Goal: Task Accomplishment & Management: Use online tool/utility

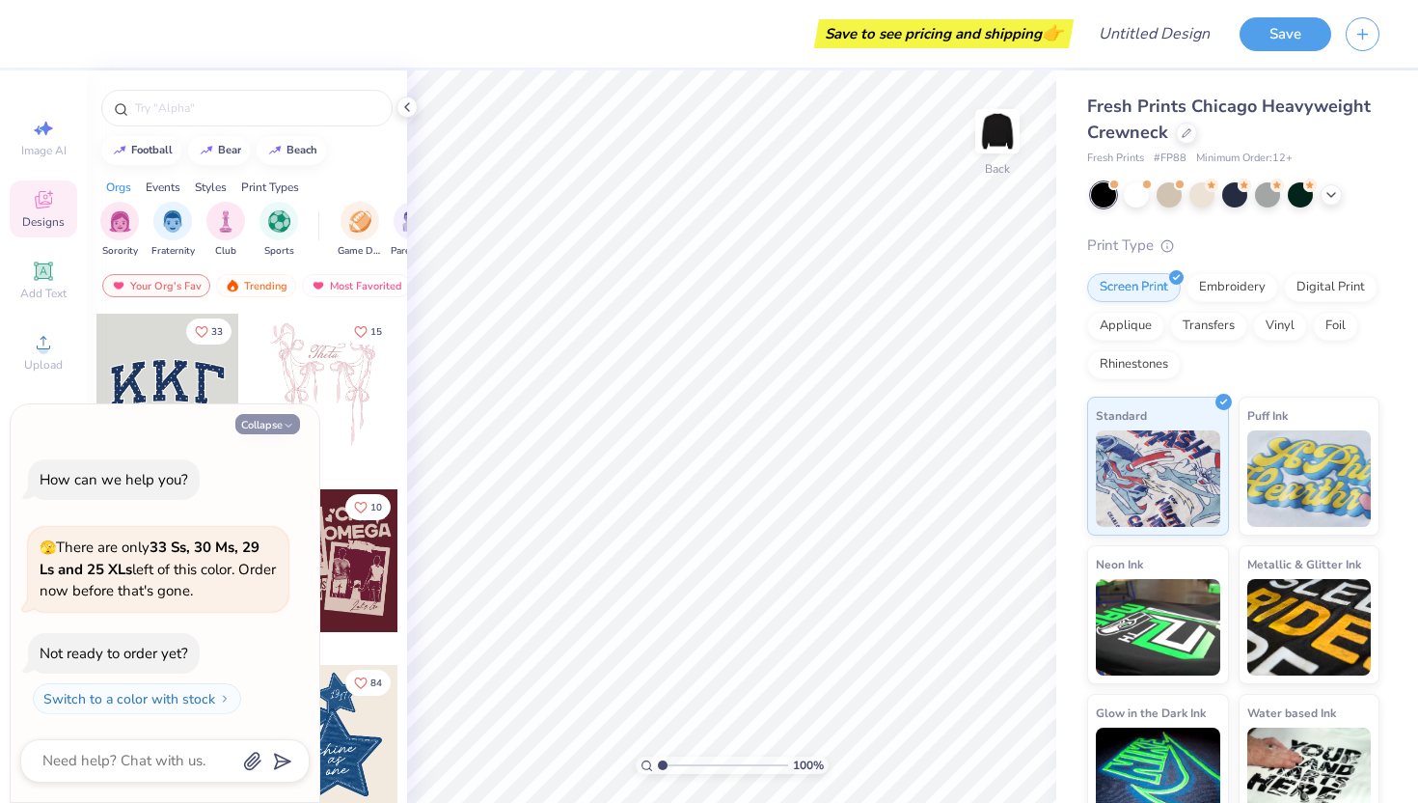
click at [278, 433] on div "Collapse How can we help you? 🫣 There are only 33 Ss, 30 Ms, 29 Ls and 25 XLs l…" at bounding box center [165, 603] width 309 height 398
click at [275, 425] on button "Collapse" at bounding box center [267, 424] width 65 height 20
type textarea "x"
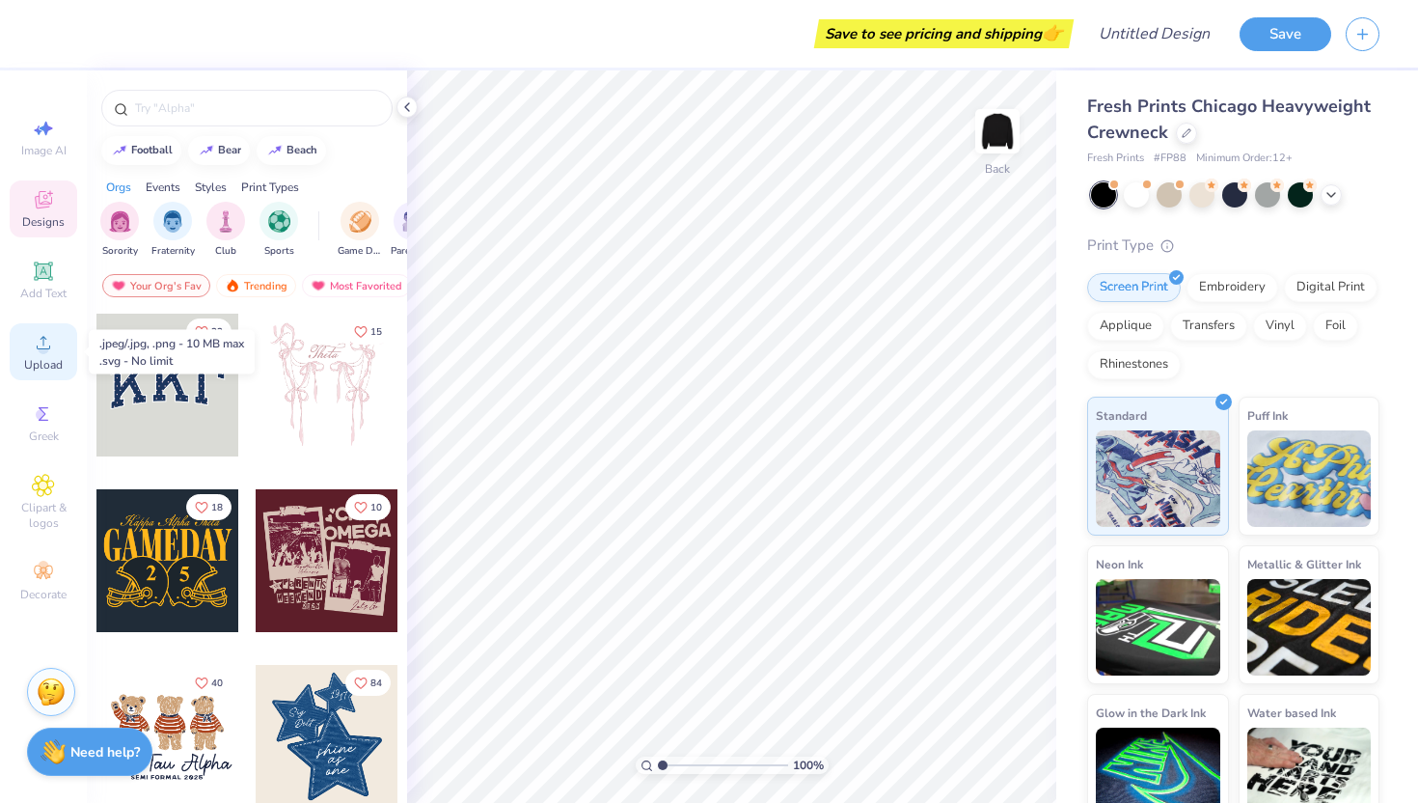
click at [42, 360] on span "Upload" at bounding box center [43, 364] width 39 height 15
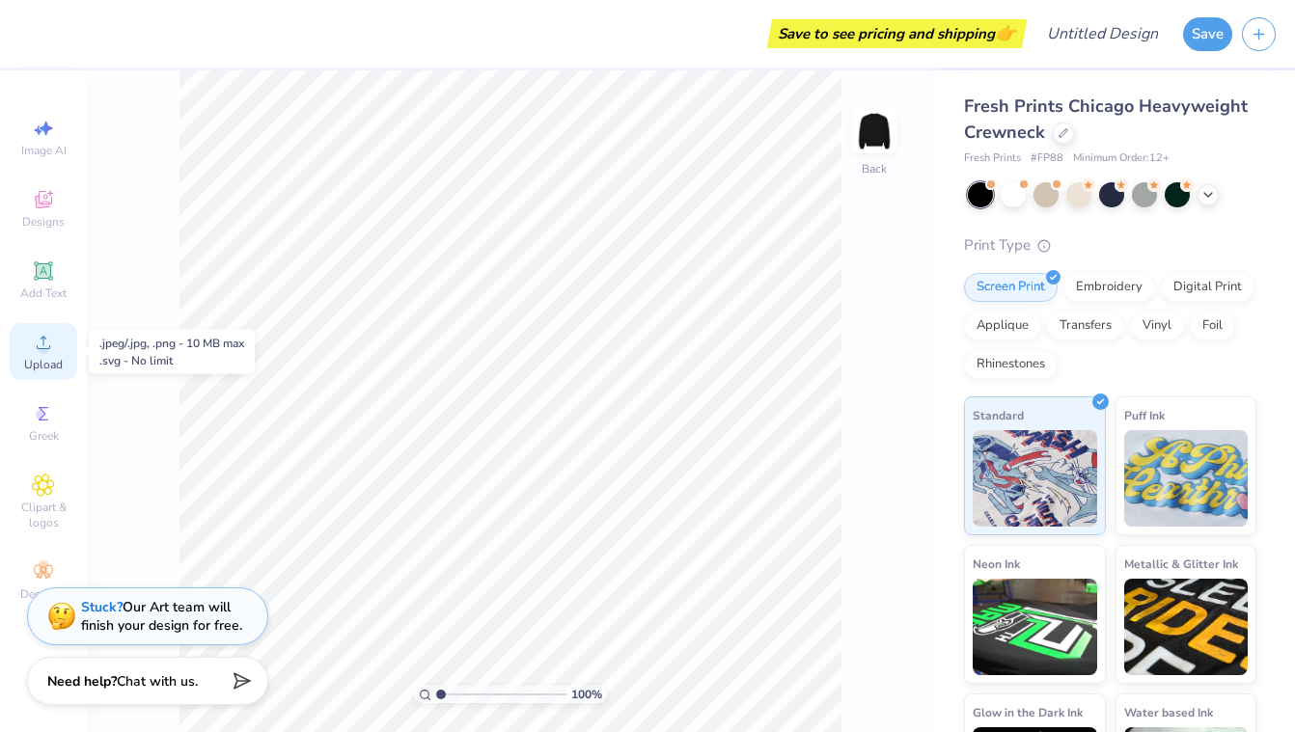
click at [41, 342] on icon at bounding box center [43, 342] width 23 height 23
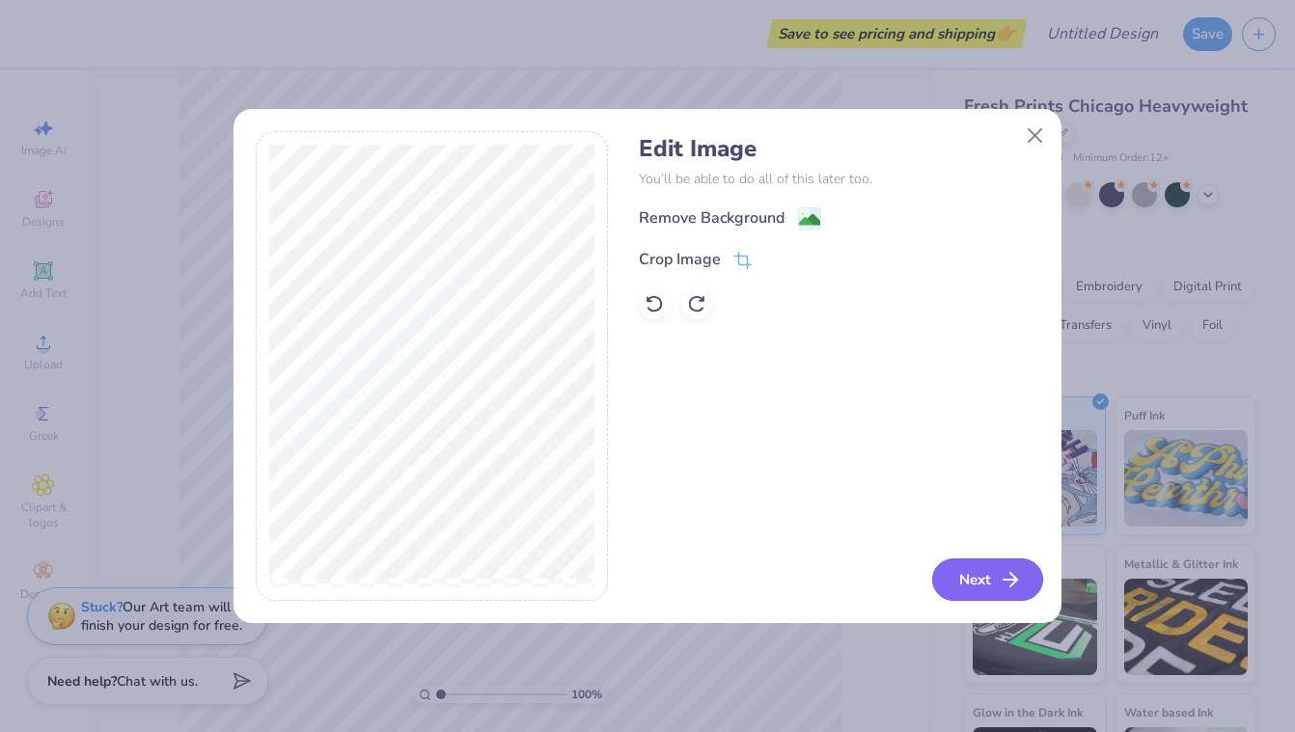
click at [966, 583] on button "Next" at bounding box center [987, 580] width 111 height 42
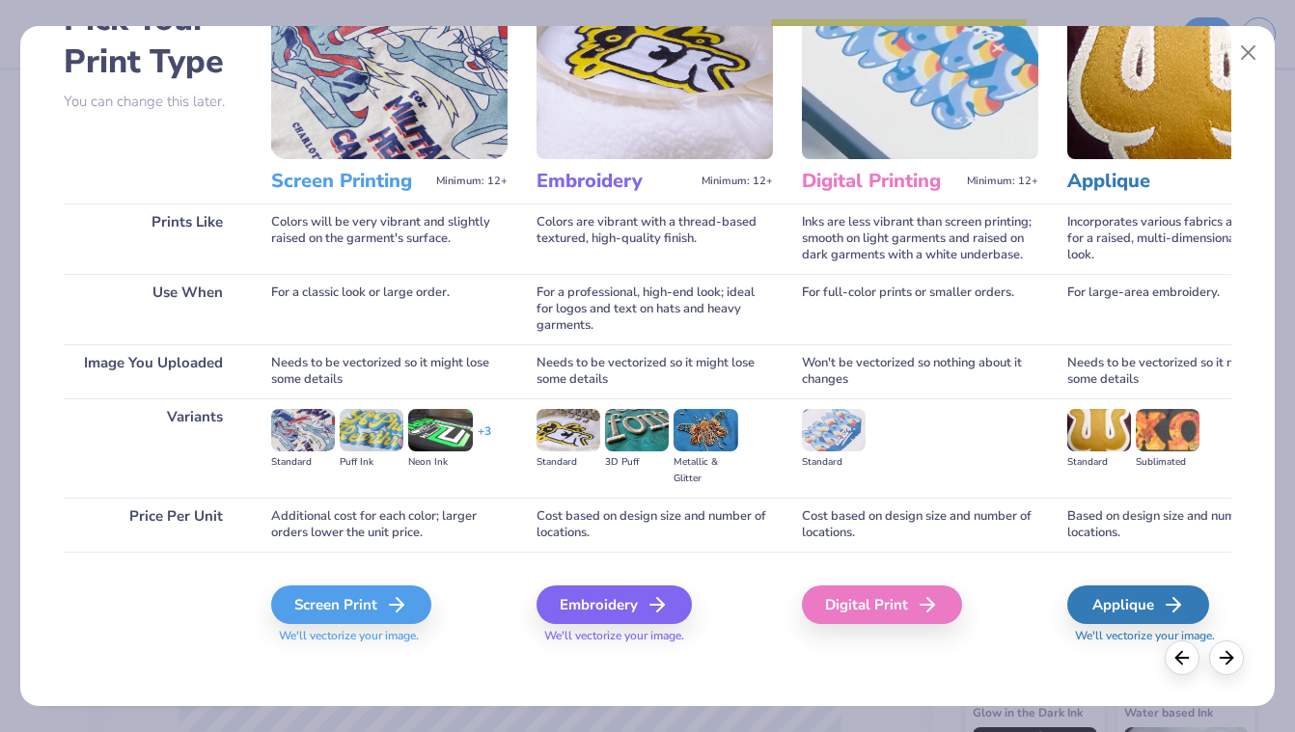
scroll to position [132, 0]
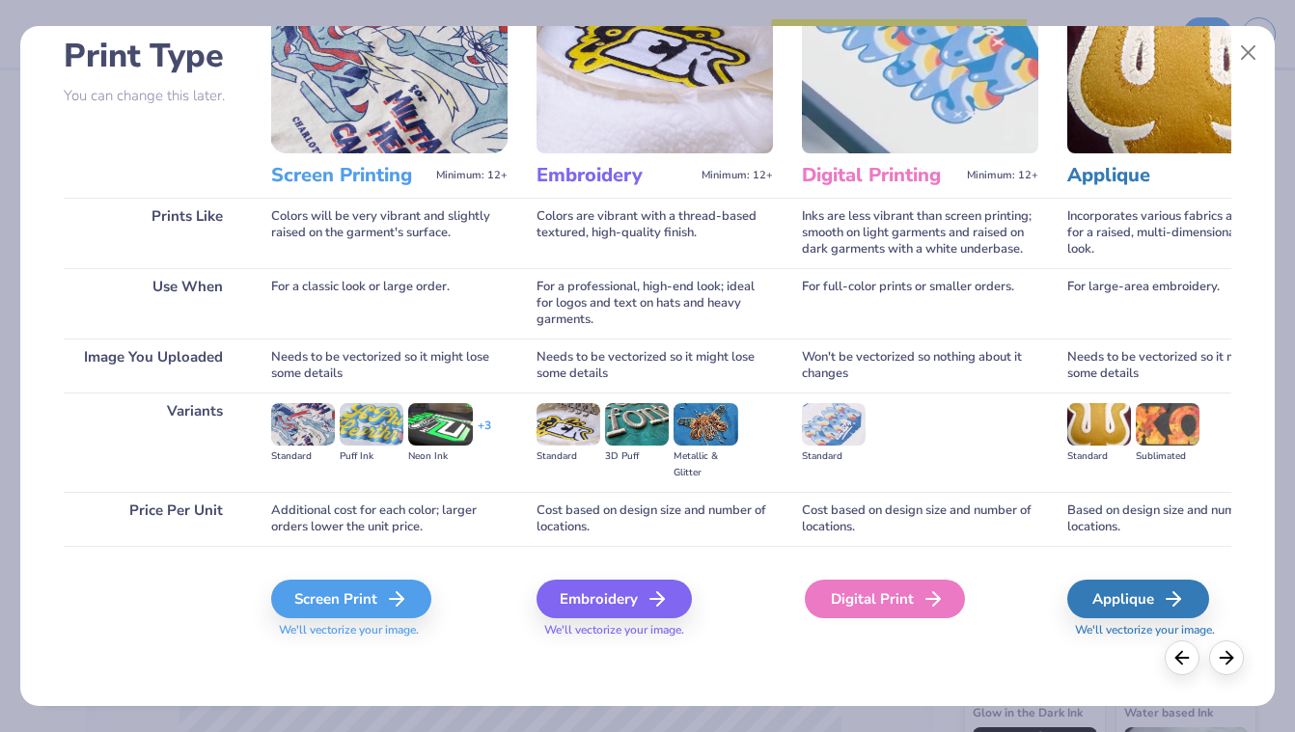
click at [889, 599] on div "Digital Print" at bounding box center [885, 599] width 160 height 39
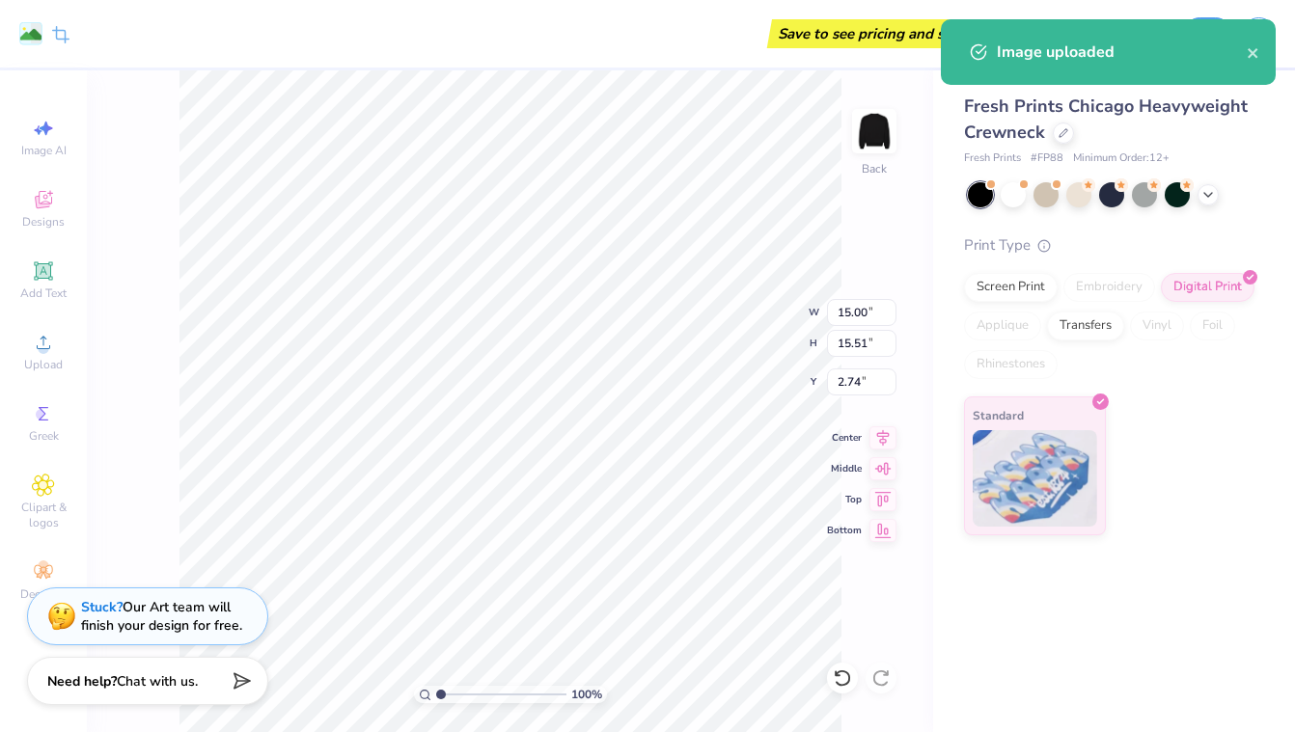
type input "12.02"
type input "12.44"
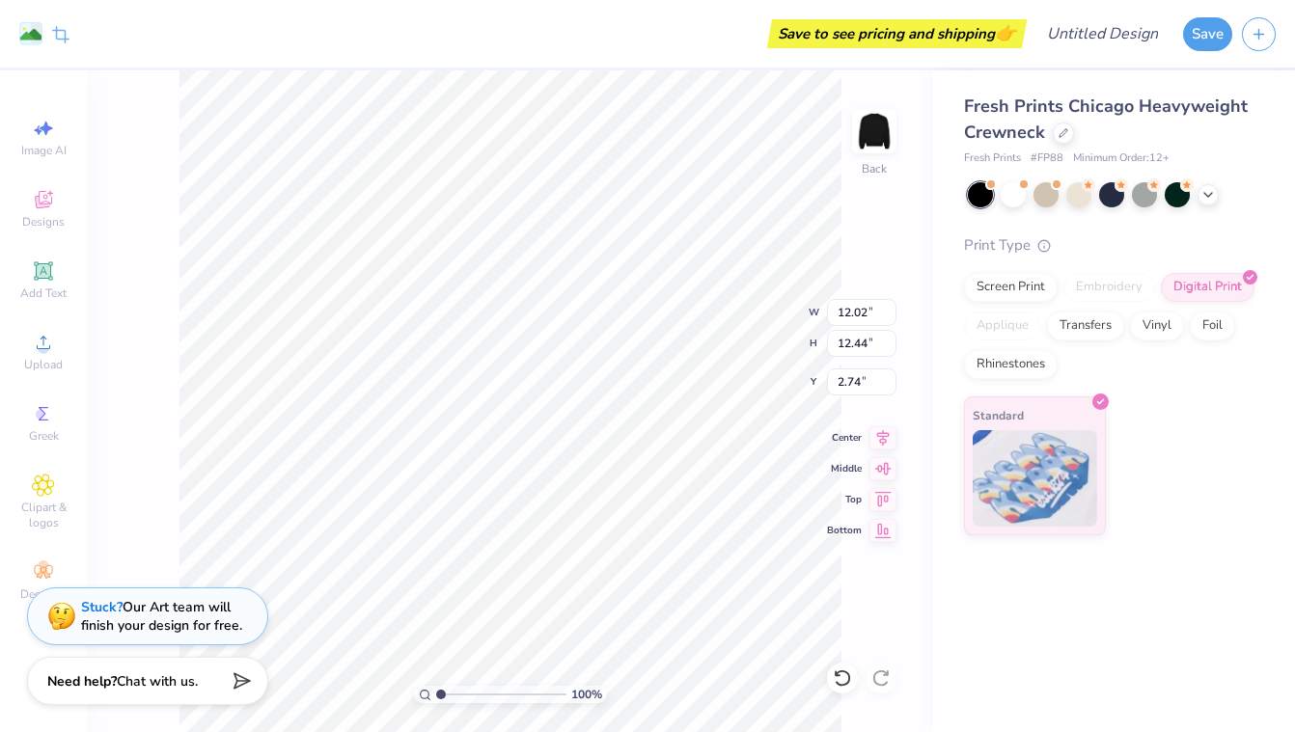
type input "4.28"
type input "10.44"
type input "10.80"
type input "4.38"
type input "11.15"
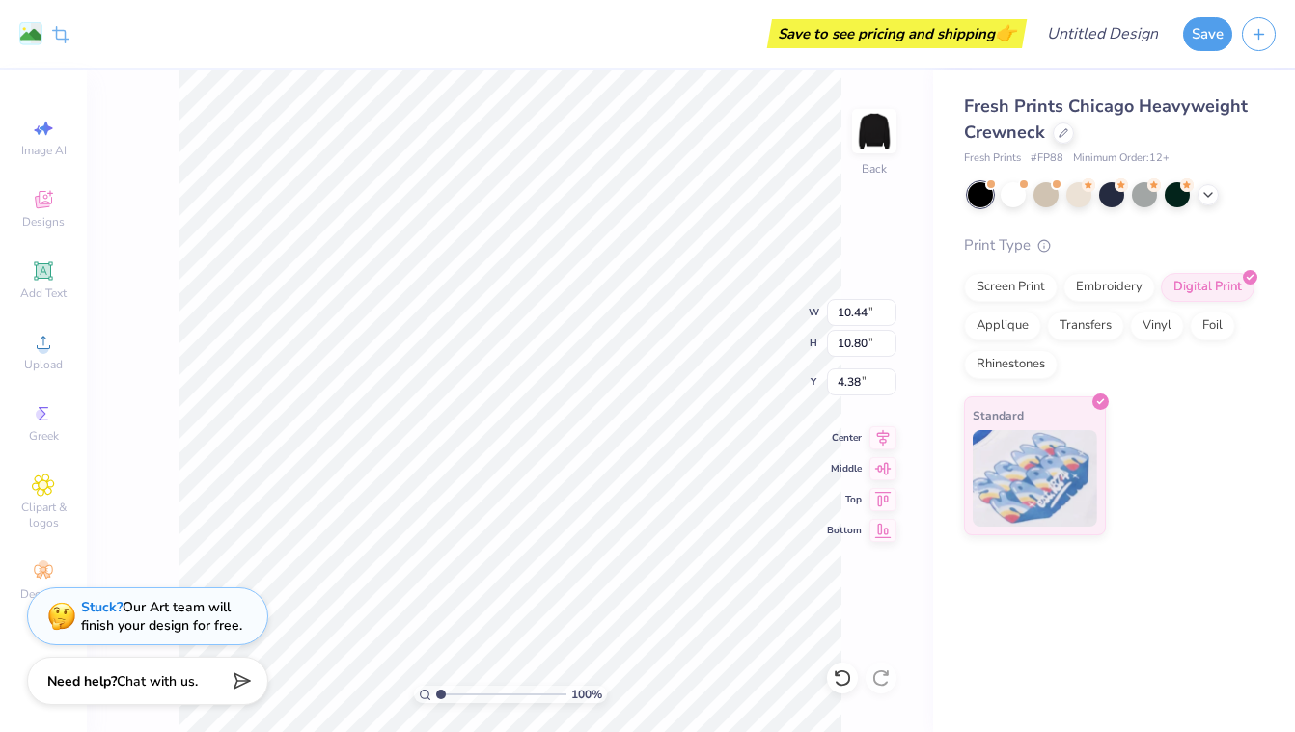
type input "11.53"
type input "3.00"
type input "3.40"
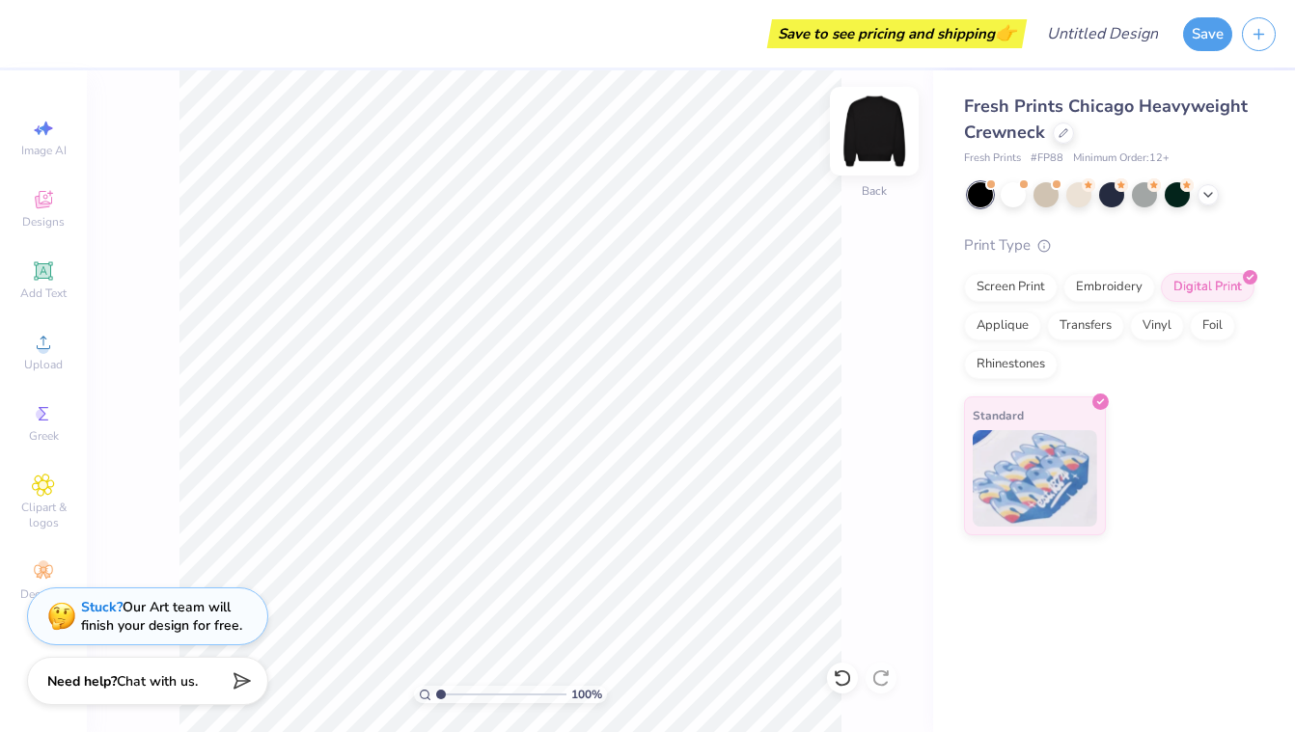
click at [869, 133] on img at bounding box center [874, 131] width 77 height 77
click at [51, 357] on span "Upload" at bounding box center [43, 364] width 39 height 15
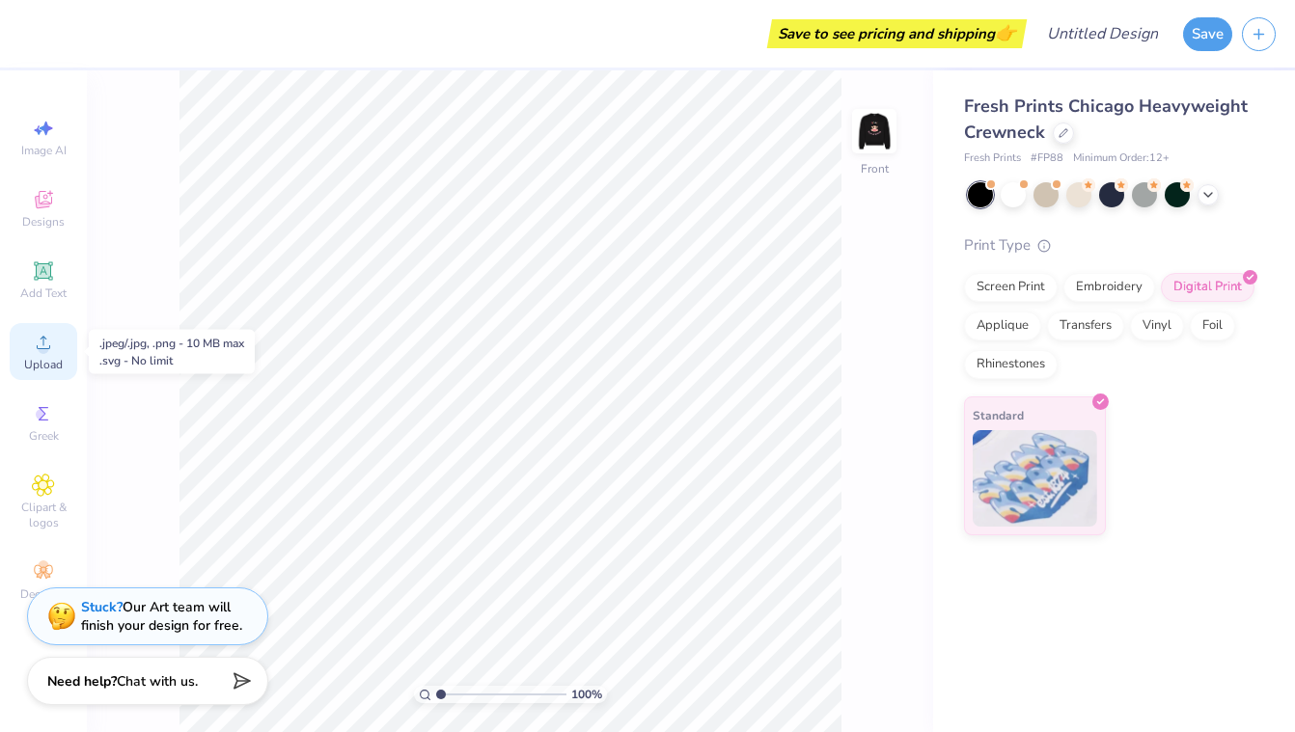
click at [43, 348] on icon at bounding box center [44, 343] width 14 height 14
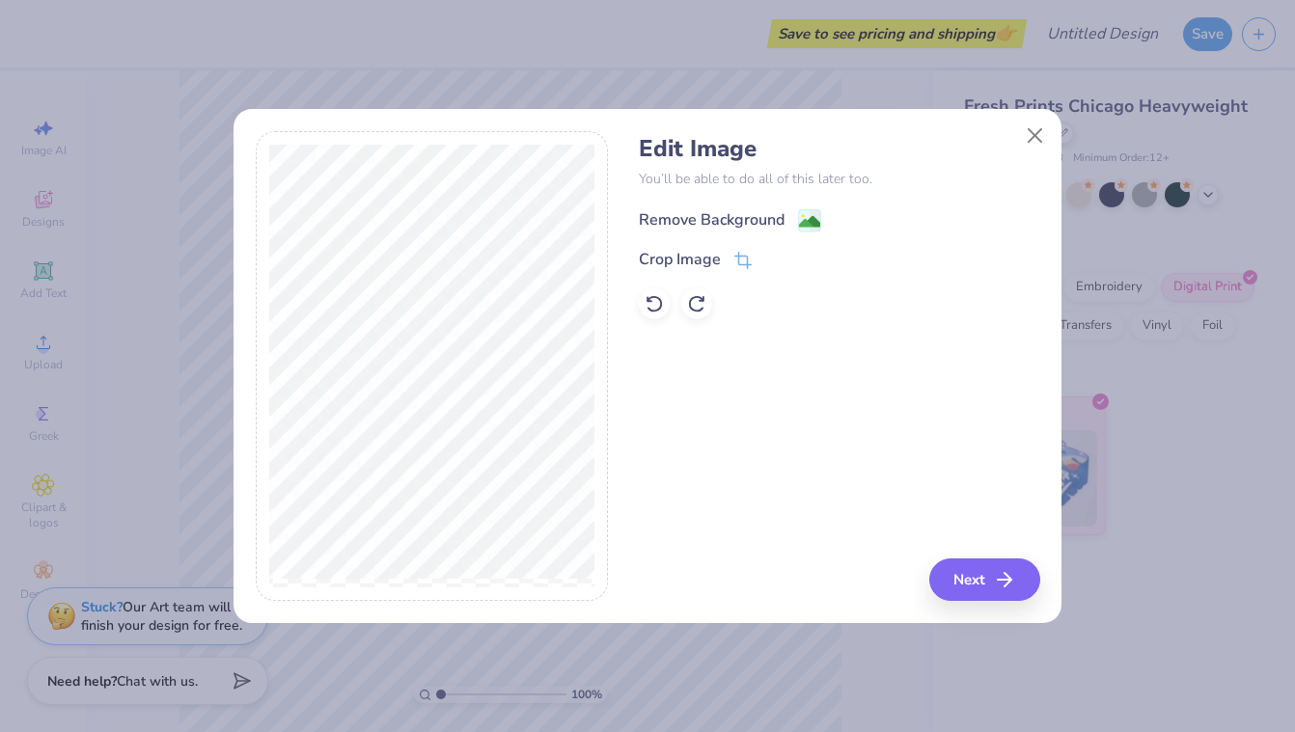
click at [798, 215] on icon at bounding box center [809, 220] width 23 height 23
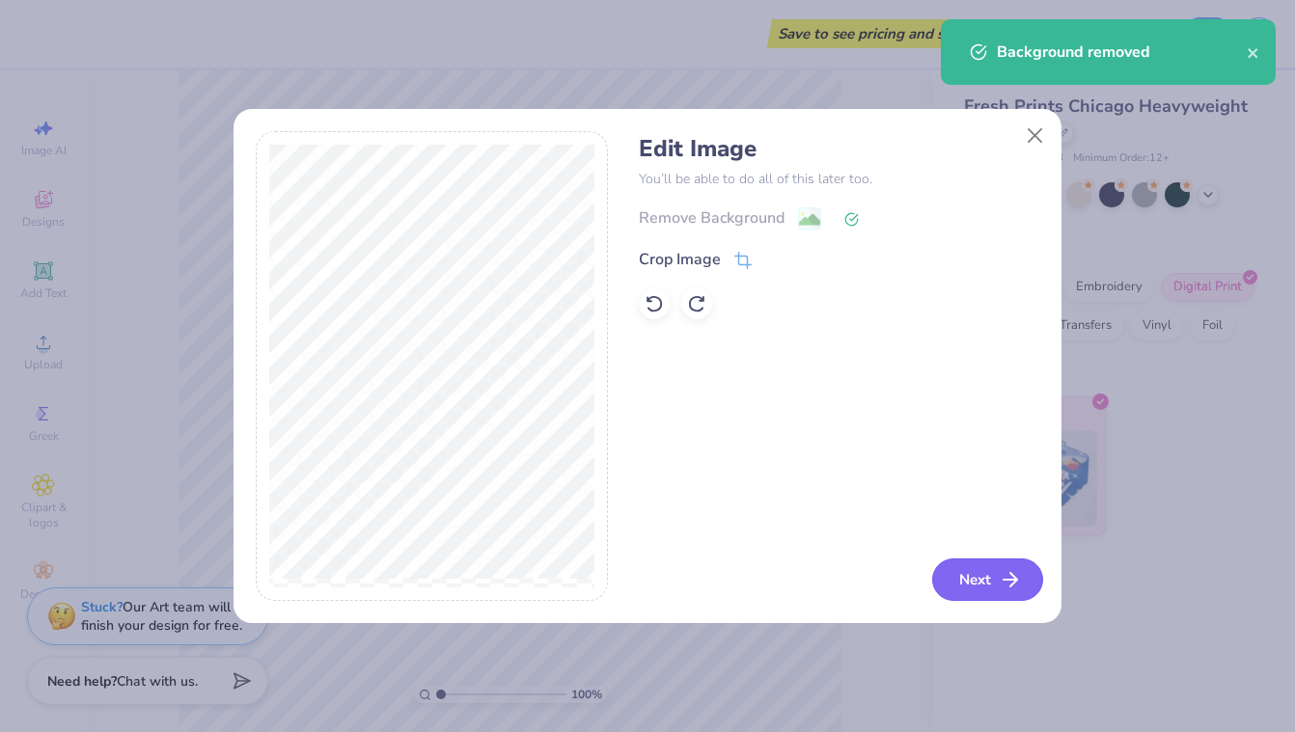
click at [996, 575] on button "Next" at bounding box center [987, 580] width 111 height 42
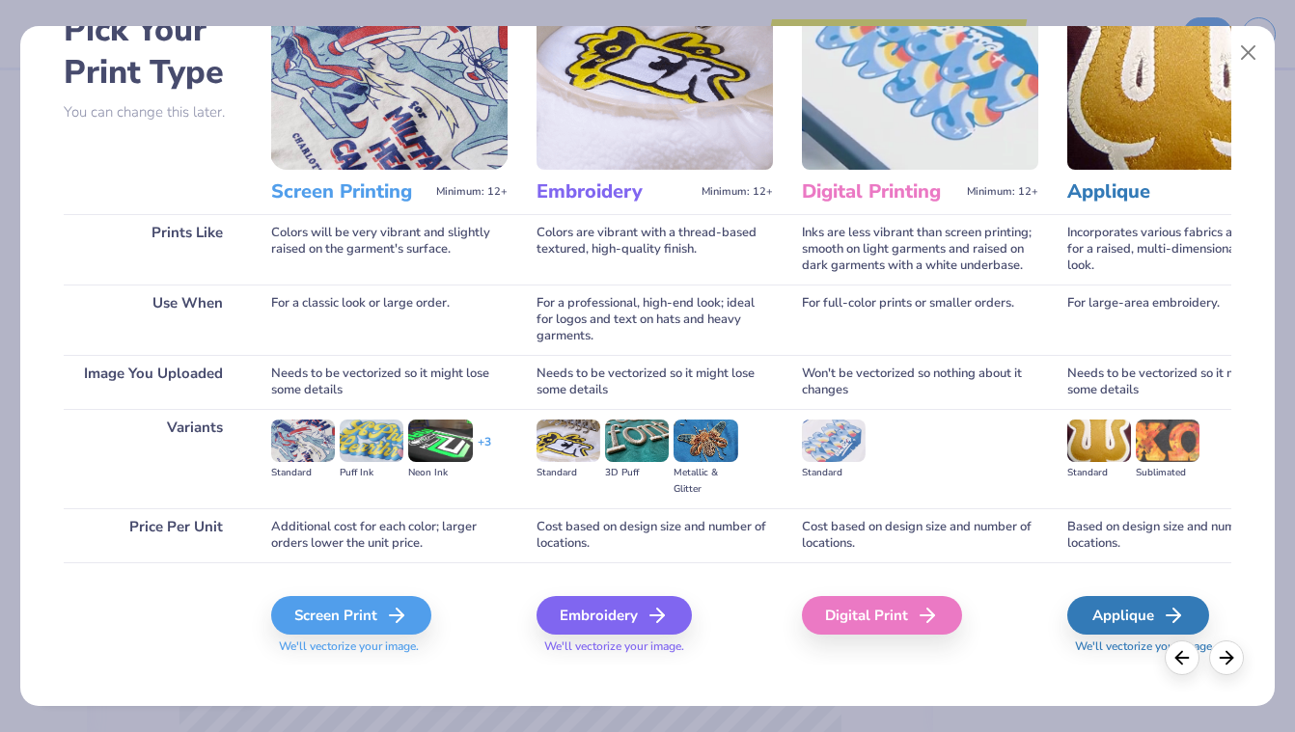
scroll to position [133, 0]
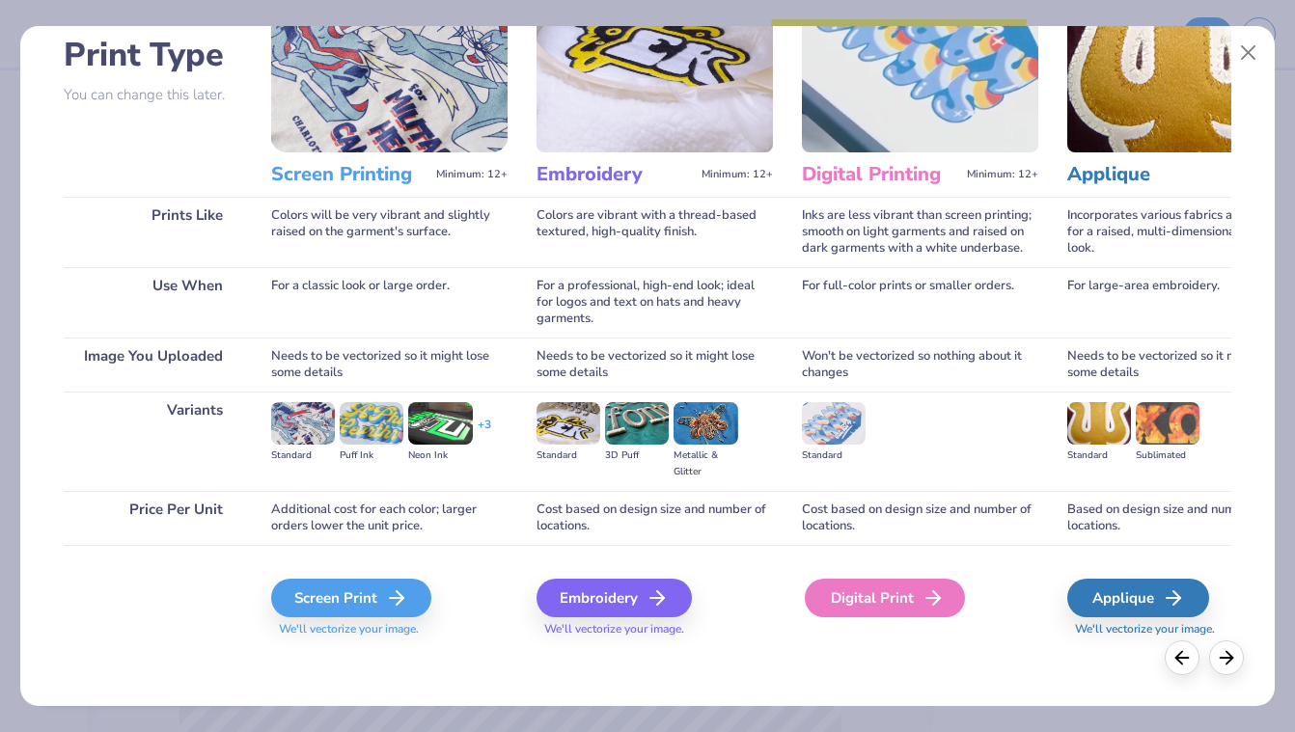
click at [941, 605] on icon at bounding box center [932, 598] width 23 height 23
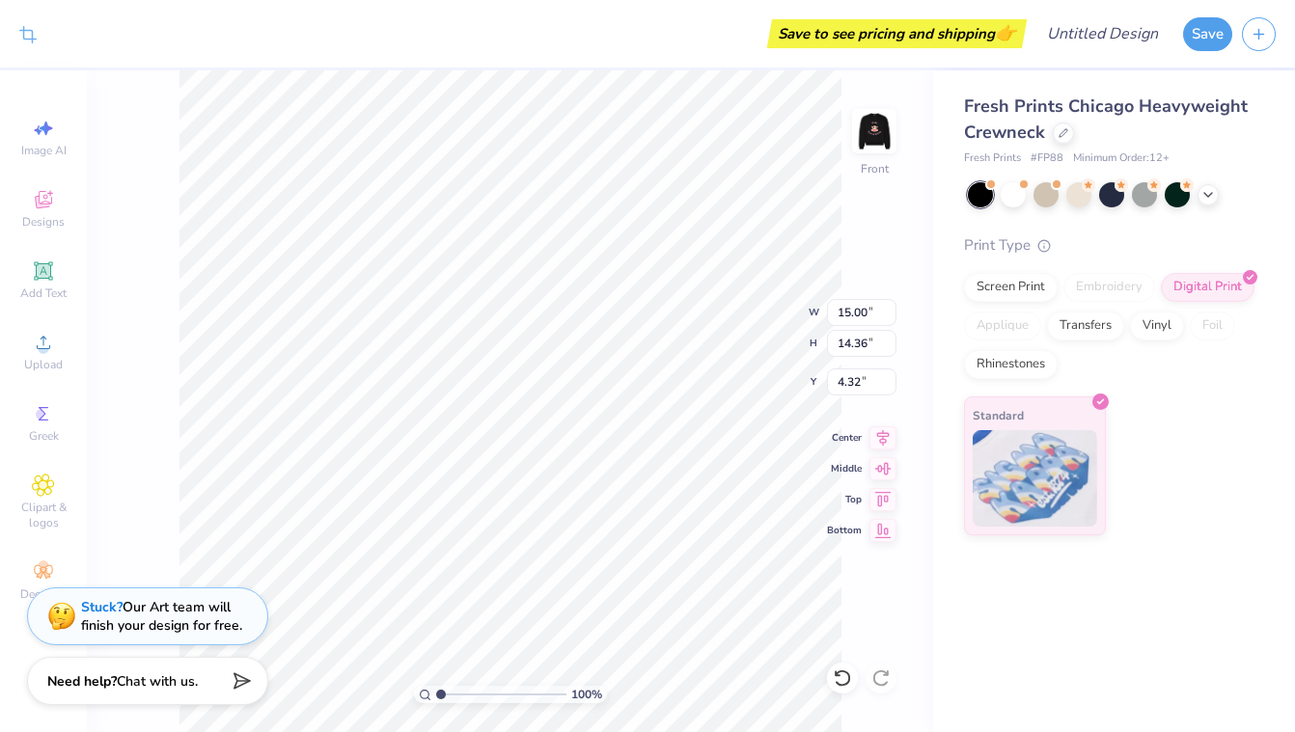
type input "13.98"
type input "13.39"
type input "4.81"
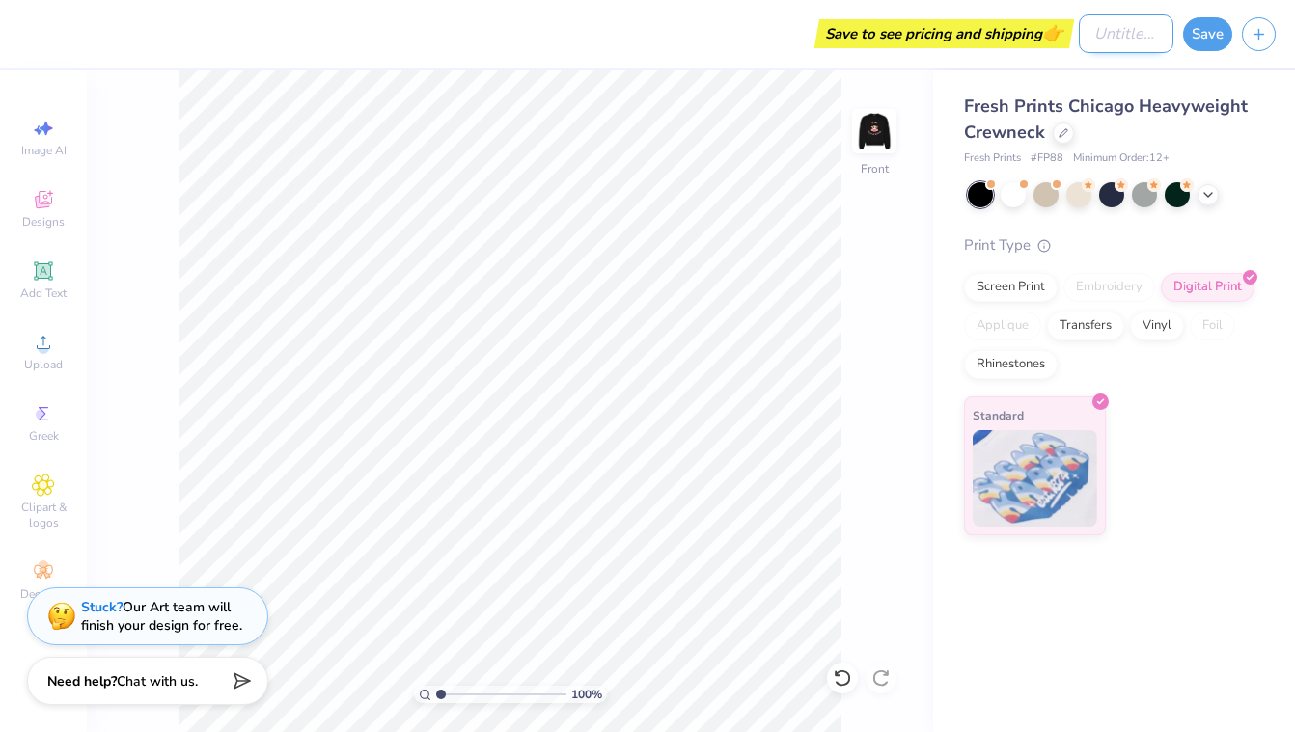
click at [1121, 26] on input "Design Title" at bounding box center [1126, 33] width 95 height 39
type input "[PERSON_NAME] final"
click at [1209, 31] on button "Save" at bounding box center [1207, 31] width 49 height 34
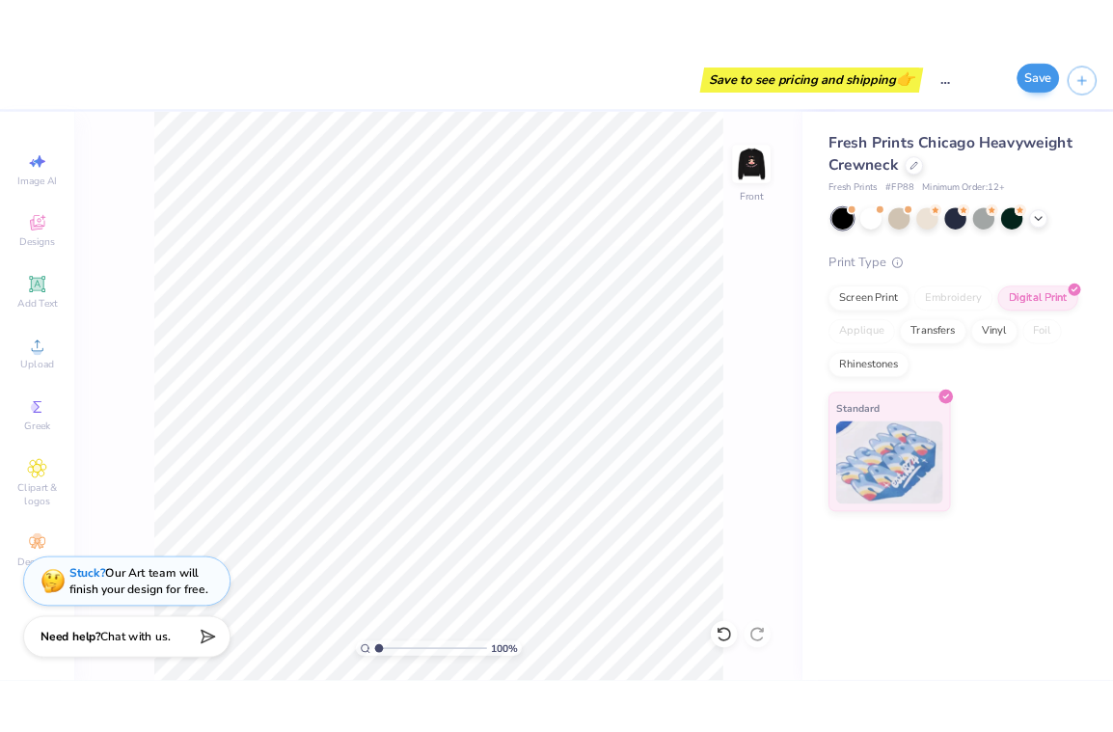
scroll to position [0, 0]
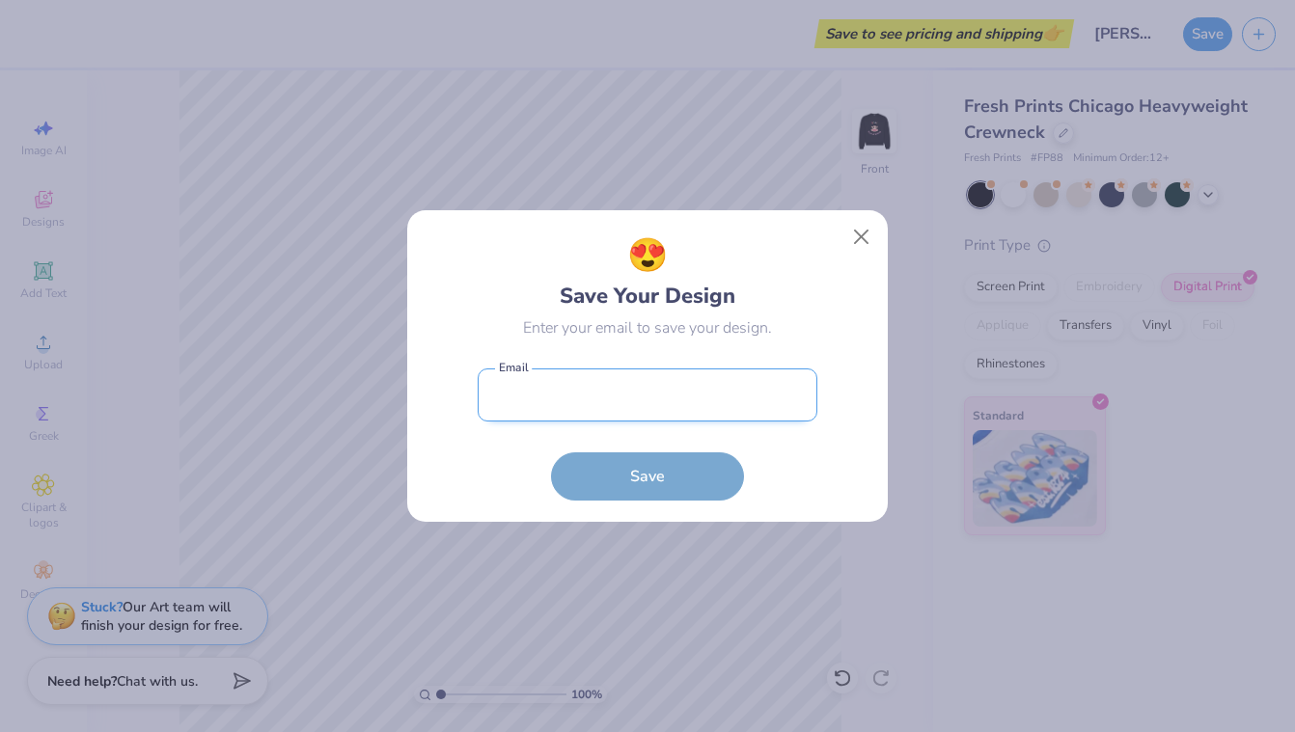
click at [728, 400] on input "email" at bounding box center [648, 395] width 340 height 53
type input "abbybstone@gmail.com"
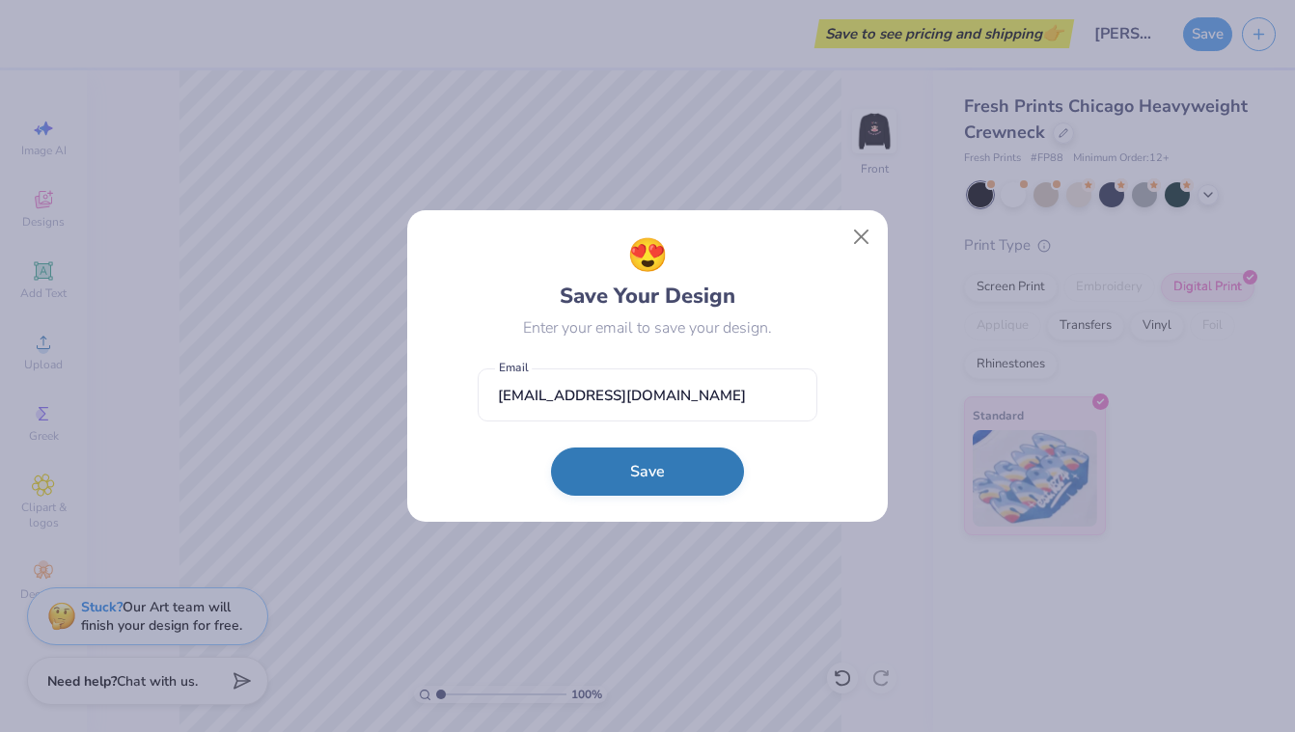
click at [685, 472] on button "Save" at bounding box center [647, 472] width 193 height 48
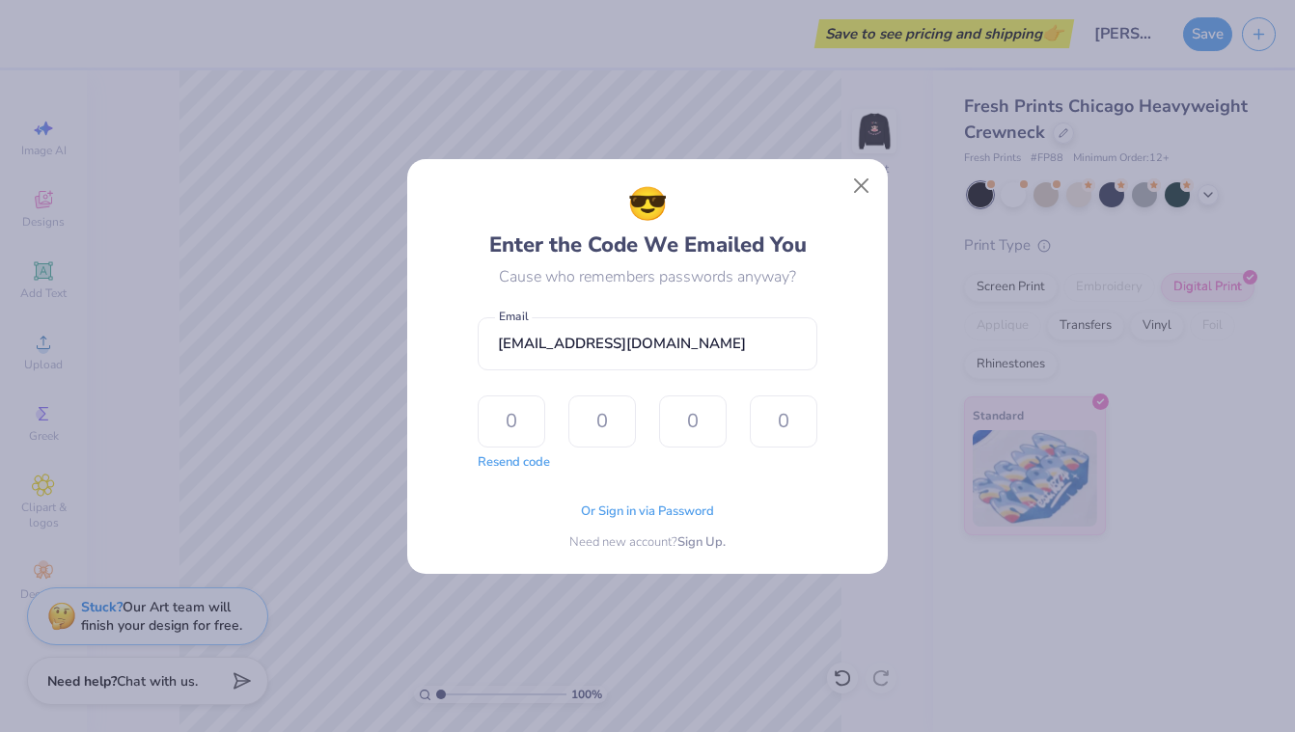
type input "5"
type input "9"
type input "4"
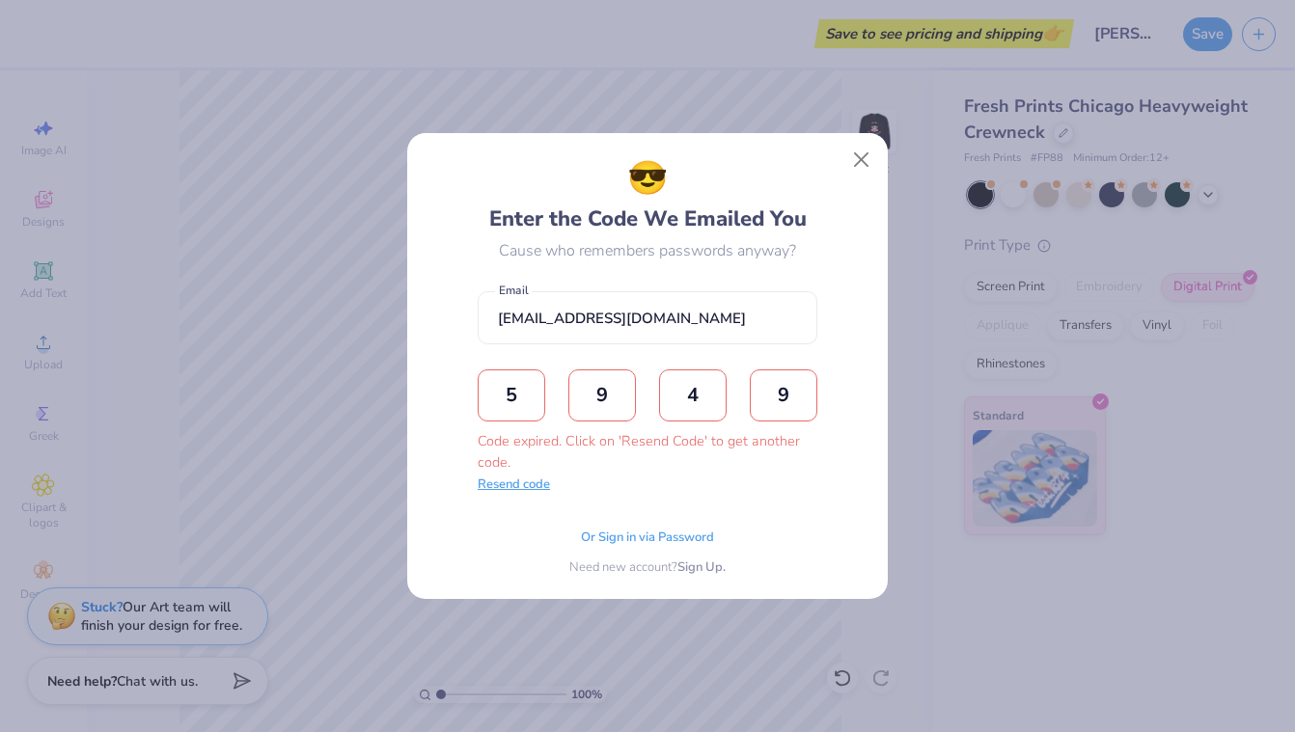
type input "9"
click at [534, 487] on button "Resend code" at bounding box center [514, 485] width 72 height 19
click at [524, 404] on input "text" at bounding box center [512, 396] width 68 height 52
type input "9"
type input "4"
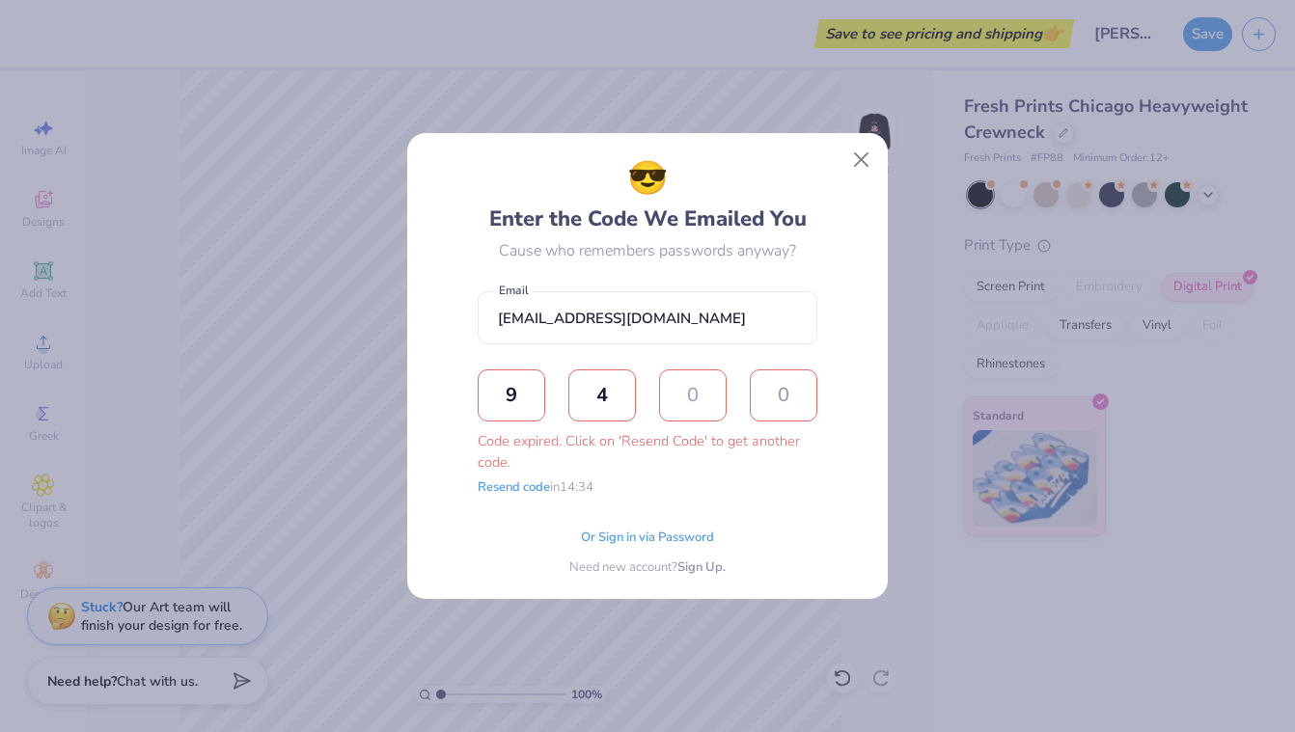
type input "8"
type input "9"
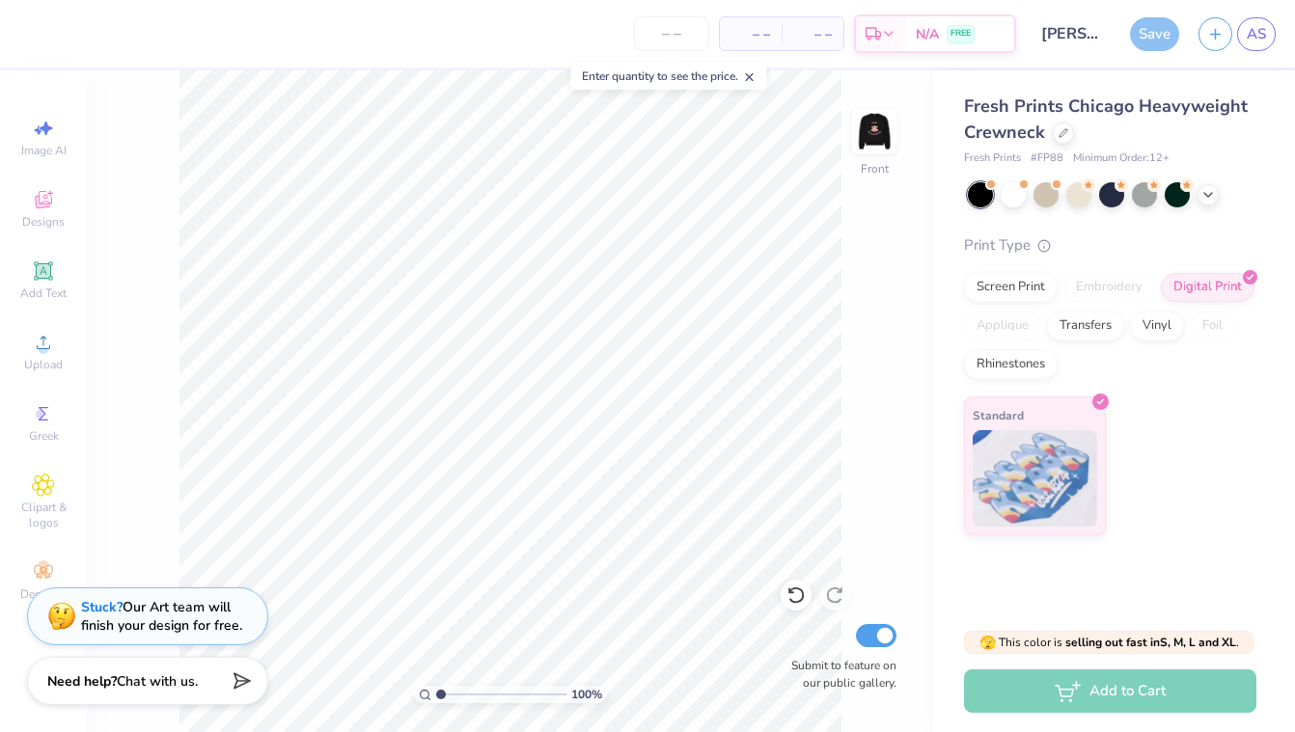
click at [1157, 32] on div "Save" at bounding box center [1154, 34] width 49 height 34
click at [1153, 32] on div "Save" at bounding box center [1154, 34] width 49 height 34
click at [1152, 32] on div "Save" at bounding box center [1154, 34] width 49 height 34
click at [1248, 34] on span "AS" at bounding box center [1256, 34] width 19 height 22
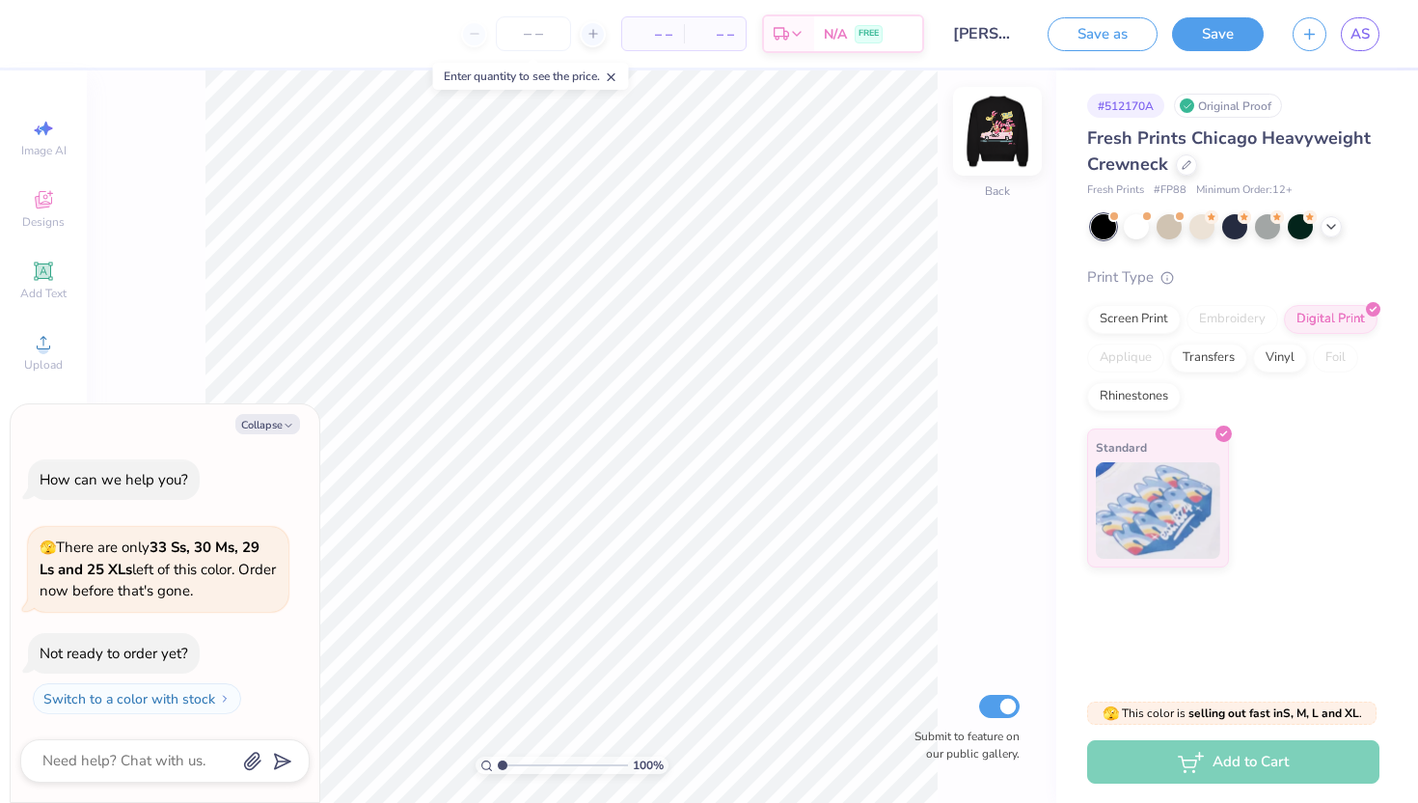
click at [990, 143] on img at bounding box center [997, 131] width 77 height 77
click at [58, 343] on div "Upload" at bounding box center [44, 351] width 68 height 57
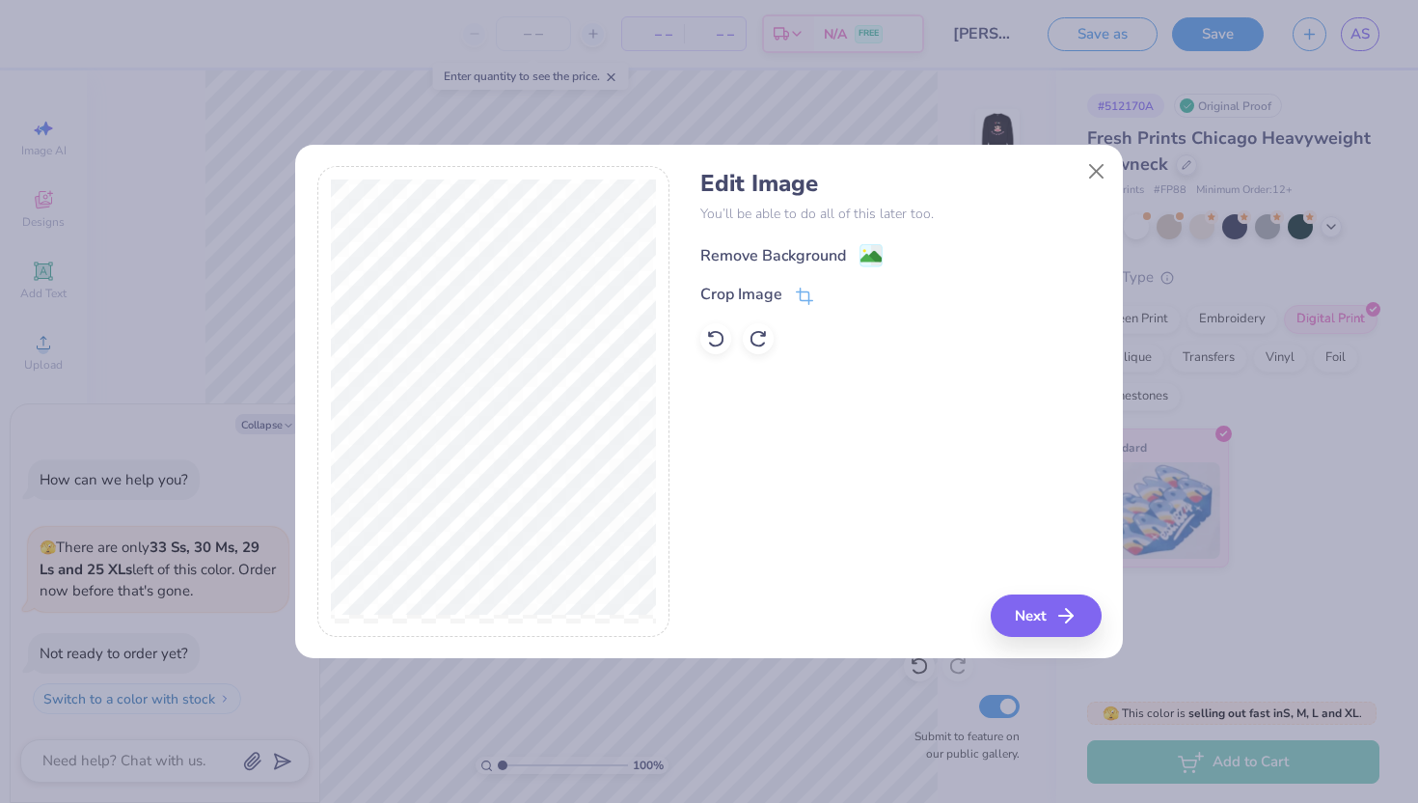
click at [865, 251] on circle at bounding box center [864, 251] width 3 height 3
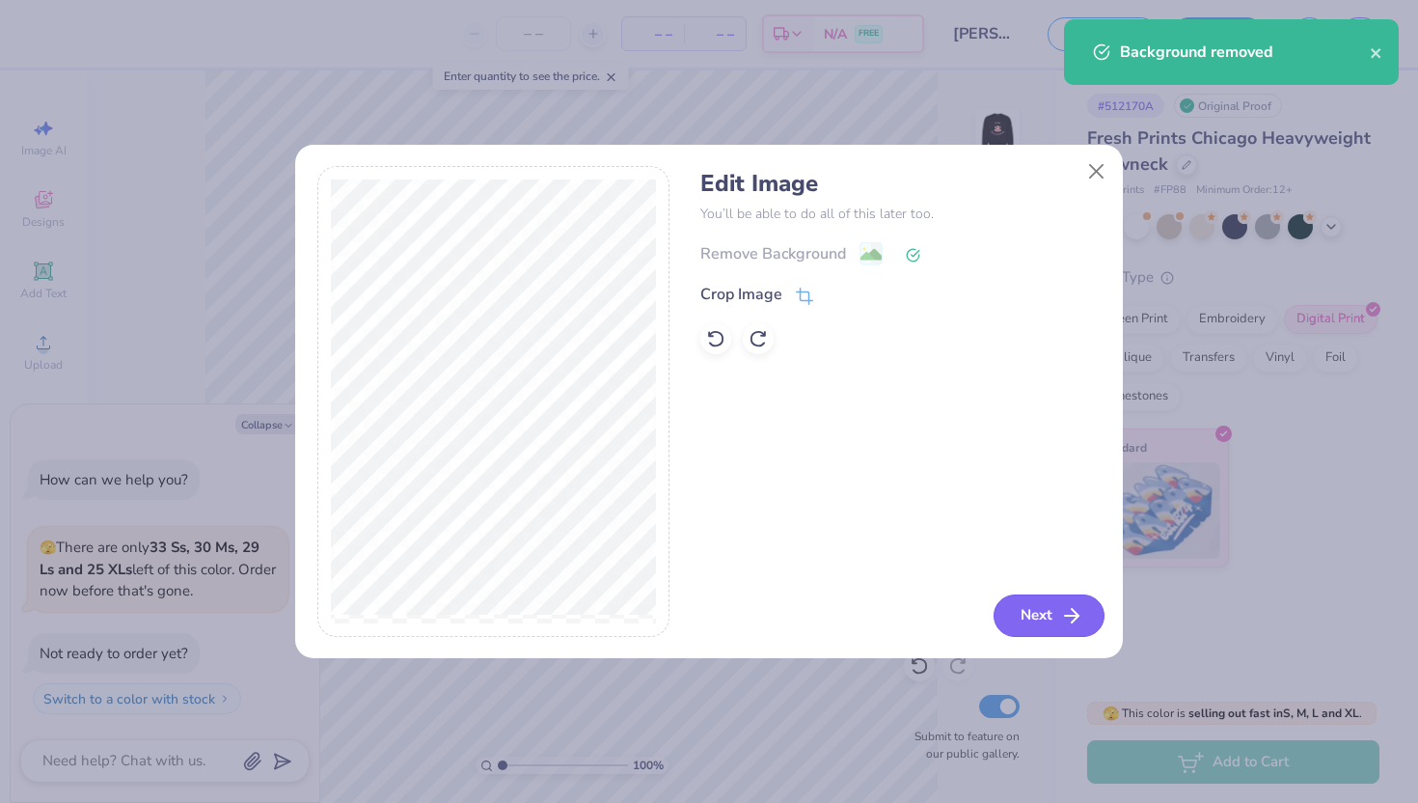
click at [1006, 600] on button "Next" at bounding box center [1049, 615] width 111 height 42
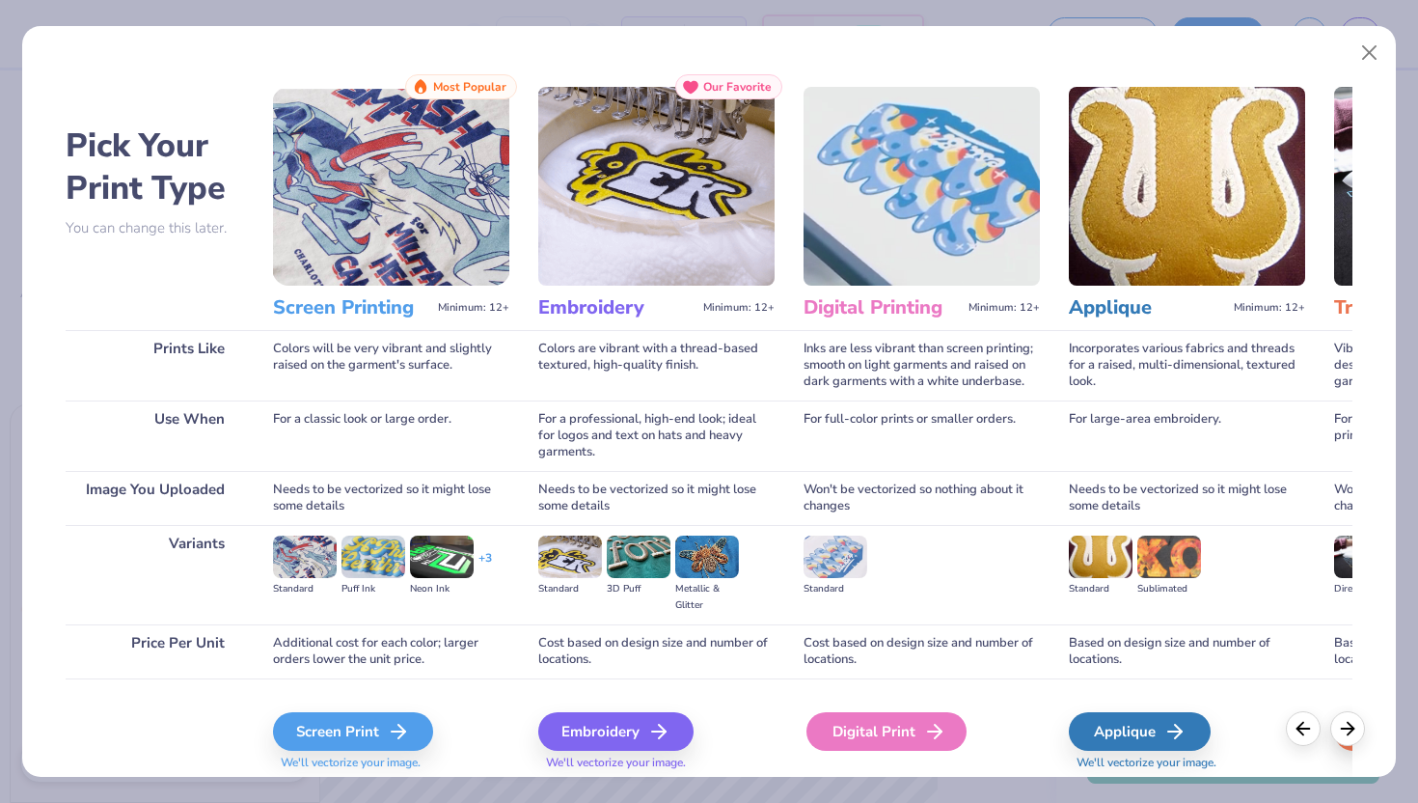
click at [903, 733] on div "Digital Print" at bounding box center [887, 731] width 160 height 39
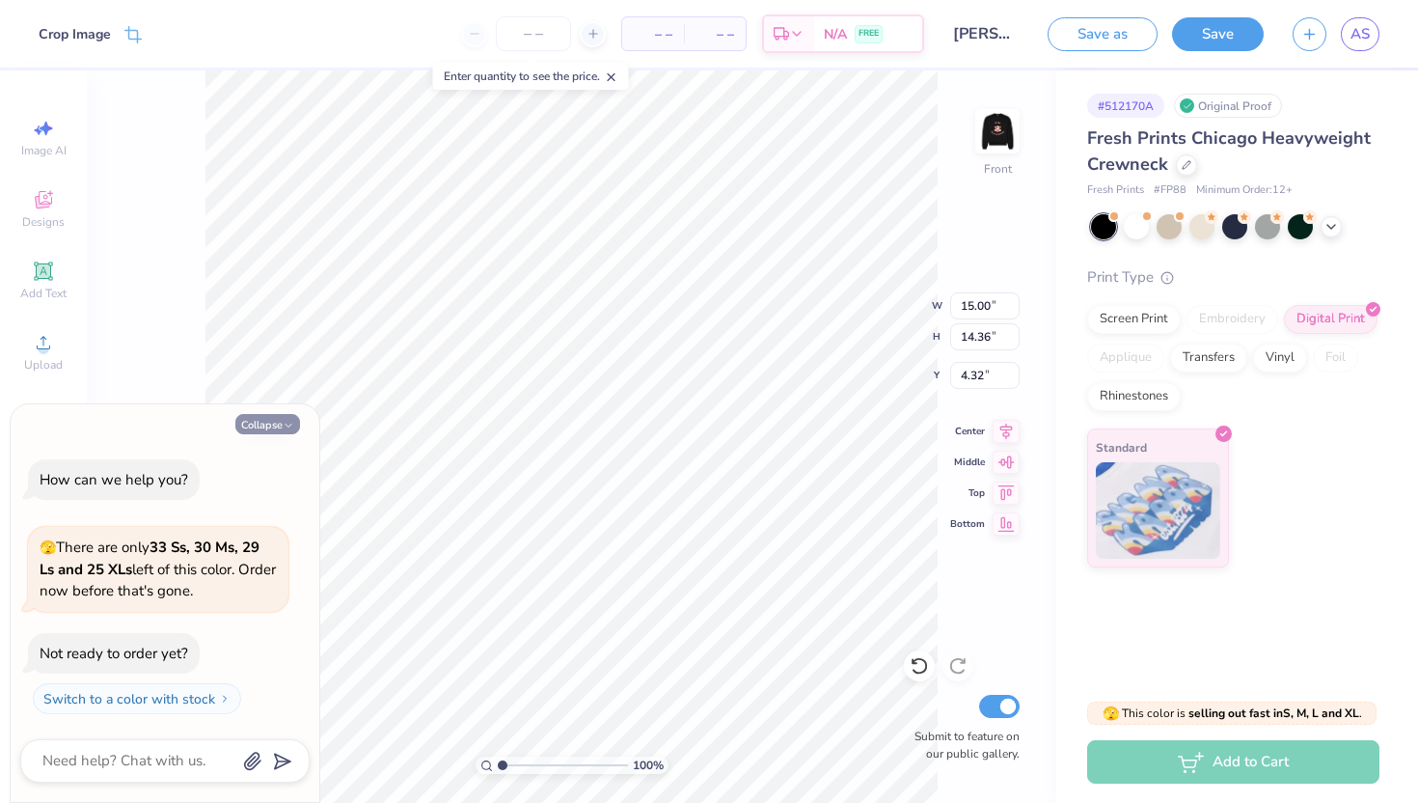
click at [281, 416] on button "Collapse" at bounding box center [267, 424] width 65 height 20
type textarea "x"
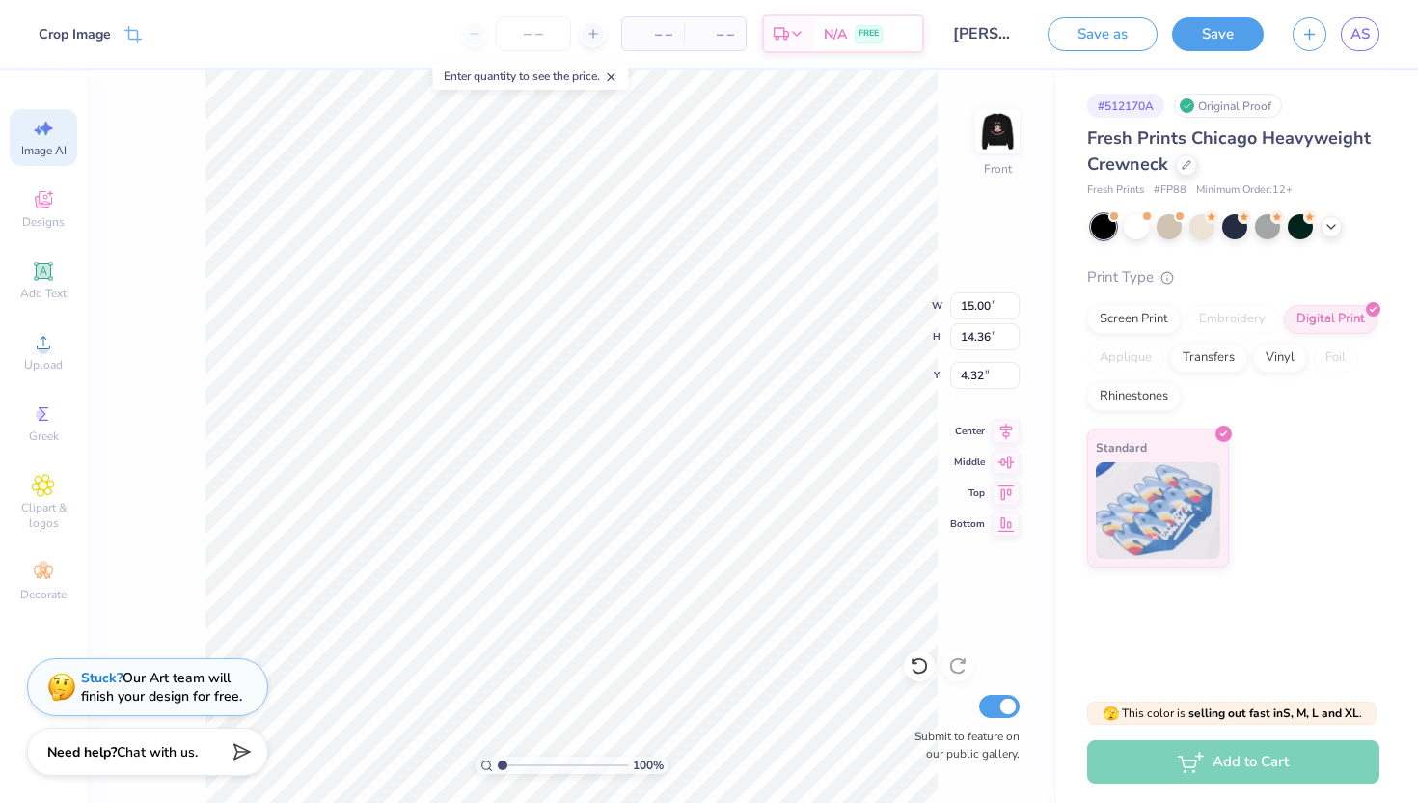
click at [49, 151] on span "Image AI" at bounding box center [43, 150] width 45 height 15
select select "4"
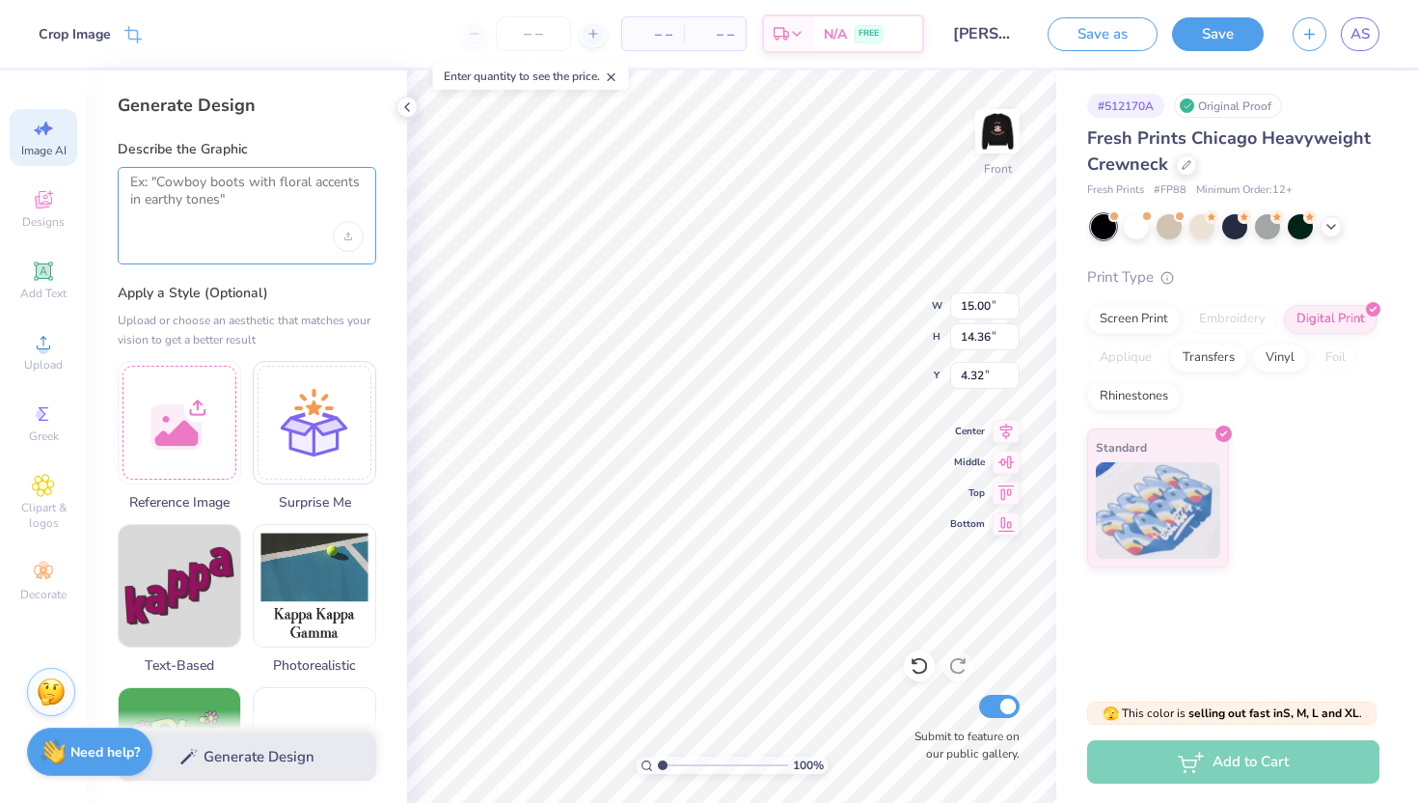
click at [211, 202] on textarea at bounding box center [246, 198] width 233 height 48
click at [54, 227] on span "Designs" at bounding box center [43, 221] width 42 height 15
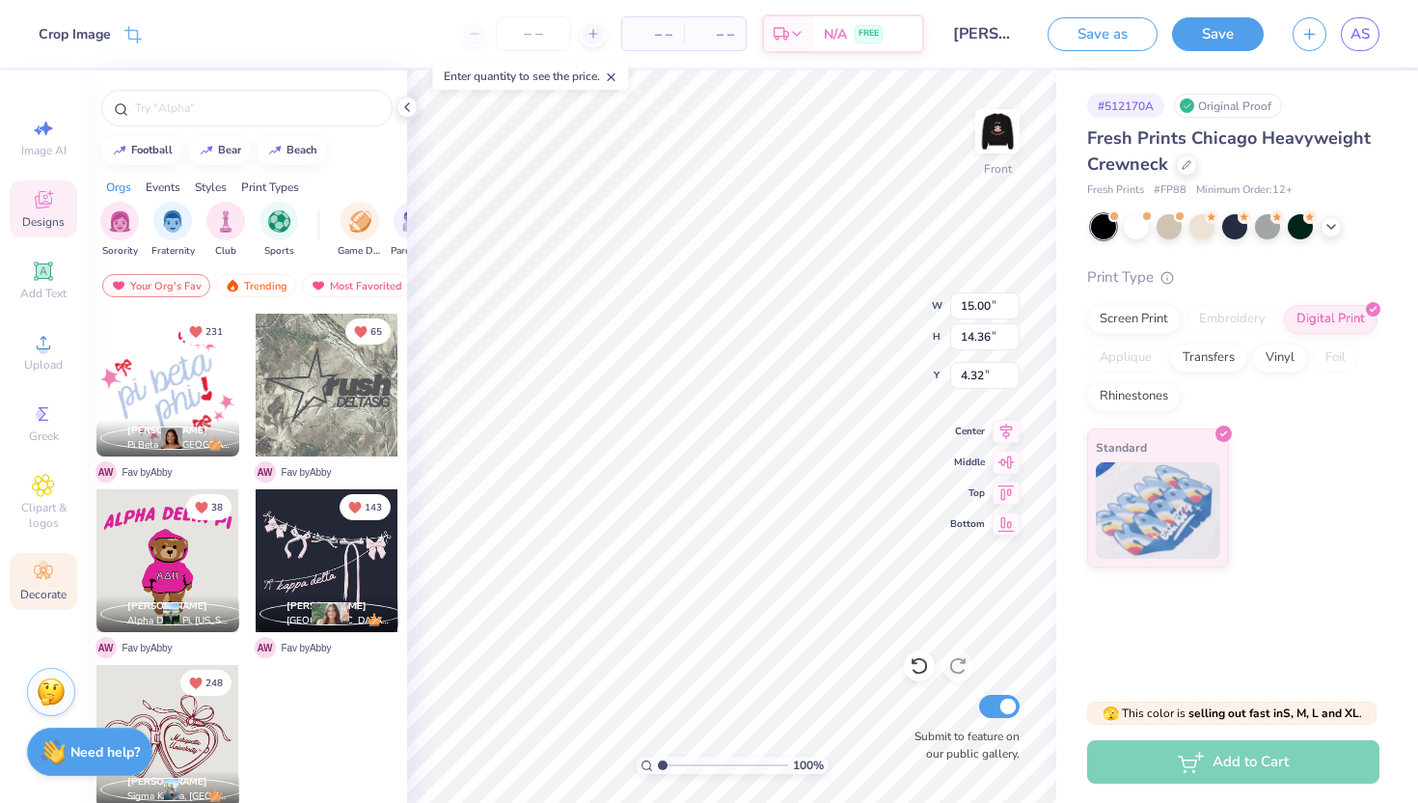
click at [59, 573] on div "Decorate" at bounding box center [44, 581] width 68 height 57
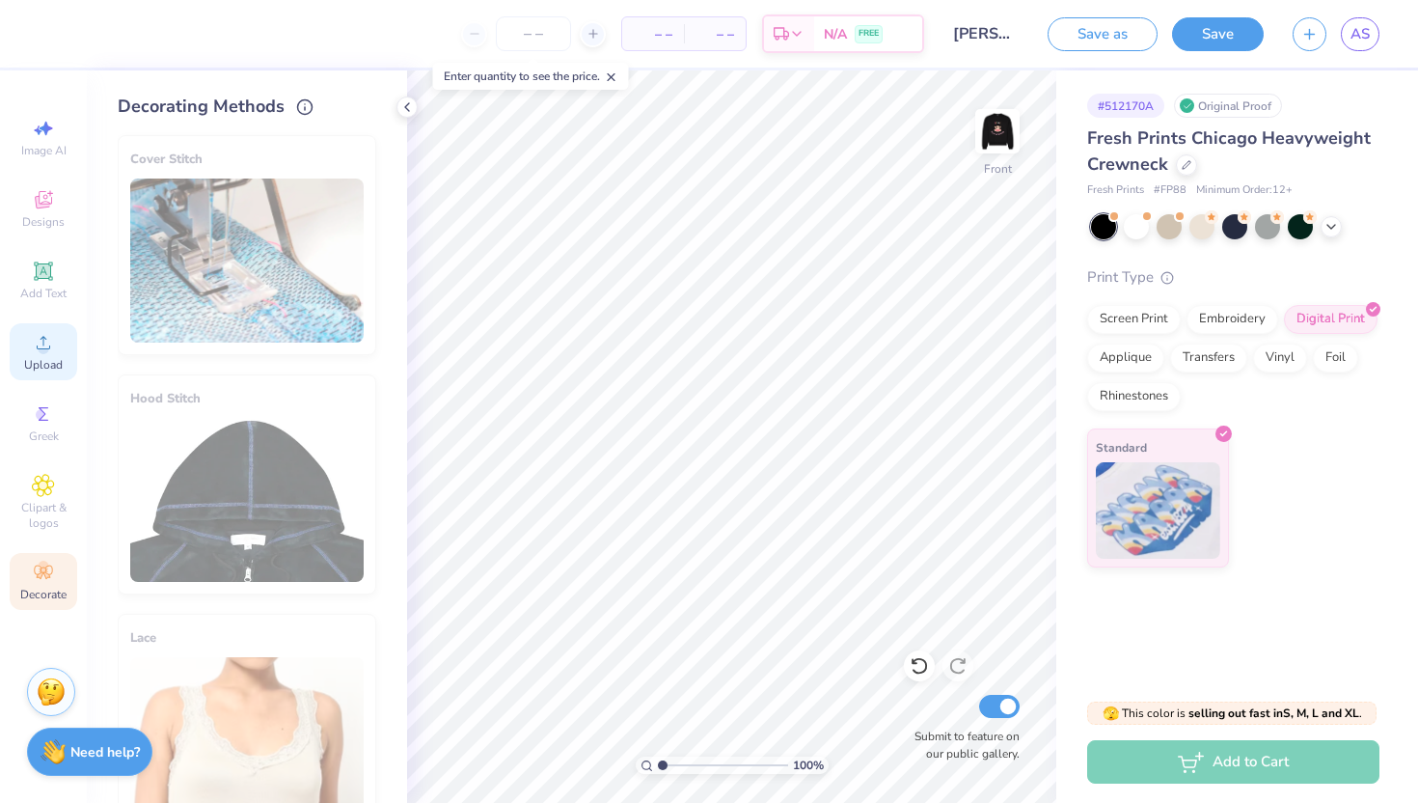
click at [45, 353] on icon at bounding box center [43, 342] width 23 height 23
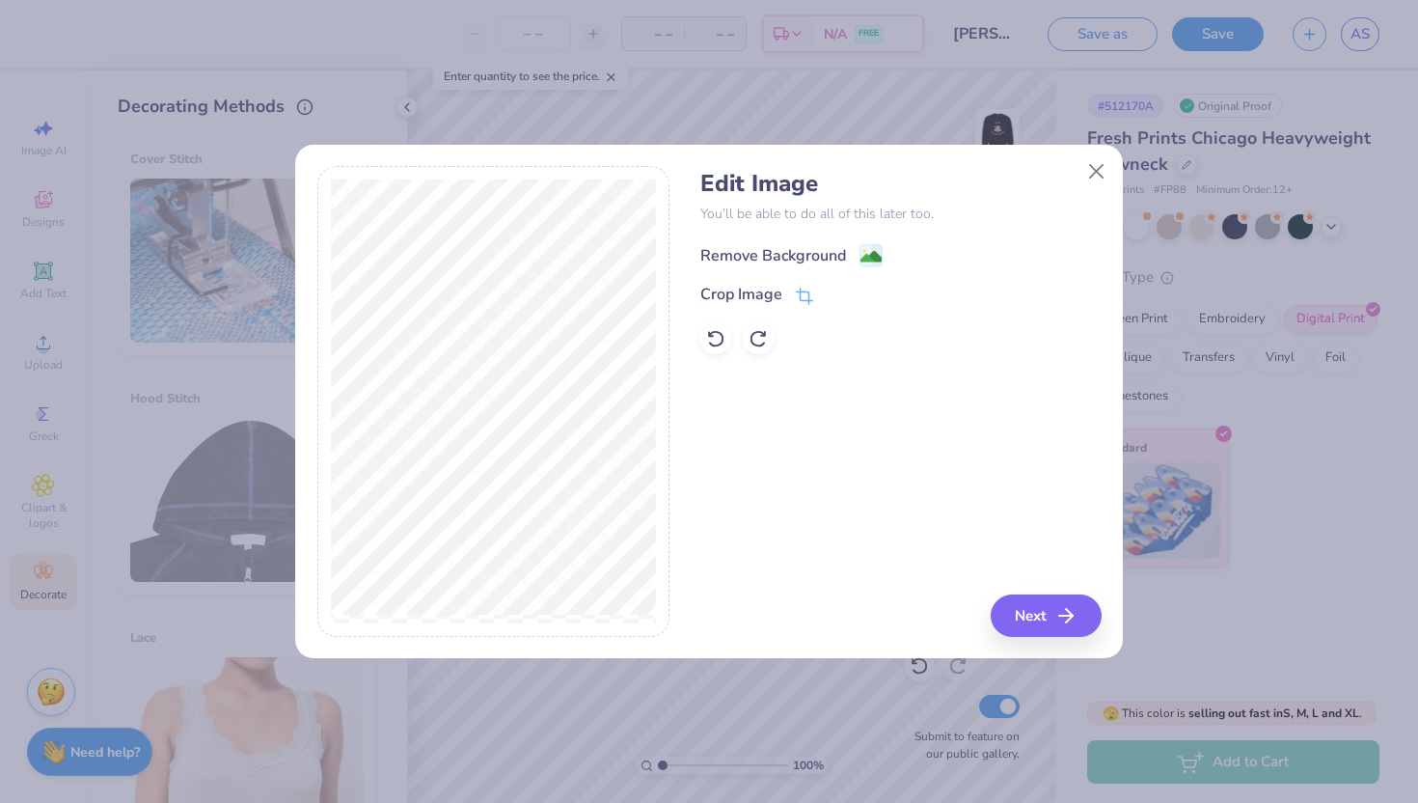
click at [867, 259] on image at bounding box center [871, 256] width 21 height 21
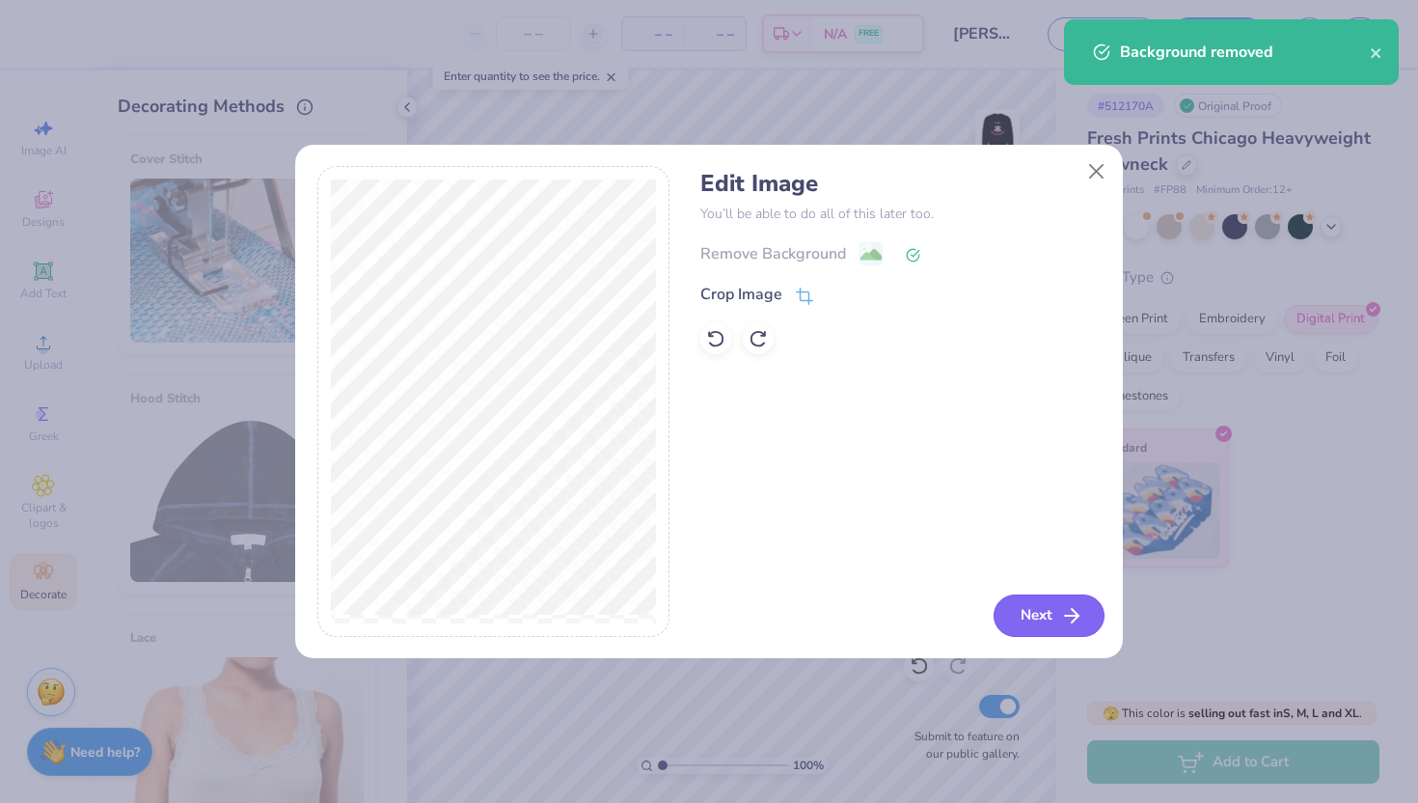
click at [1033, 624] on button "Next" at bounding box center [1049, 615] width 111 height 42
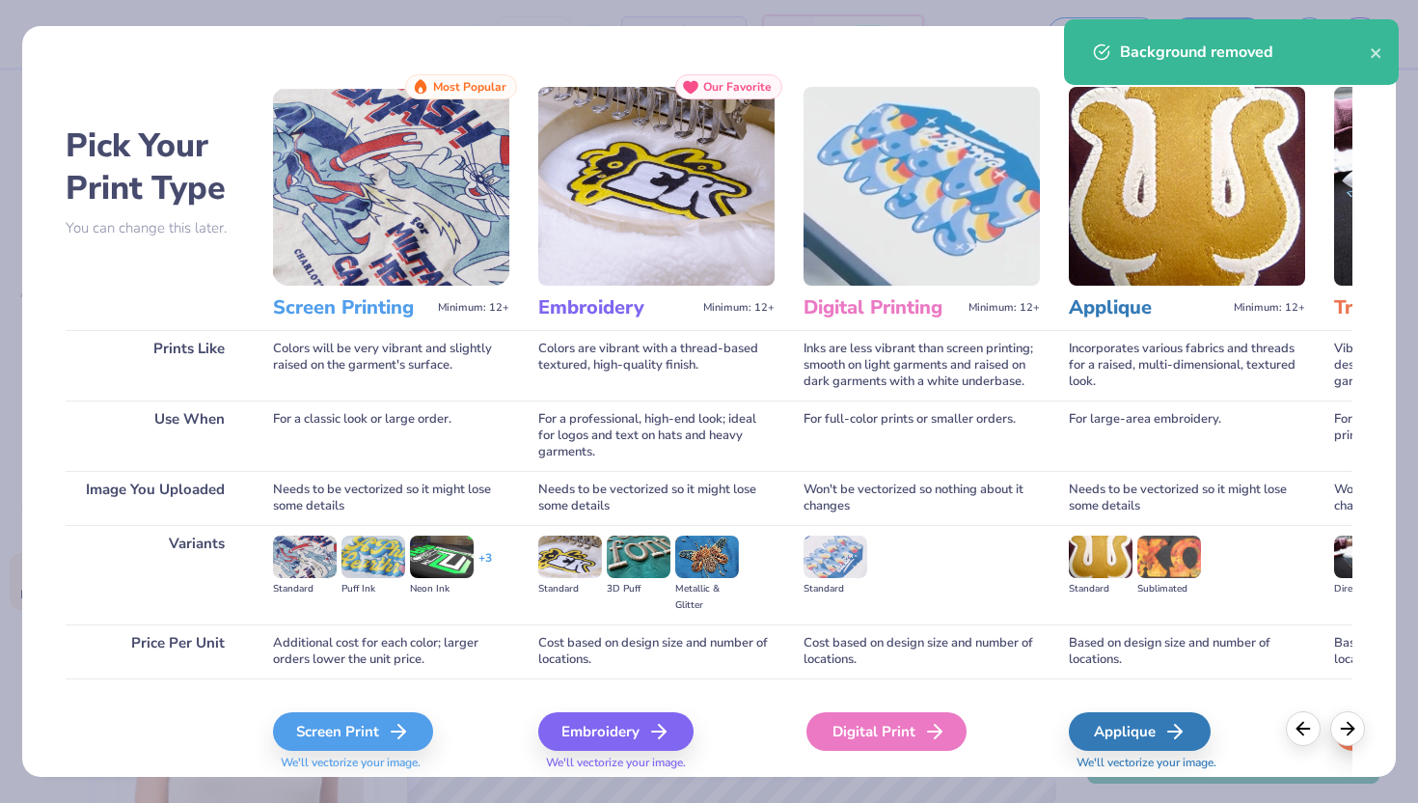
click at [909, 734] on div "Digital Print" at bounding box center [887, 731] width 160 height 39
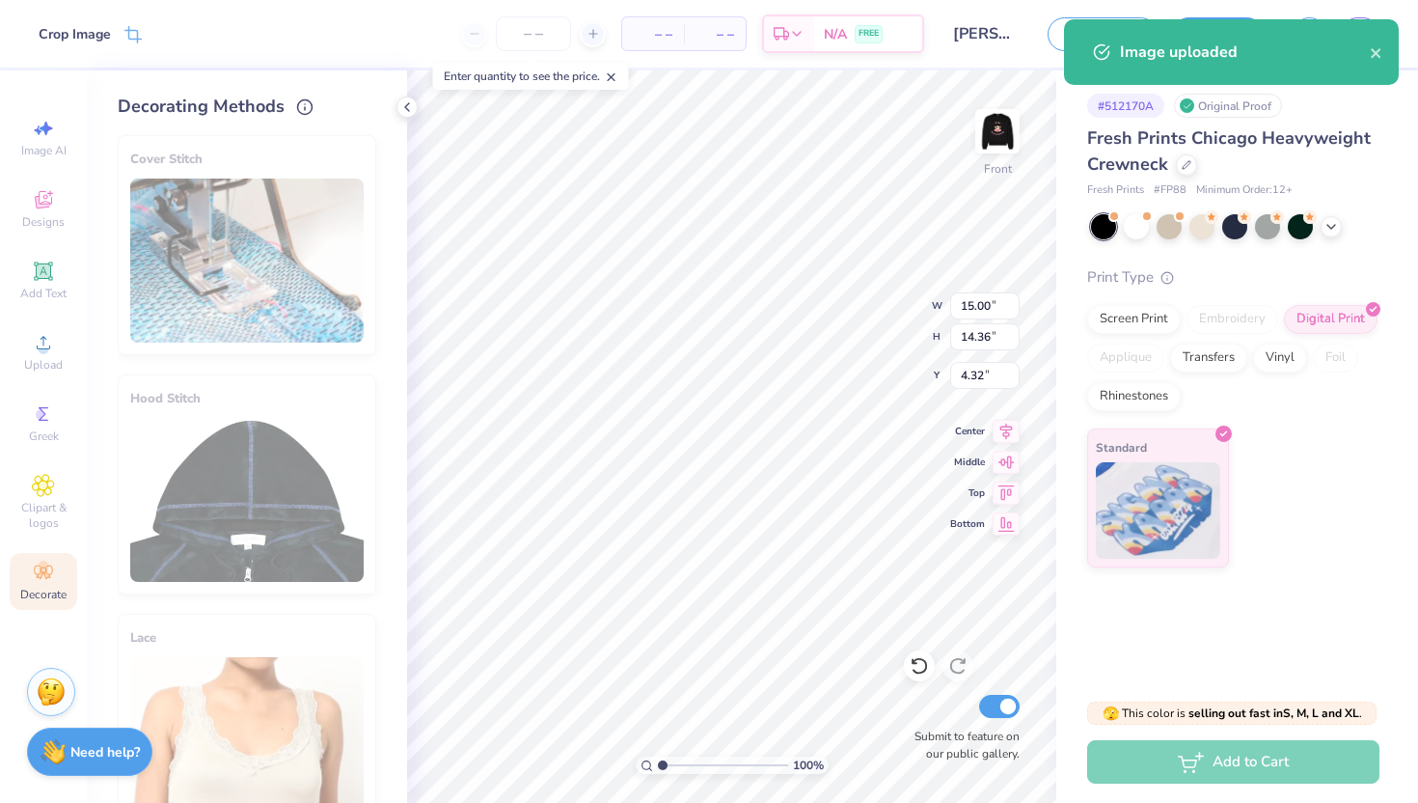
type input "14.39"
type input "13.78"
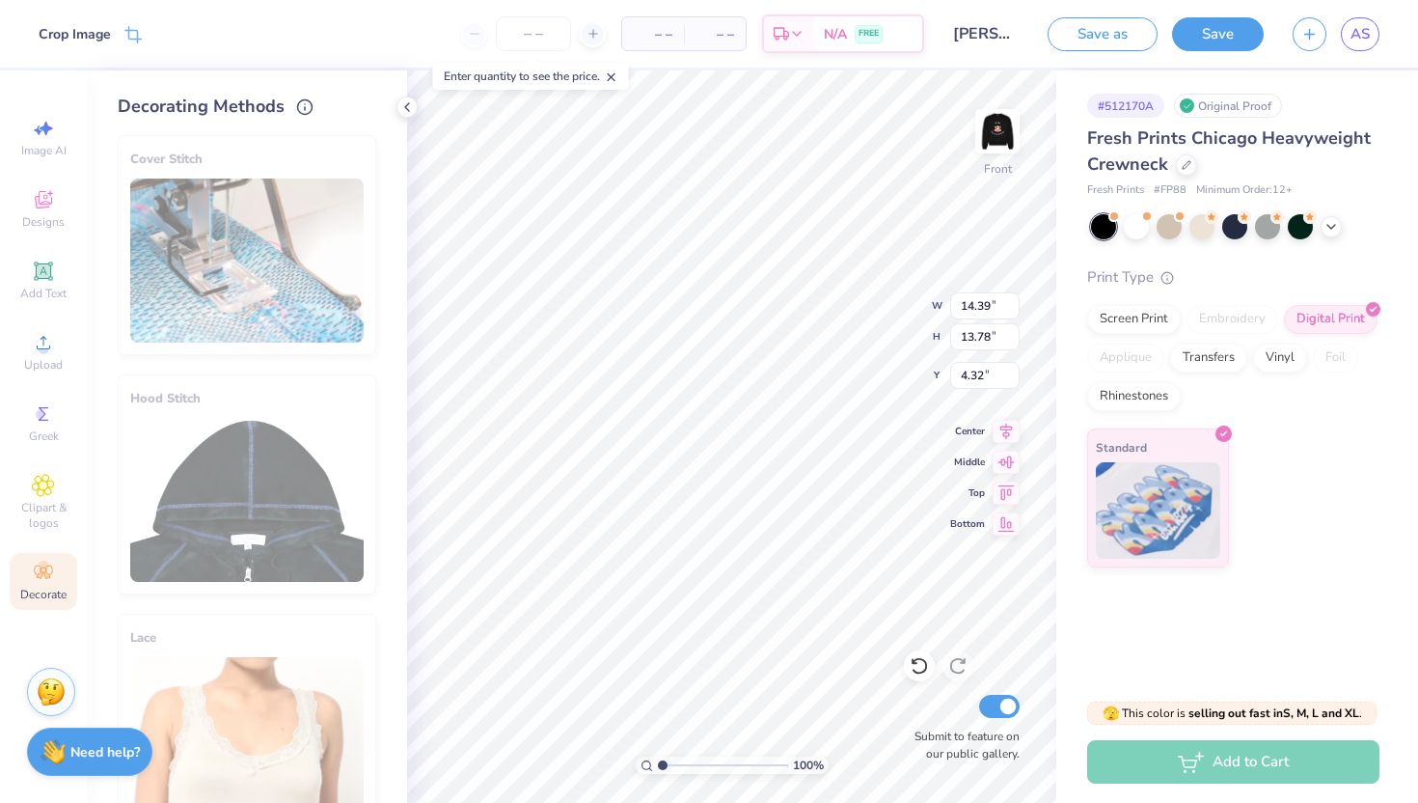
type input "4.18"
click at [42, 523] on span "Clipart & logos" at bounding box center [44, 515] width 68 height 31
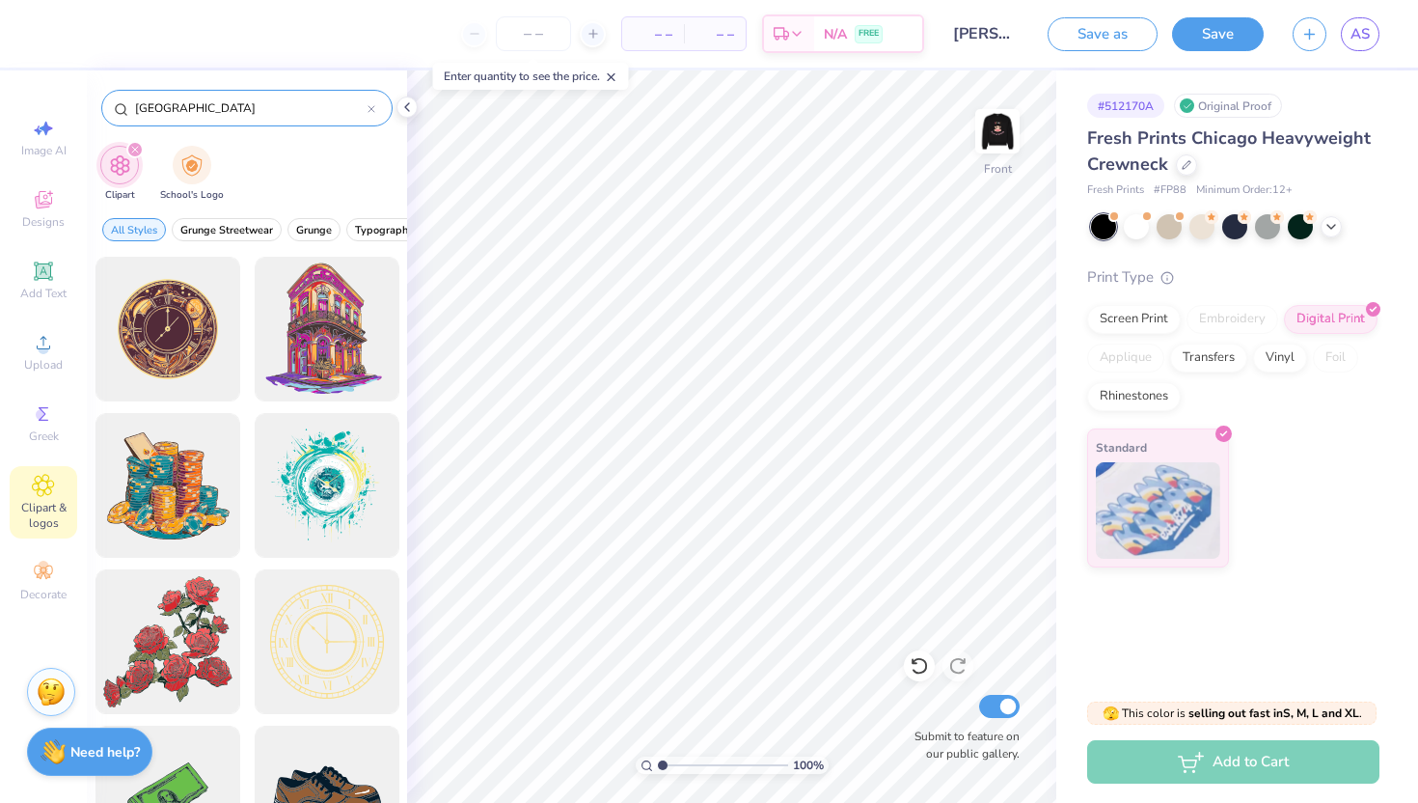
type input "white square"
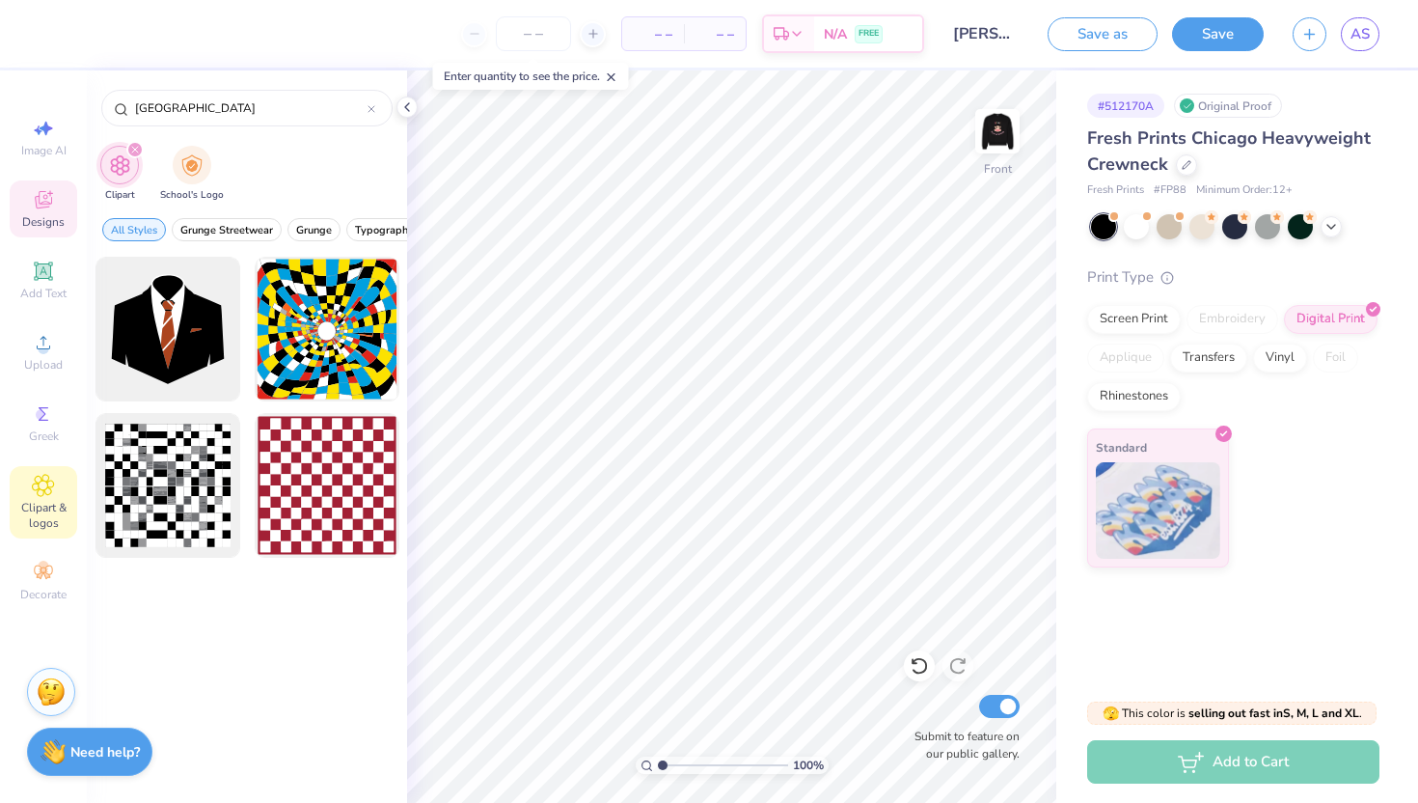
click at [41, 209] on icon at bounding box center [43, 199] width 23 height 23
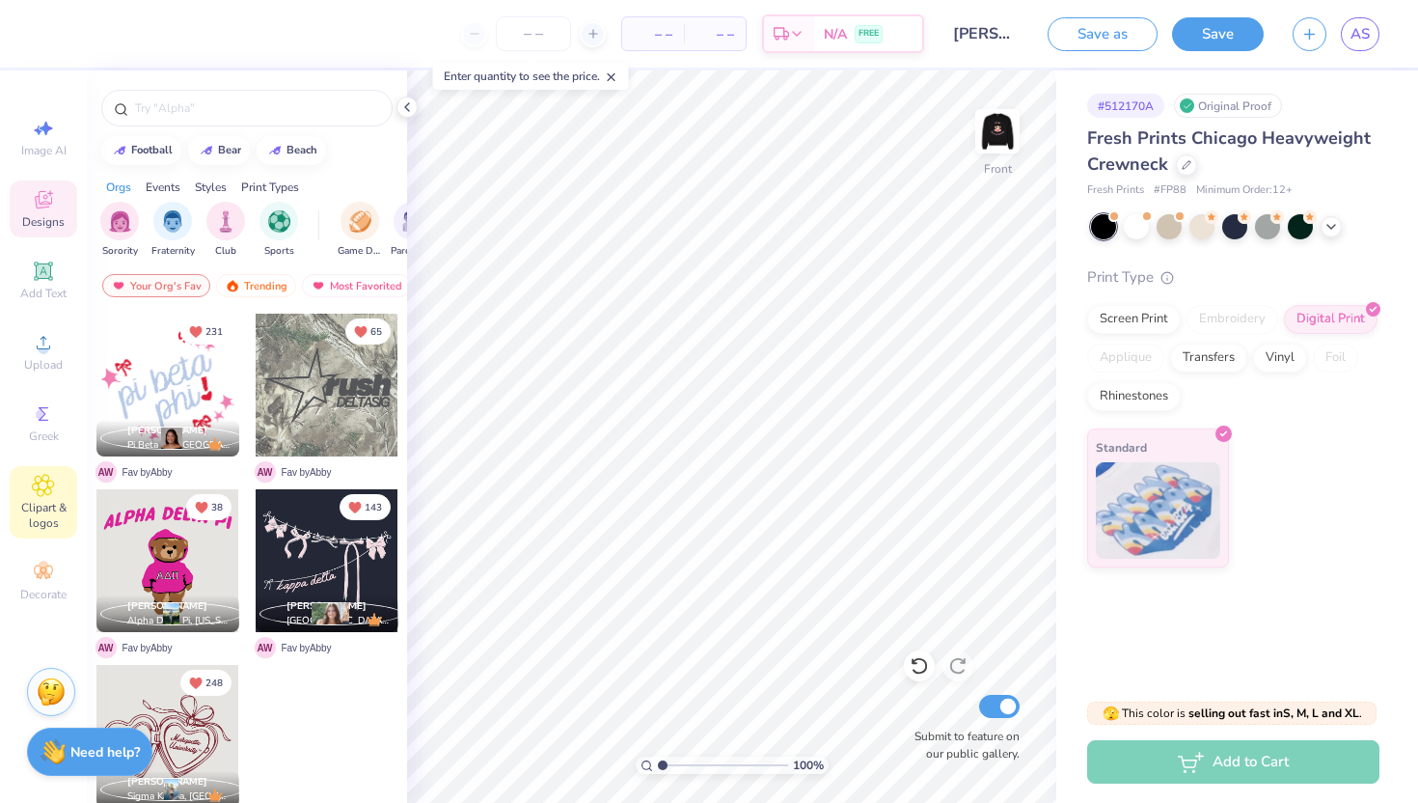
click at [56, 481] on div "Clipart & logos" at bounding box center [44, 502] width 68 height 72
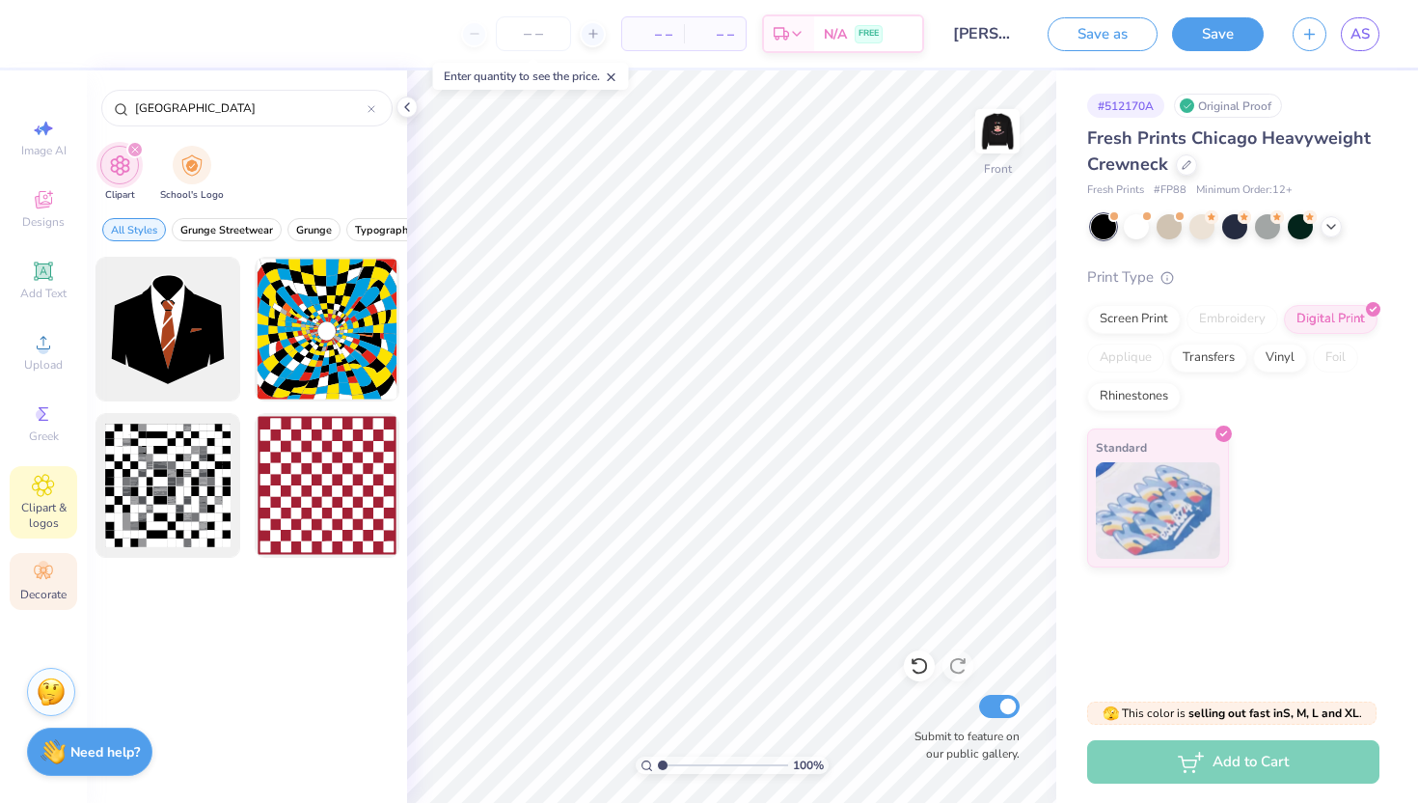
click at [40, 588] on span "Decorate" at bounding box center [43, 594] width 46 height 15
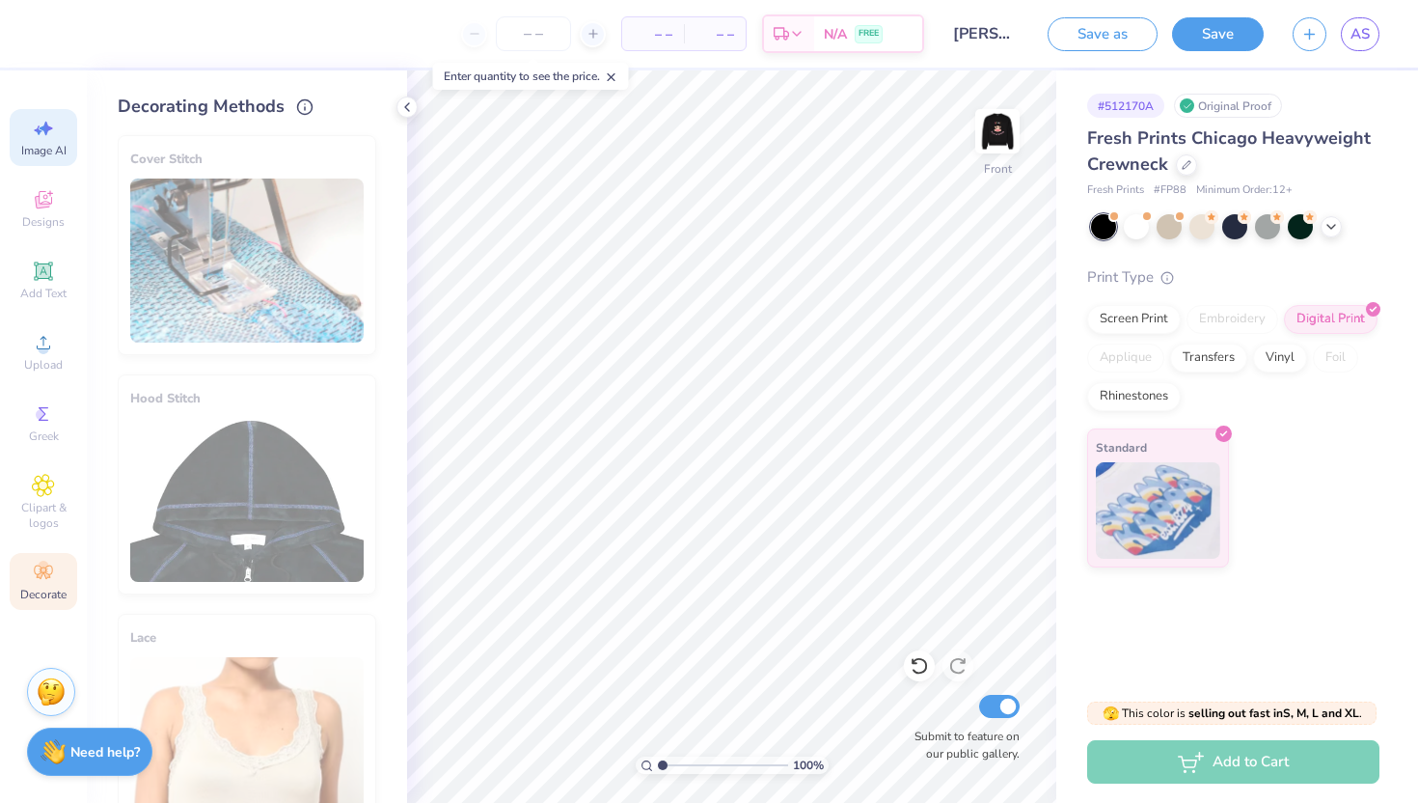
click at [48, 138] on icon at bounding box center [43, 128] width 23 height 23
select select "4"
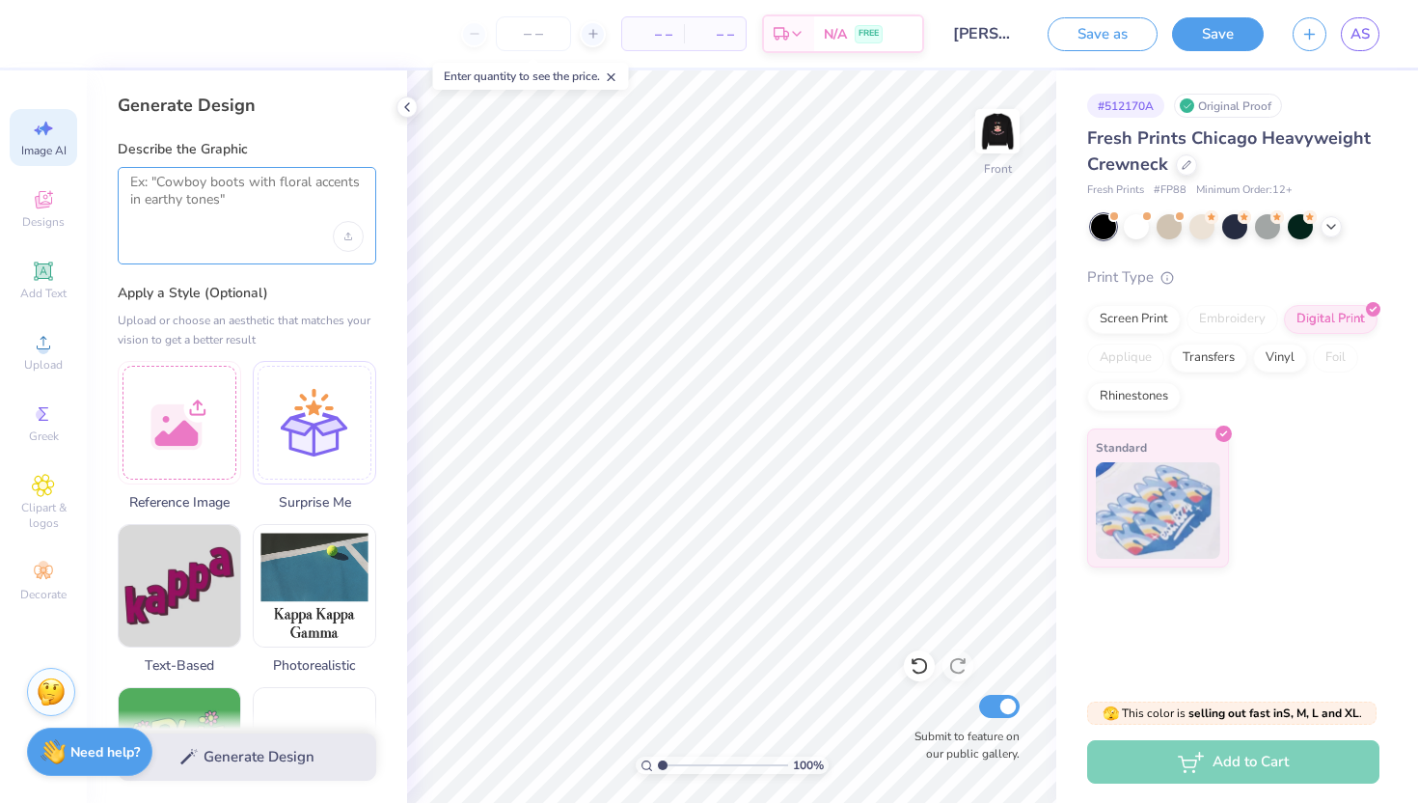
click at [189, 210] on textarea at bounding box center [246, 198] width 233 height 48
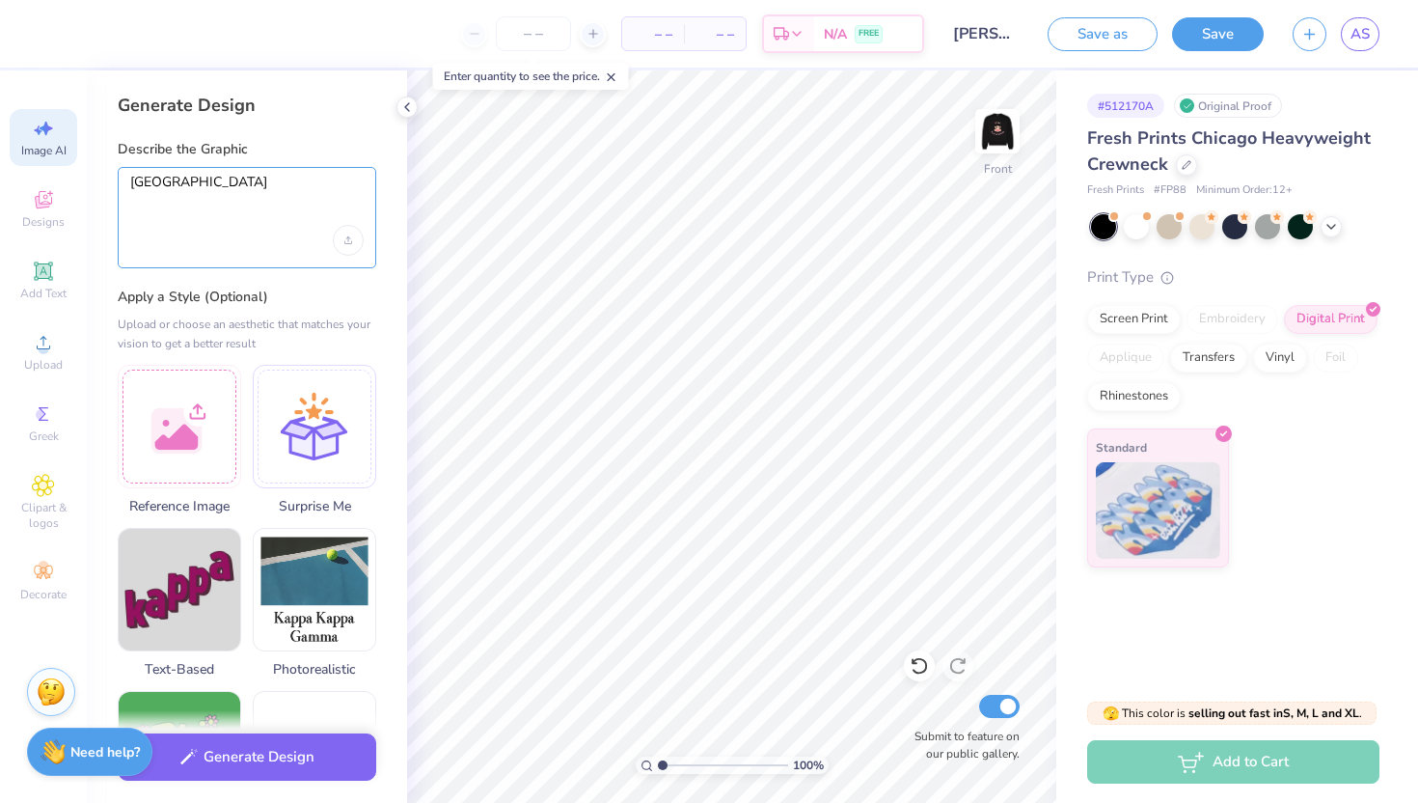
type textarea "white square"
click at [264, 230] on div "white square" at bounding box center [247, 217] width 259 height 101
click at [350, 239] on icon "Upload image" at bounding box center [348, 240] width 8 height 8
click at [241, 179] on textarea "white square" at bounding box center [246, 200] width 233 height 52
click at [317, 741] on button "Generate Design" at bounding box center [247, 751] width 259 height 47
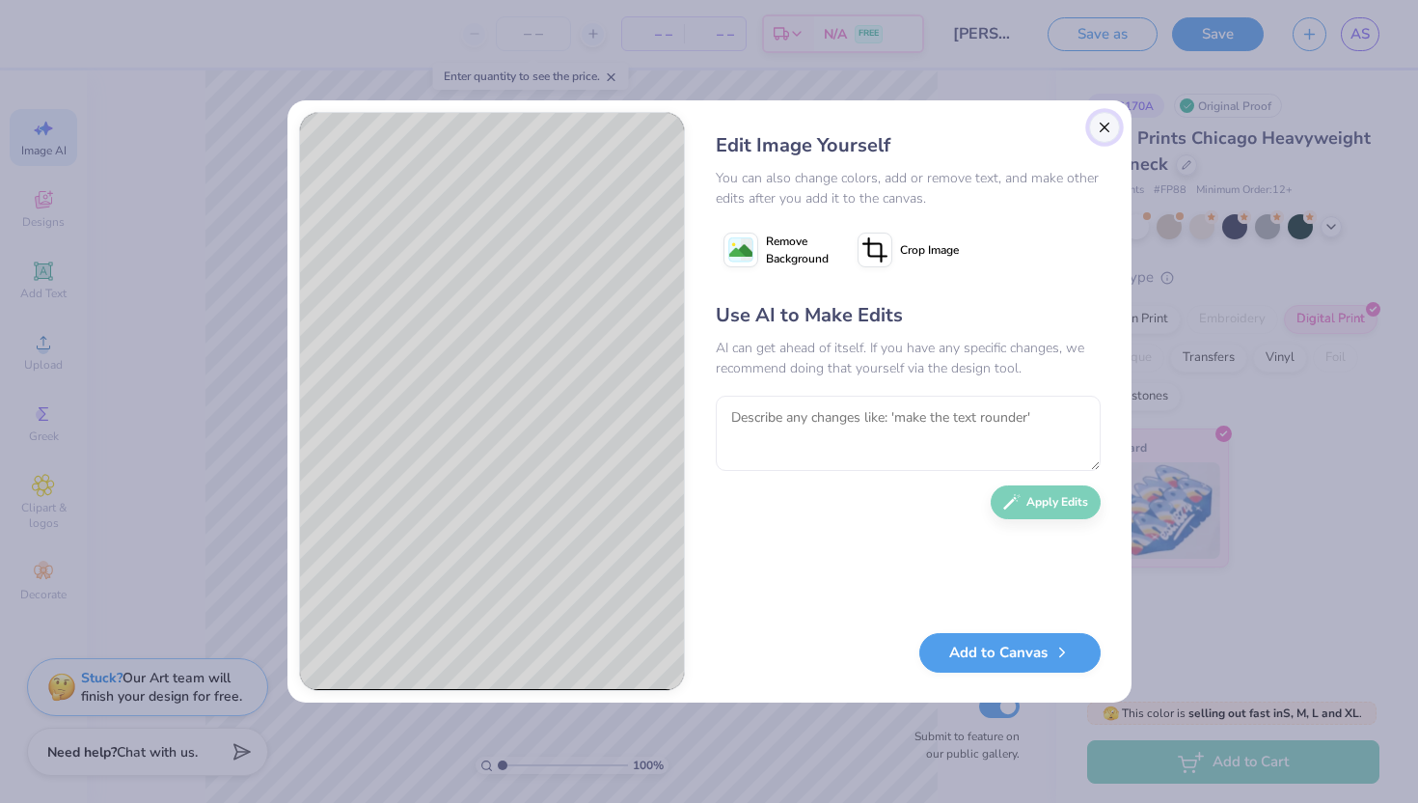
click at [1098, 130] on button "Close" at bounding box center [1104, 127] width 31 height 31
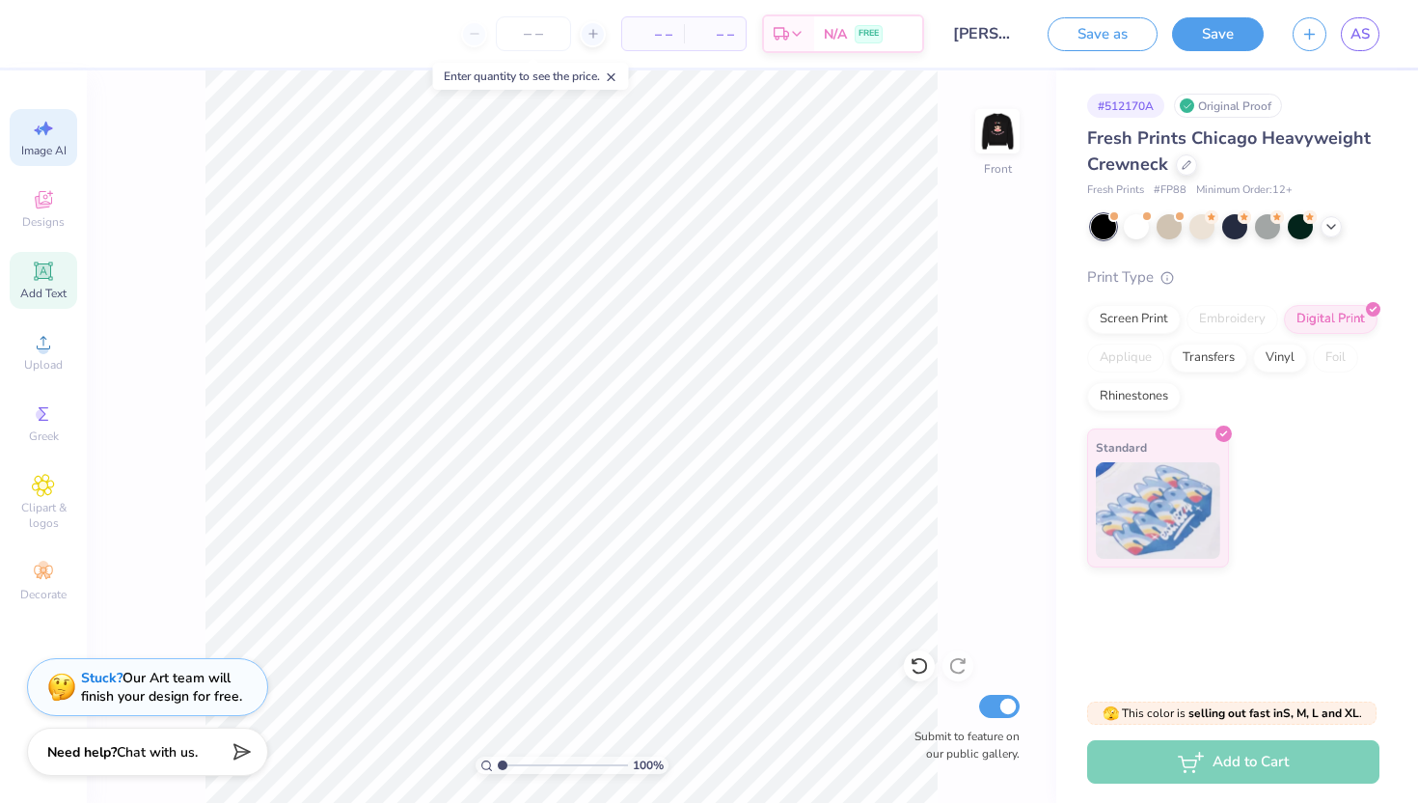
click at [52, 267] on icon at bounding box center [43, 271] width 23 height 23
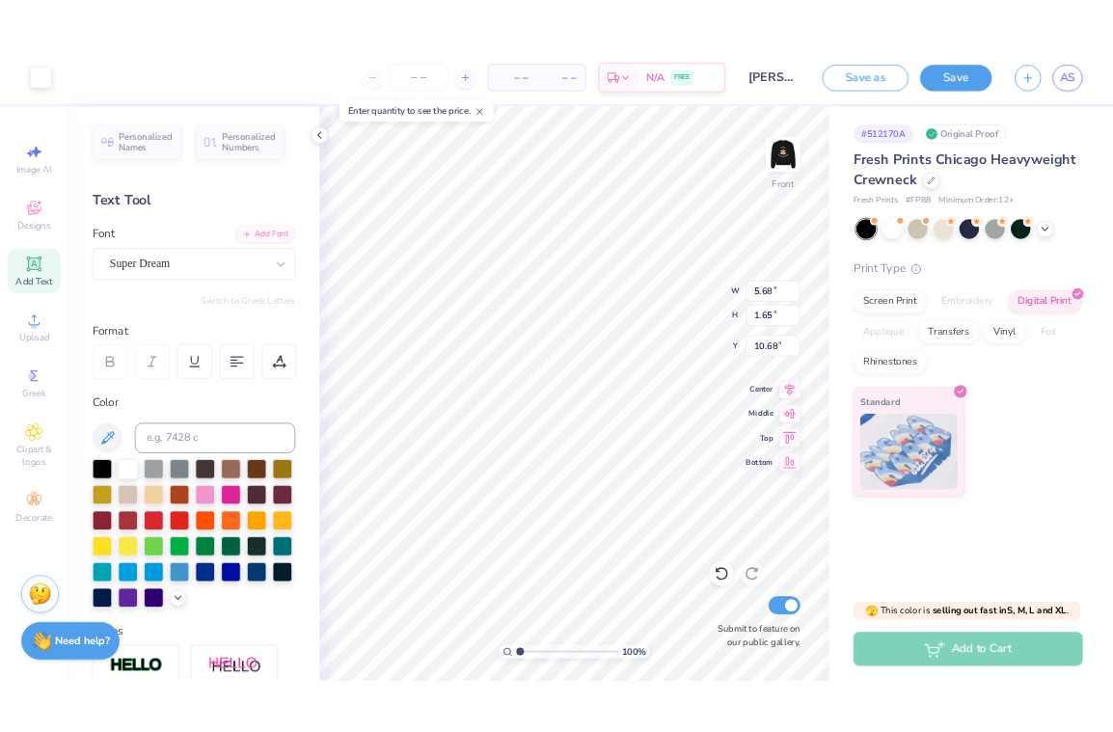
scroll to position [0, 0]
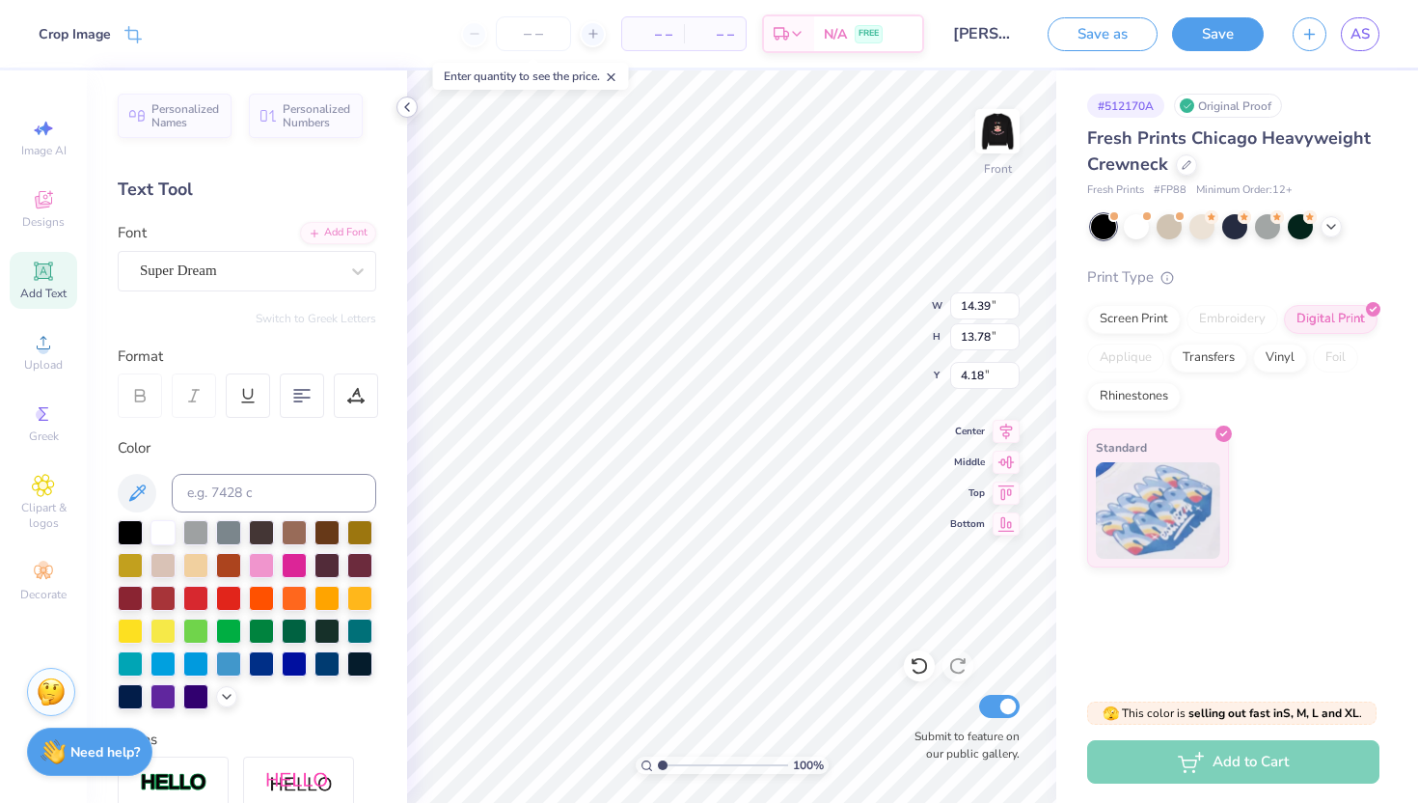
click at [405, 112] on icon at bounding box center [406, 106] width 15 height 15
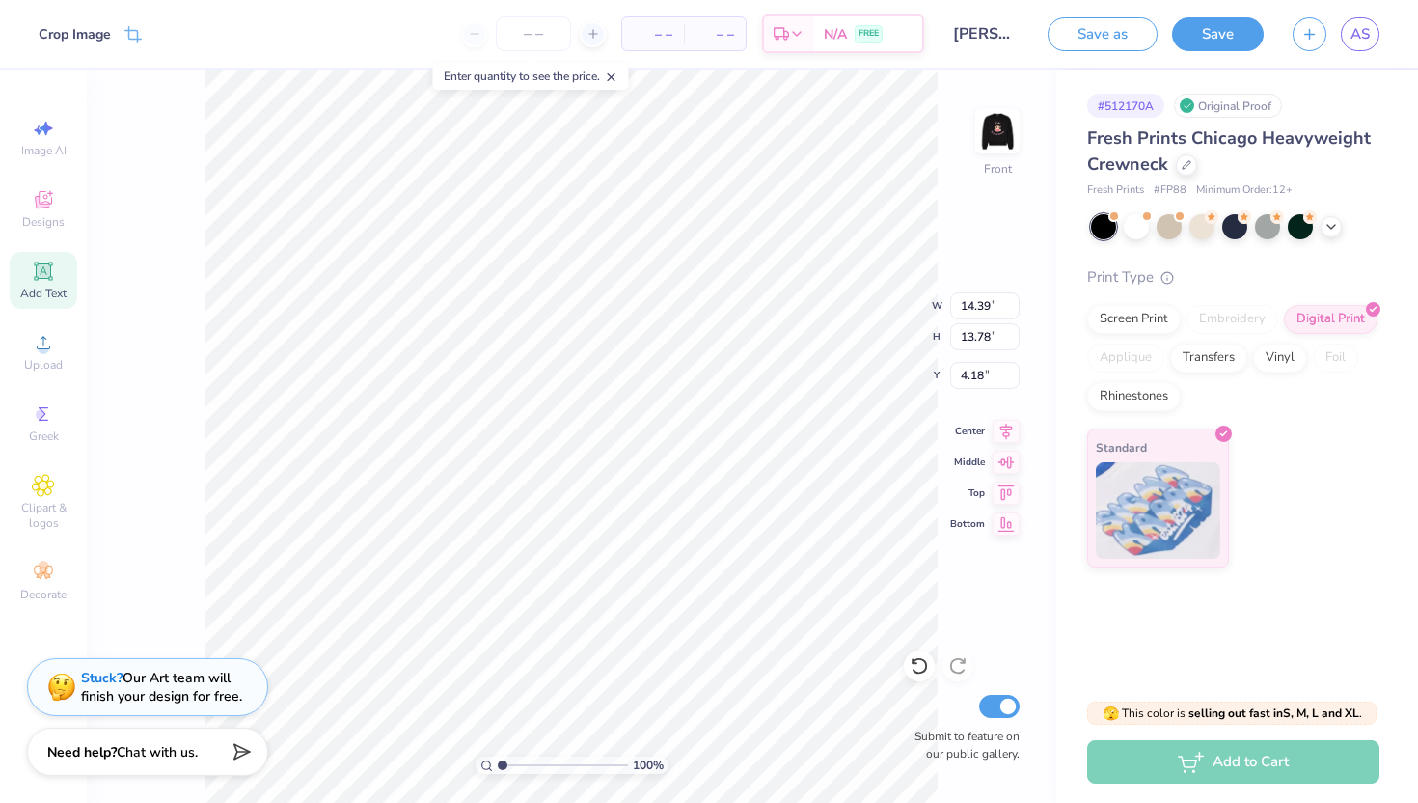
type input "4.19"
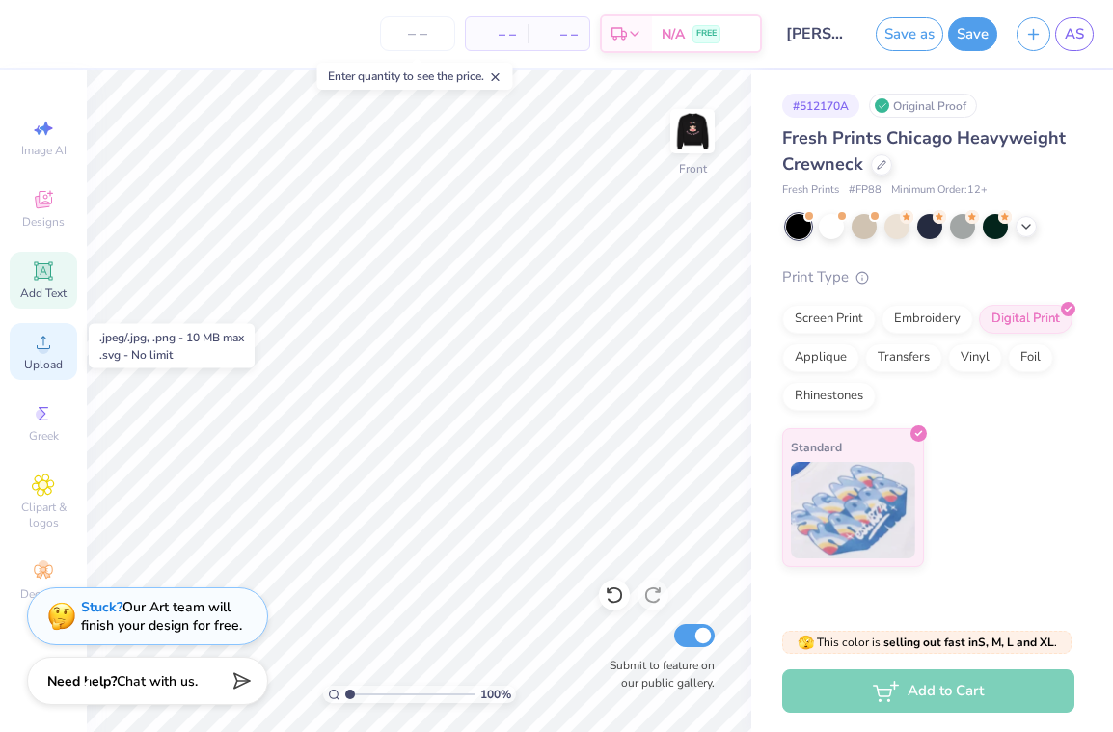
click at [39, 347] on circle at bounding box center [43, 348] width 11 height 11
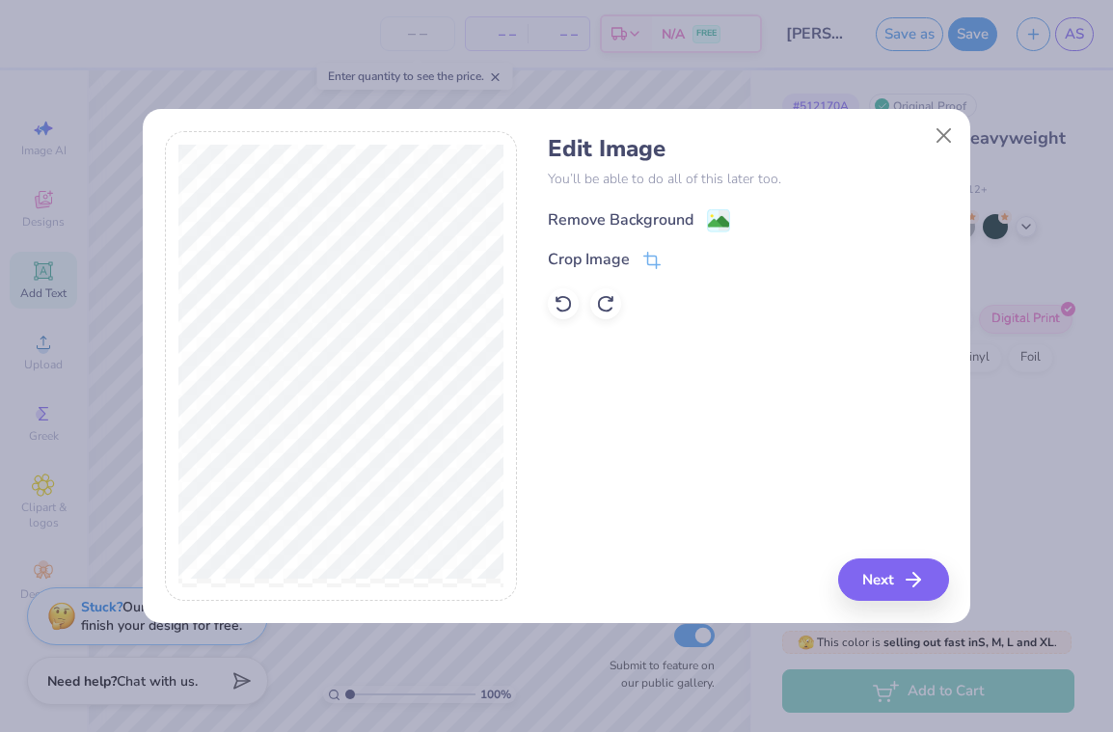
click at [712, 221] on image at bounding box center [718, 221] width 21 height 21
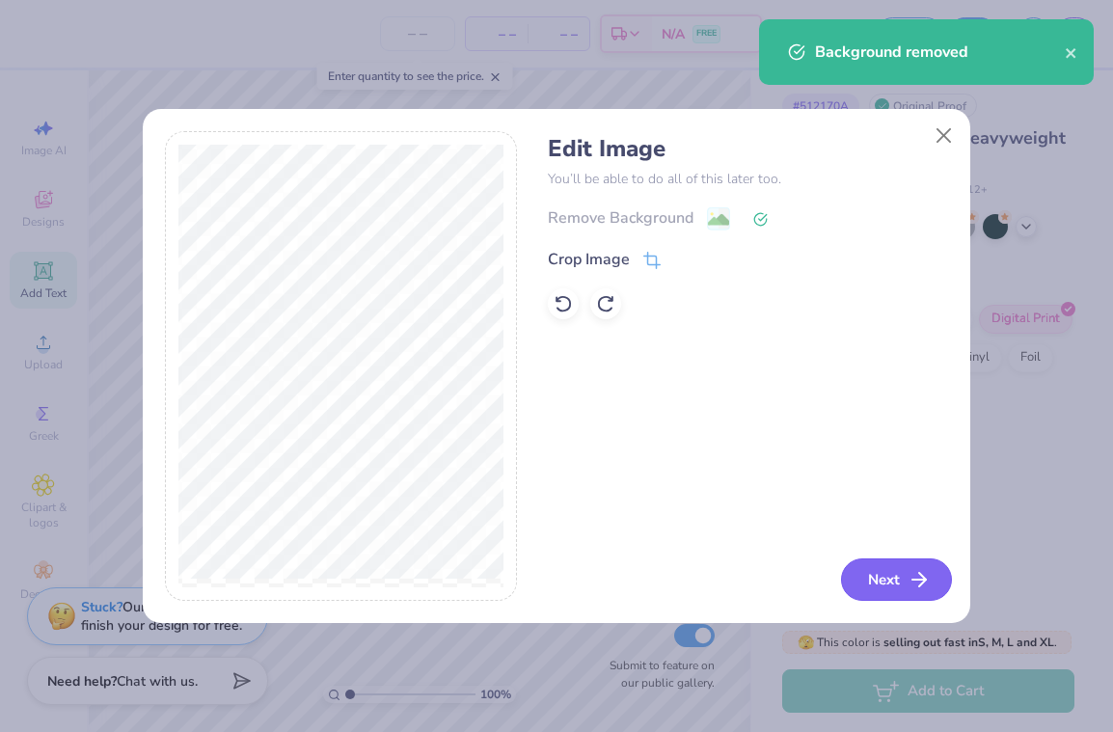
click at [904, 585] on button "Next" at bounding box center [896, 580] width 111 height 42
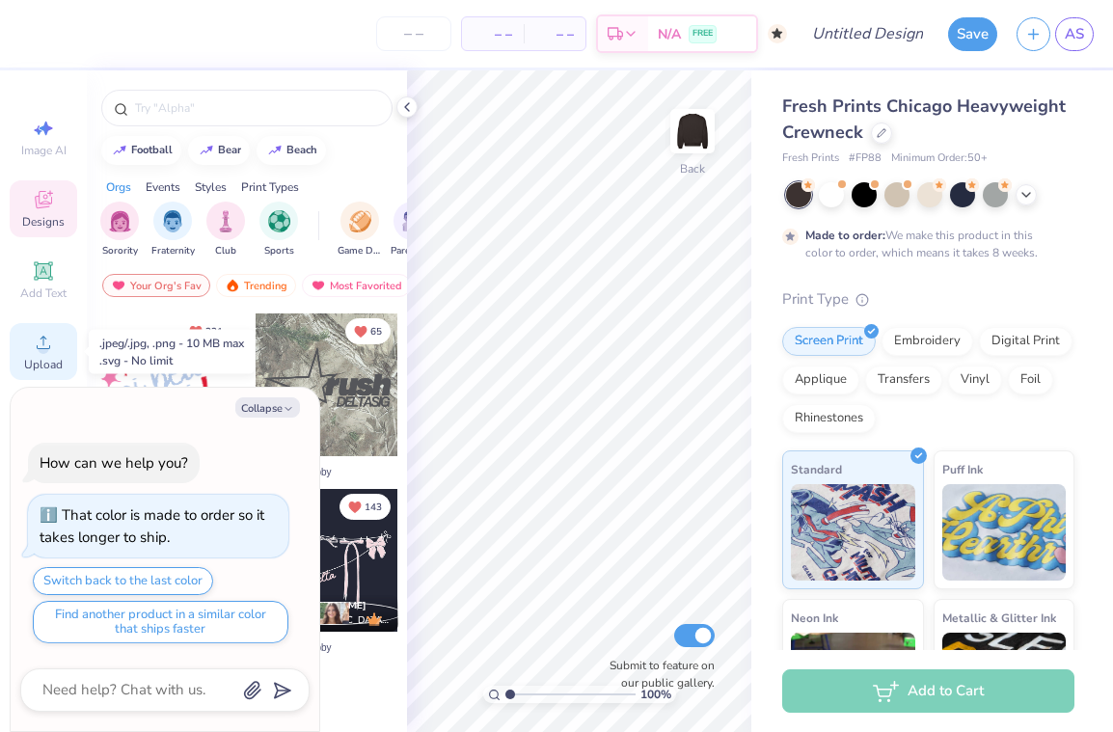
click at [51, 344] on icon at bounding box center [43, 342] width 23 height 23
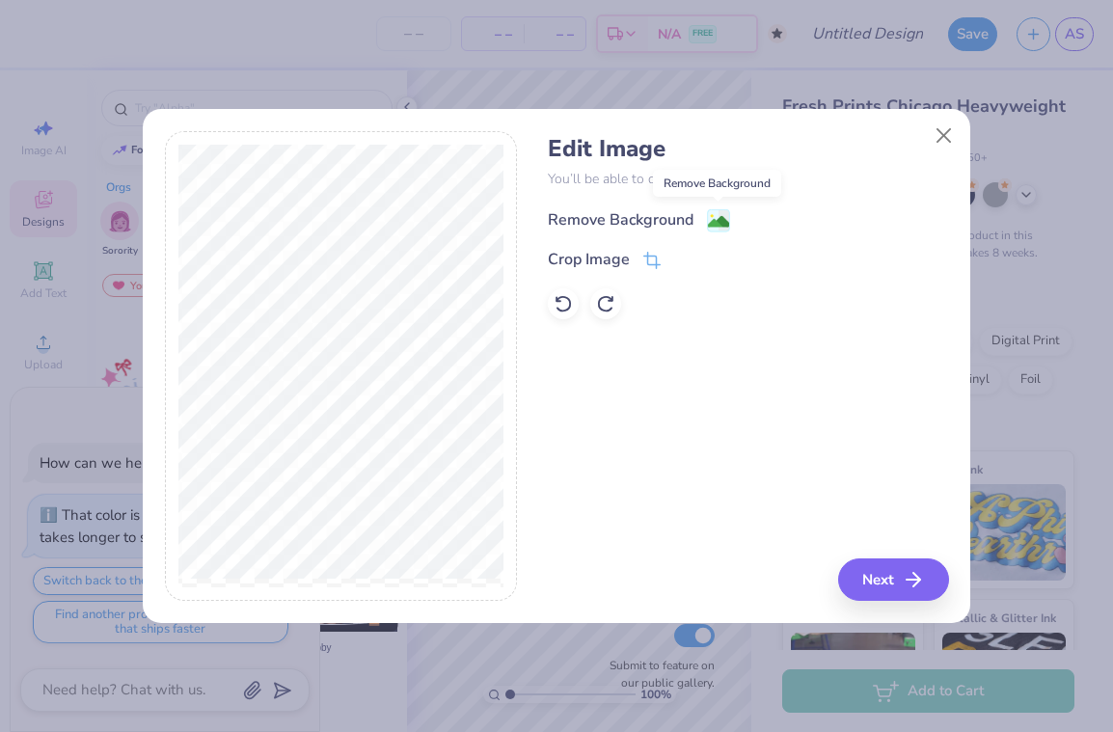
click at [711, 217] on image at bounding box center [718, 221] width 21 height 21
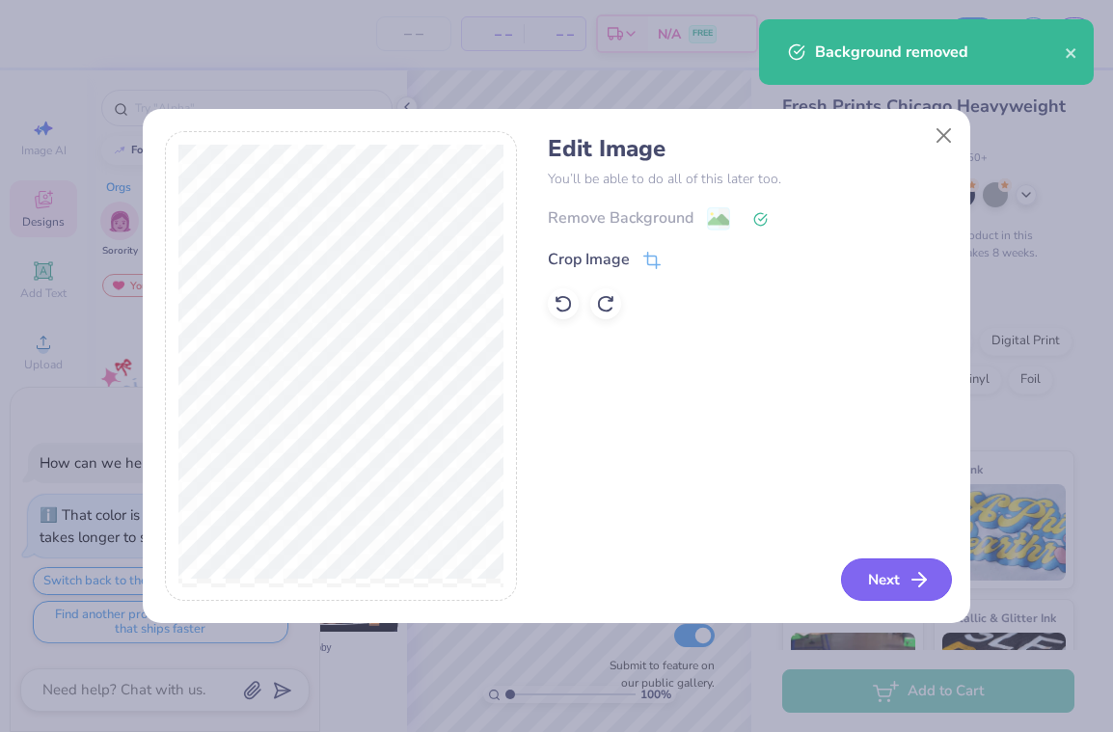
click at [889, 575] on button "Next" at bounding box center [896, 580] width 111 height 42
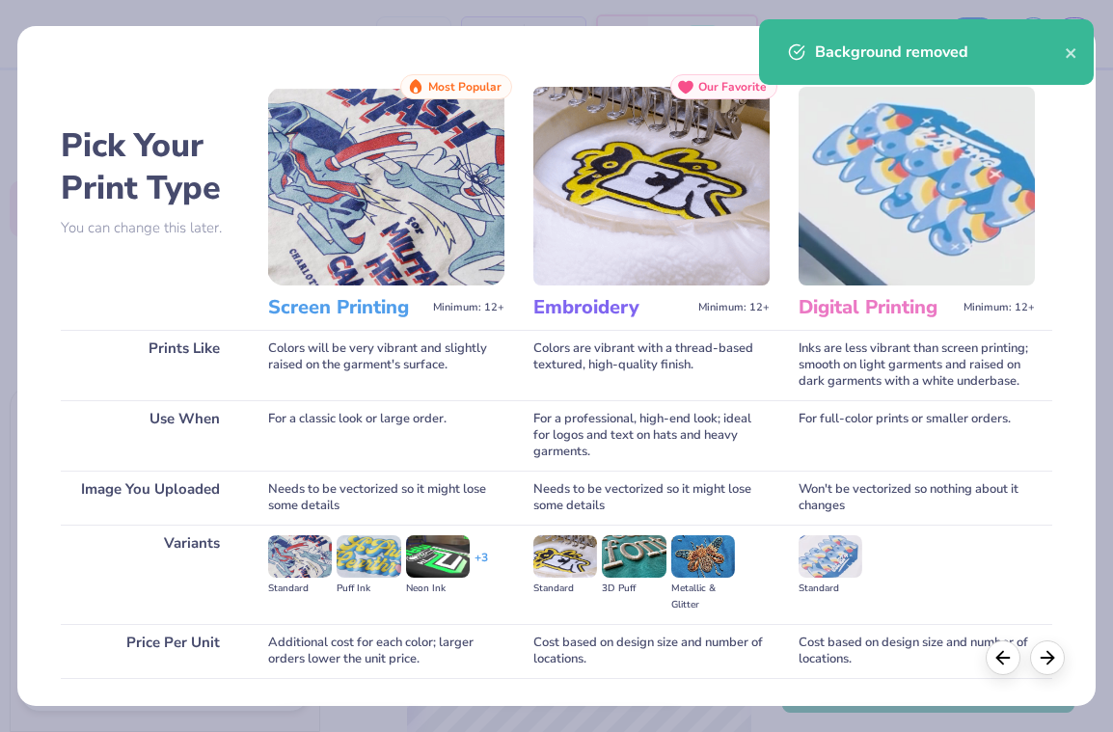
scroll to position [133, 0]
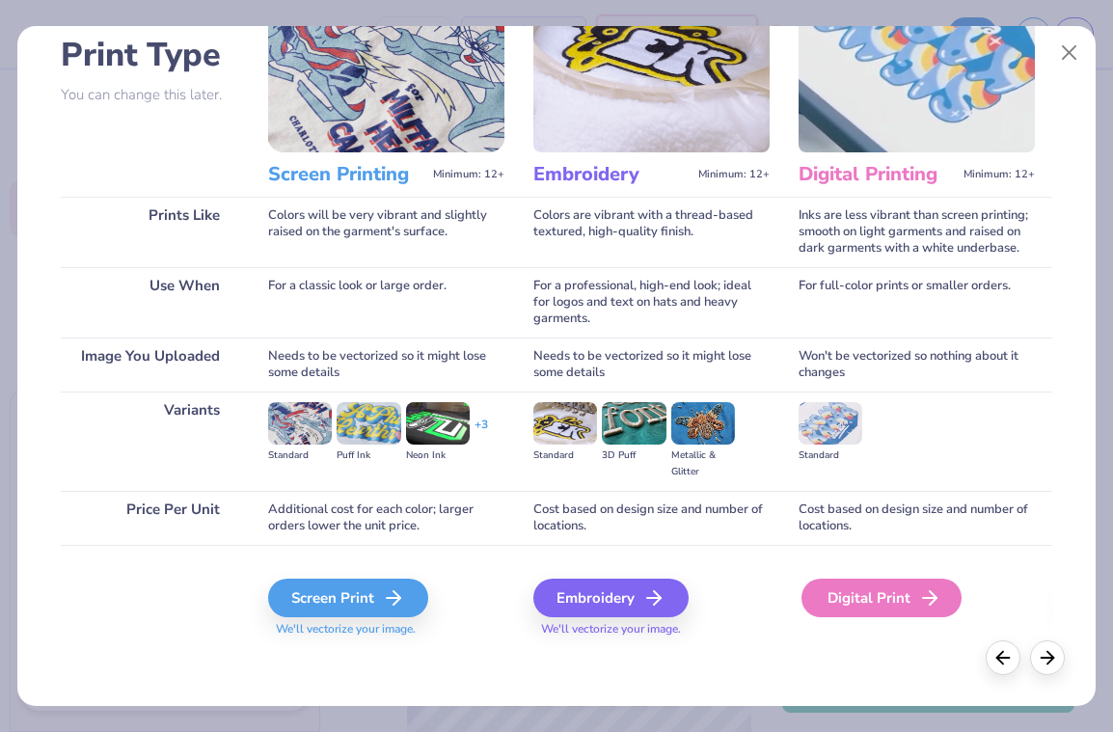
click at [867, 593] on div "Digital Print" at bounding box center [882, 598] width 160 height 39
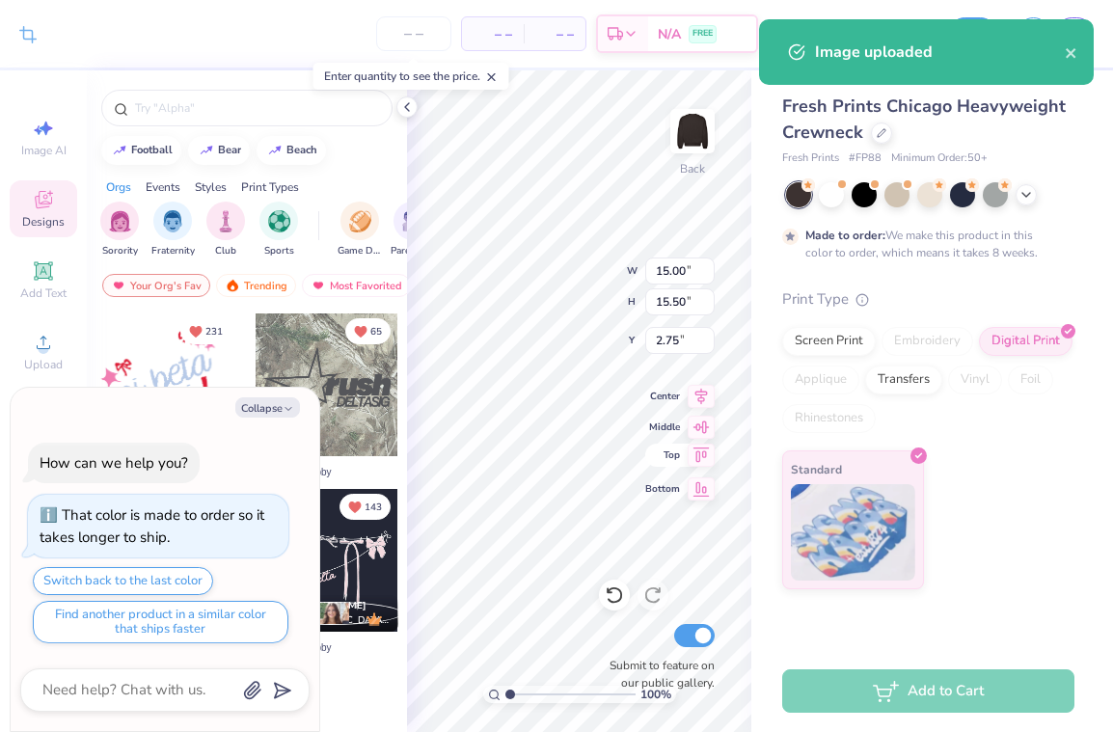
click at [662, 459] on div "100 % Back W 15.00 15.00 " H 15.50 15.50 " Y 2.75 2.75 " Center Middle Top Bott…" at bounding box center [579, 401] width 344 height 662
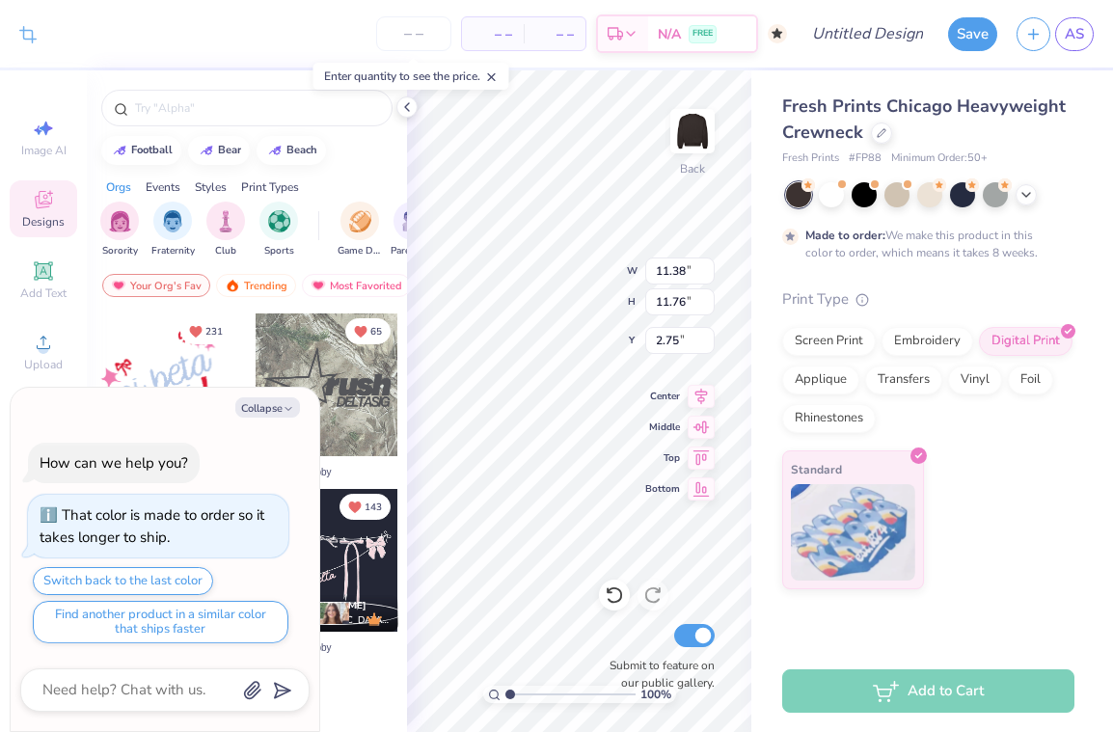
type textarea "x"
type input "4.04"
type textarea "x"
type input "3.00"
type textarea "x"
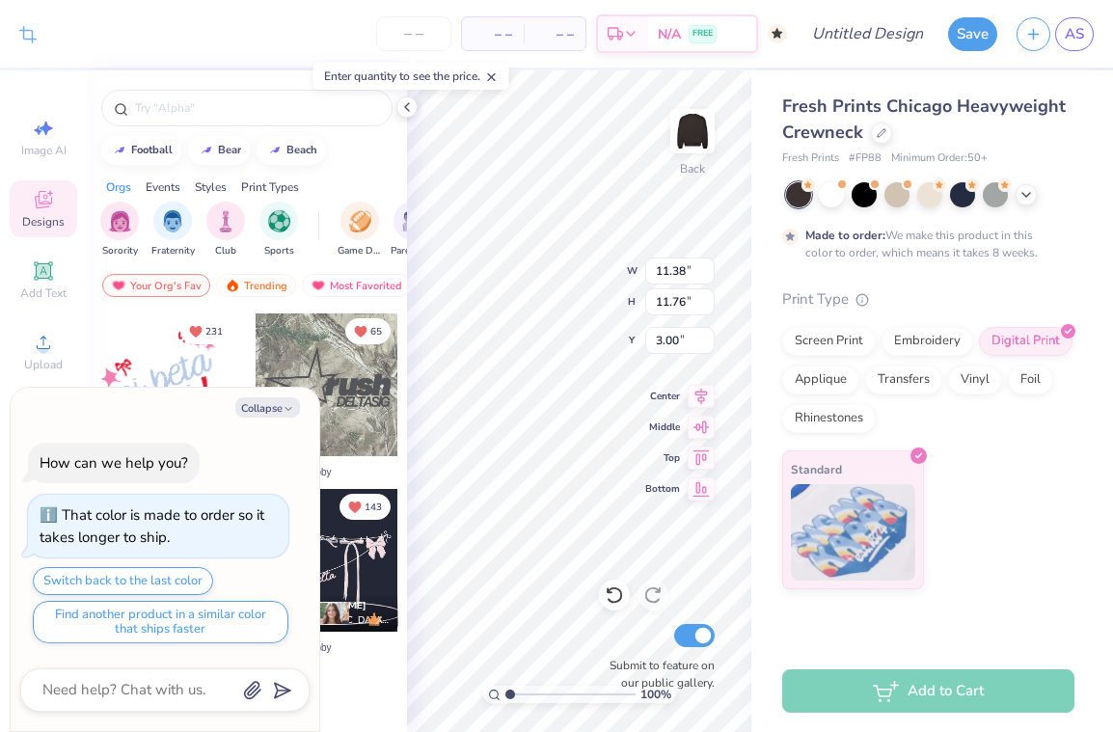
type input "12.02"
type input "12.42"
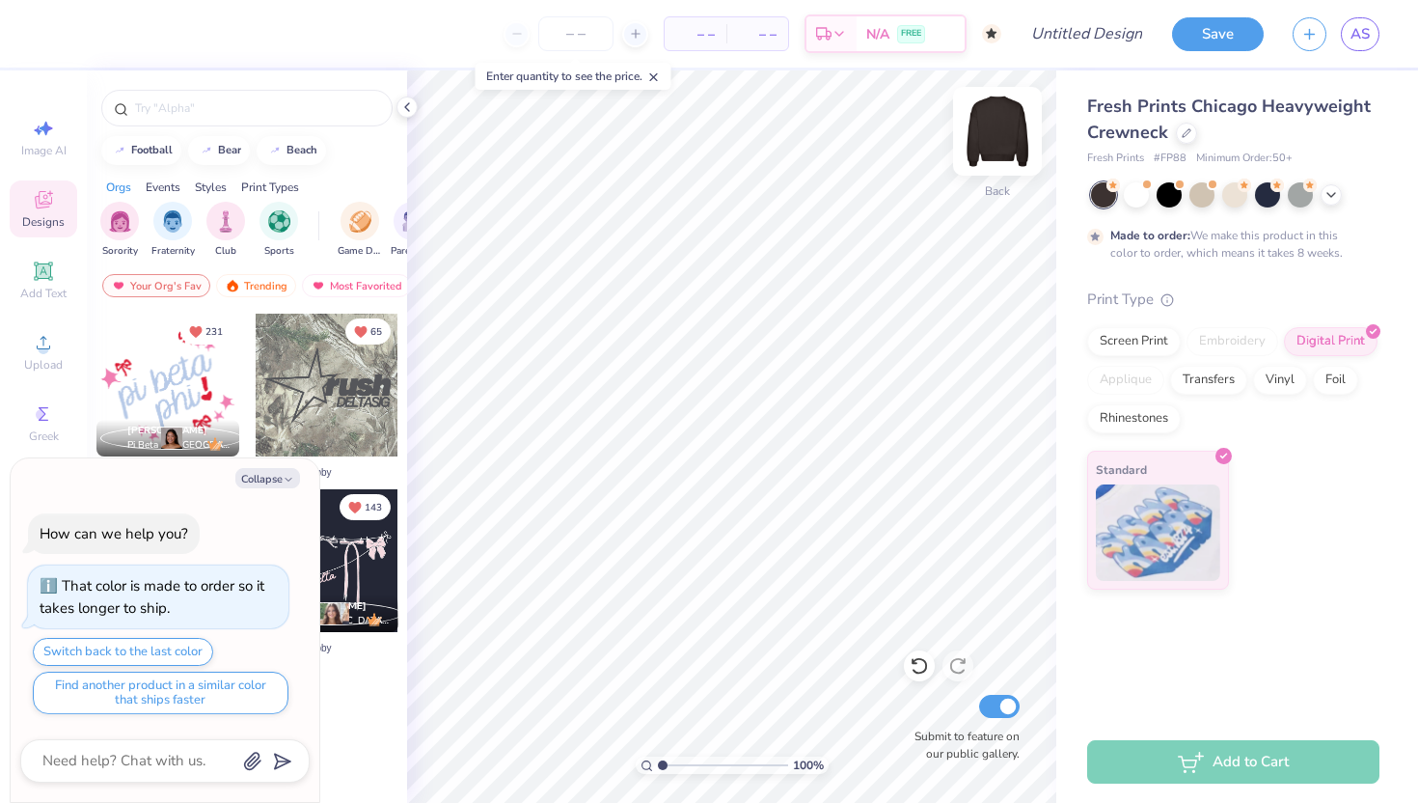
click at [992, 136] on img at bounding box center [997, 131] width 77 height 77
click at [43, 362] on span "Upload" at bounding box center [43, 364] width 39 height 15
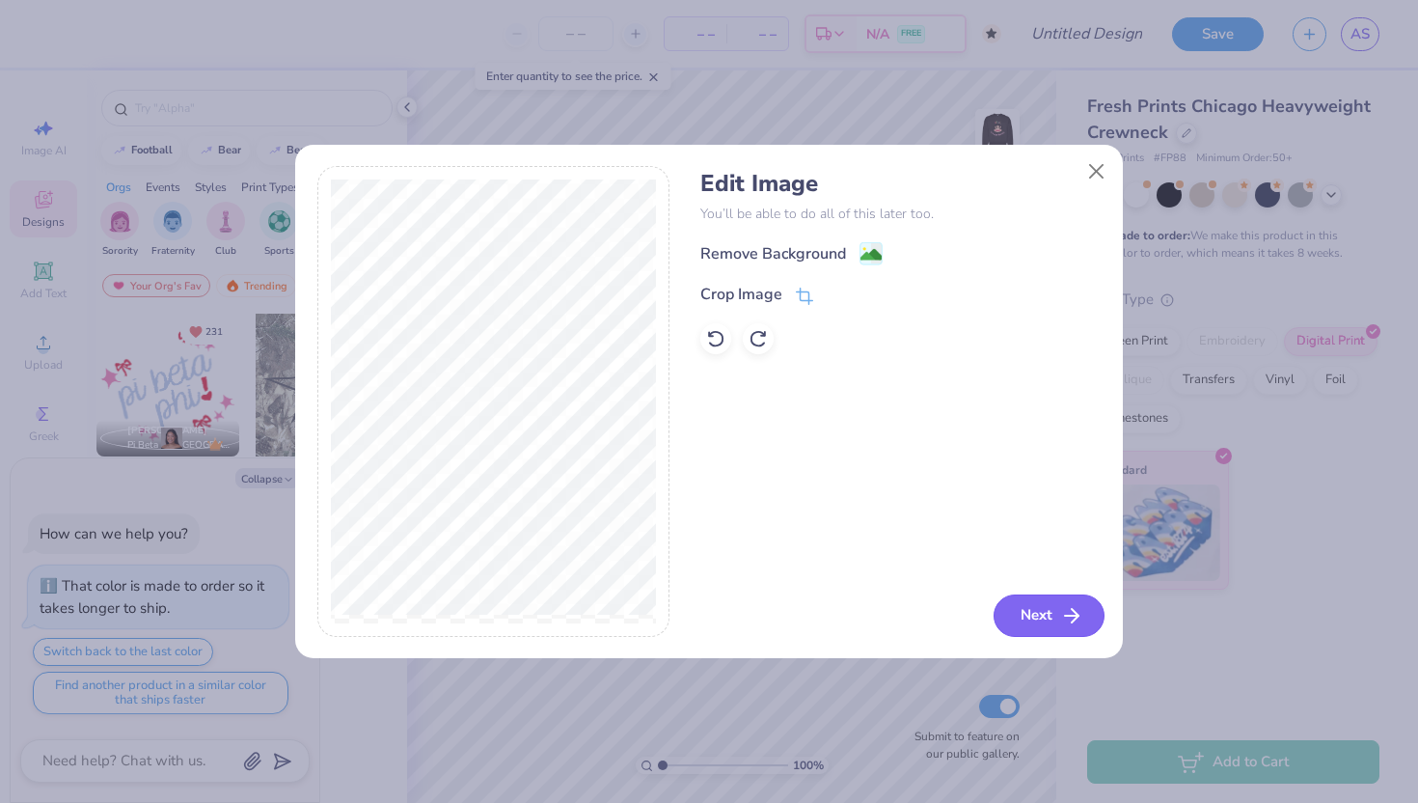
click at [1038, 607] on button "Next" at bounding box center [1049, 615] width 111 height 42
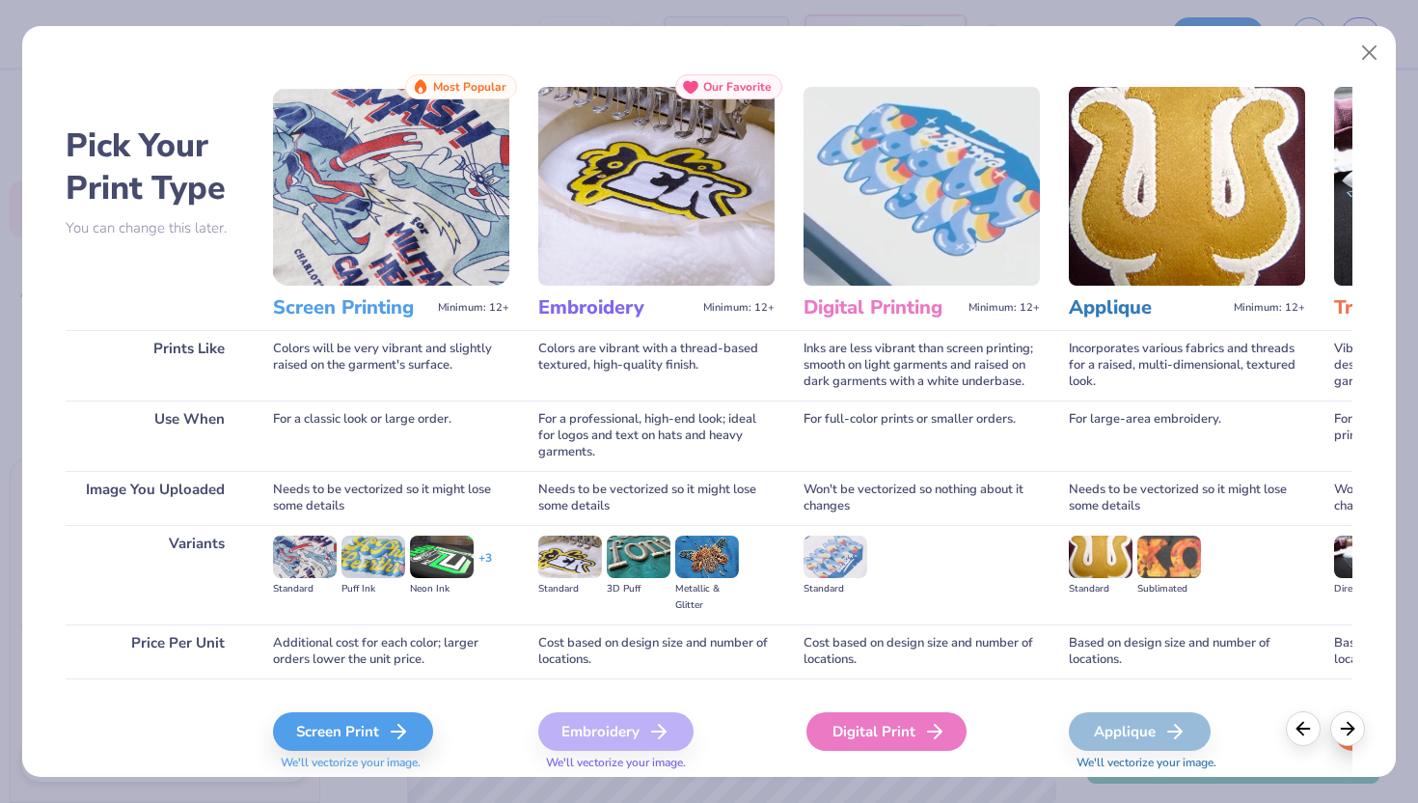
click at [918, 731] on div "Digital Print" at bounding box center [887, 731] width 160 height 39
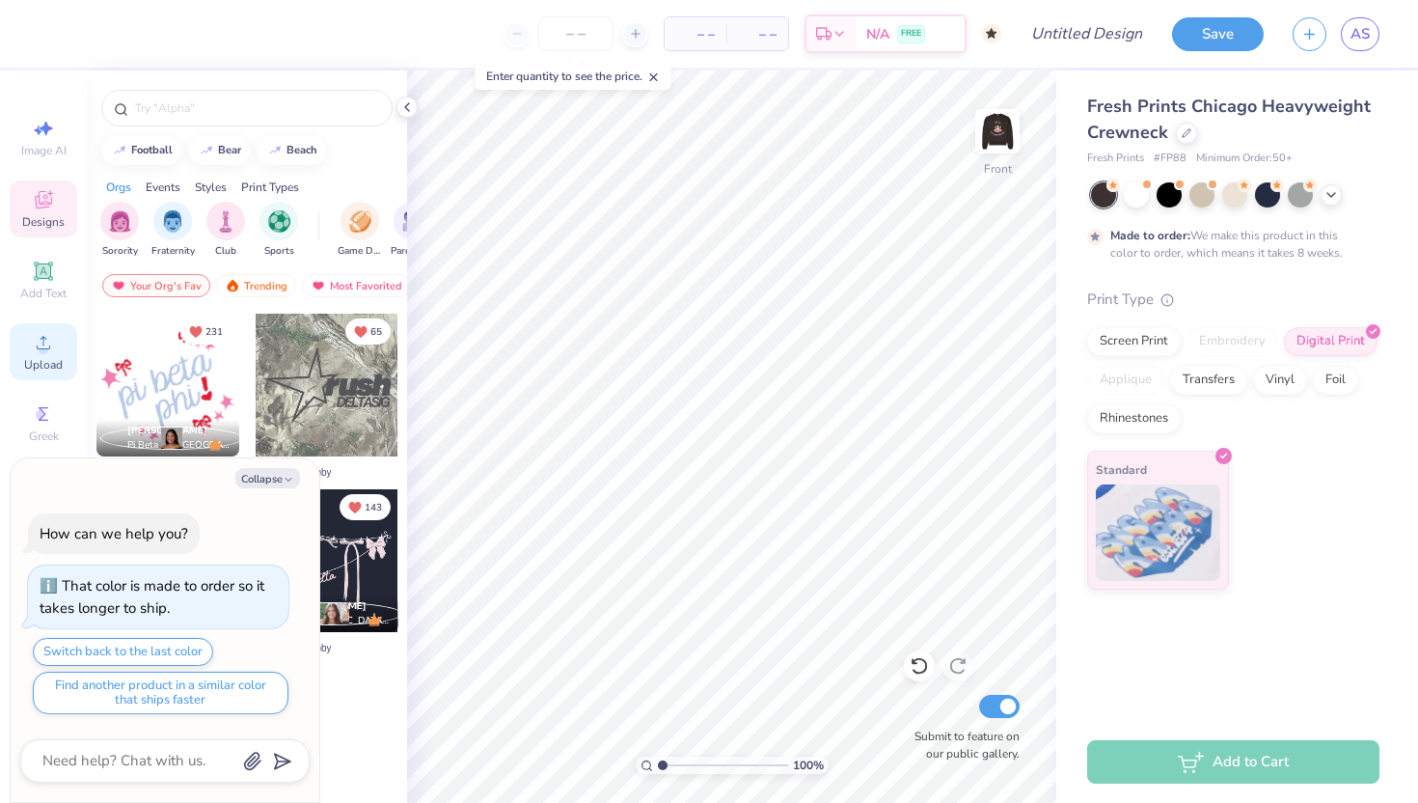
click at [44, 352] on circle at bounding box center [43, 348] width 11 height 11
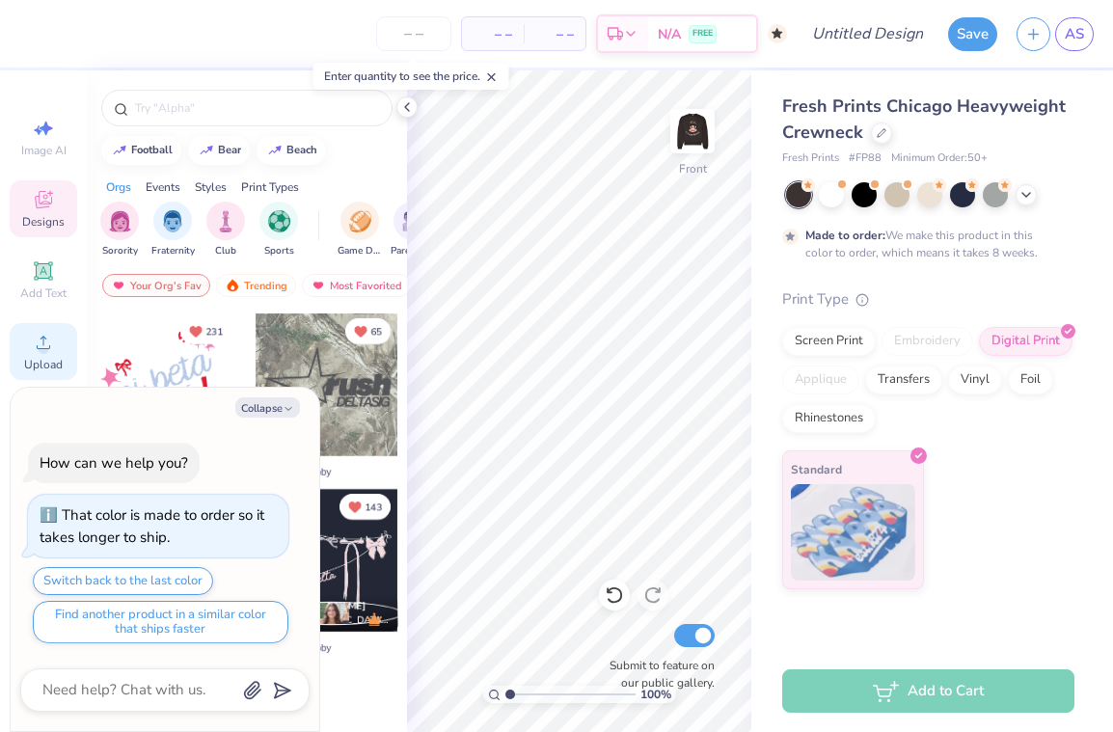
click at [45, 354] on div "Upload" at bounding box center [44, 351] width 68 height 57
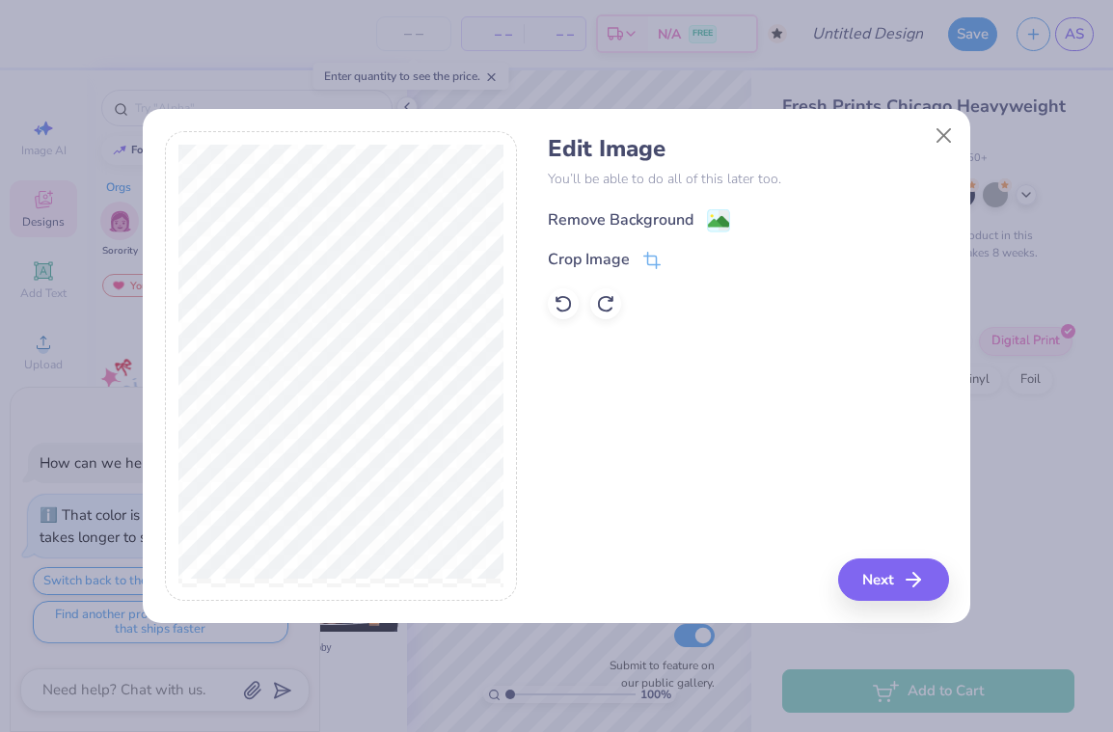
click at [720, 213] on image at bounding box center [718, 221] width 21 height 21
click at [939, 129] on button "Close" at bounding box center [944, 136] width 37 height 37
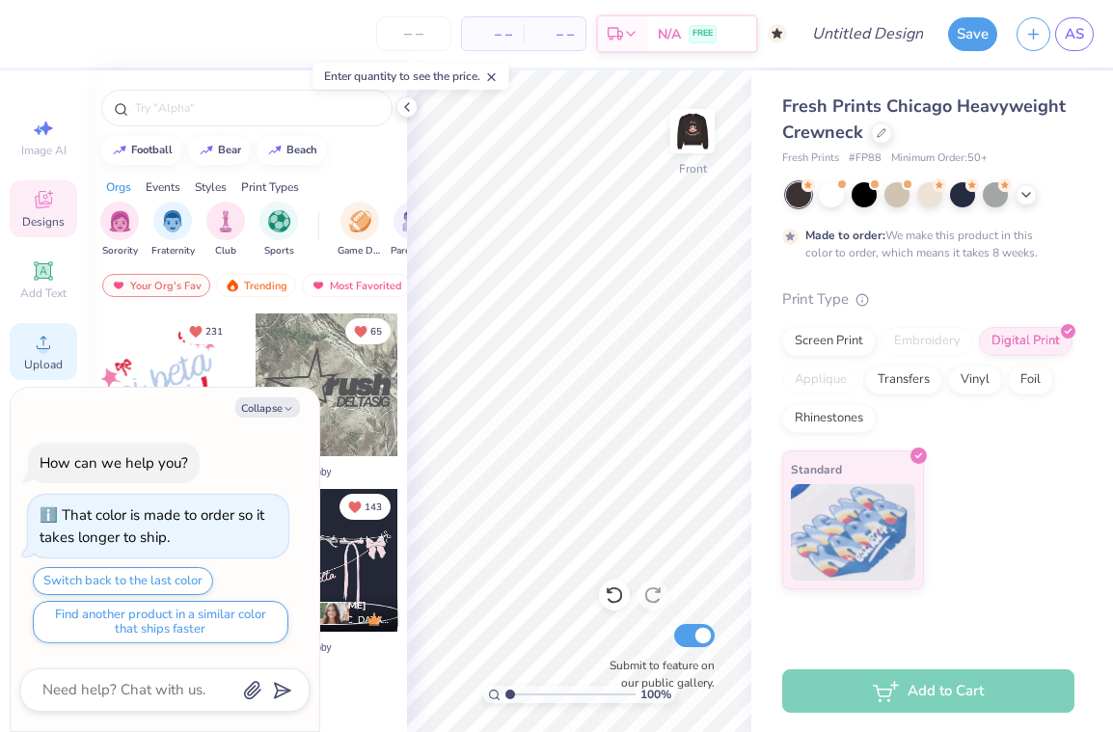
click at [42, 323] on div "Upload" at bounding box center [44, 351] width 68 height 57
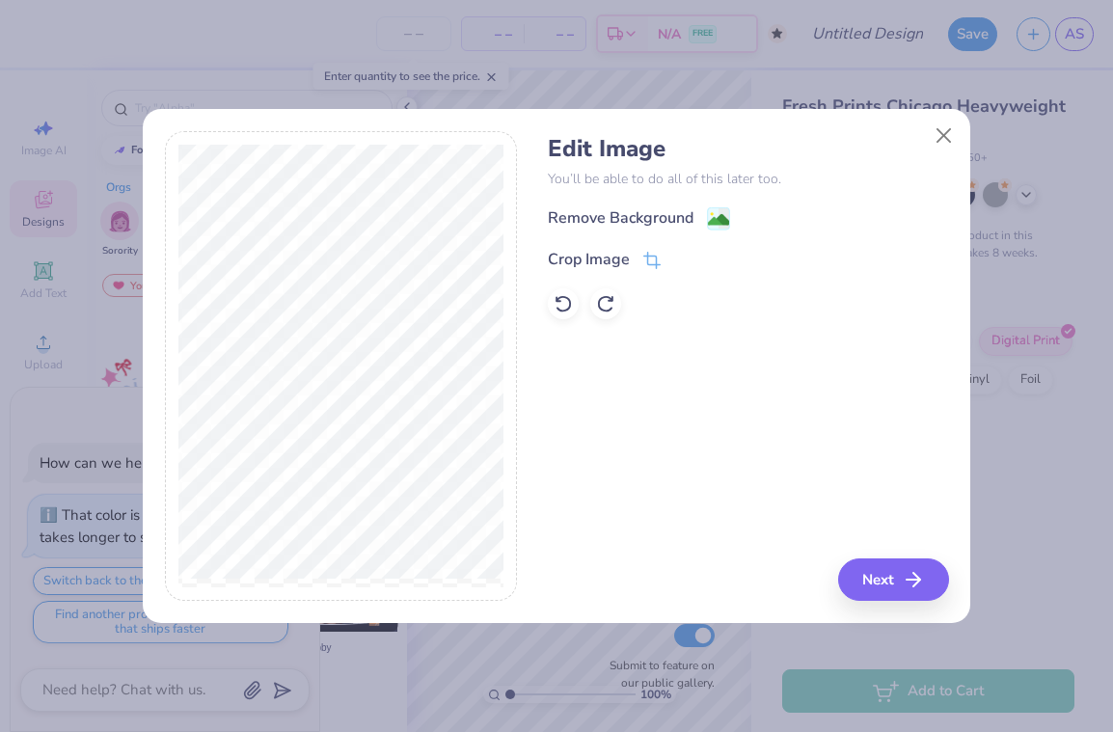
click at [711, 239] on div "Remove Background Crop Image" at bounding box center [748, 262] width 400 height 113
click at [725, 199] on div "Edit Image You’ll be able to do all of this later too. Remove Background Crop I…" at bounding box center [748, 227] width 400 height 184
click at [725, 214] on image at bounding box center [718, 221] width 21 height 21
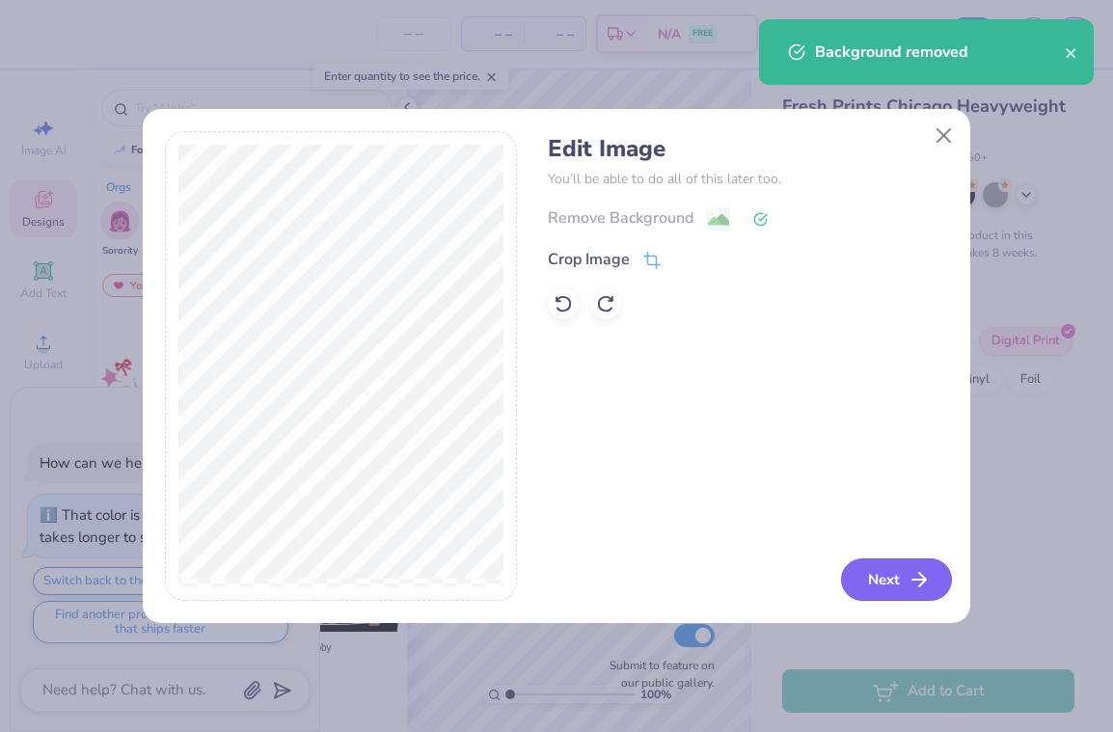
click at [866, 577] on button "Next" at bounding box center [896, 580] width 111 height 42
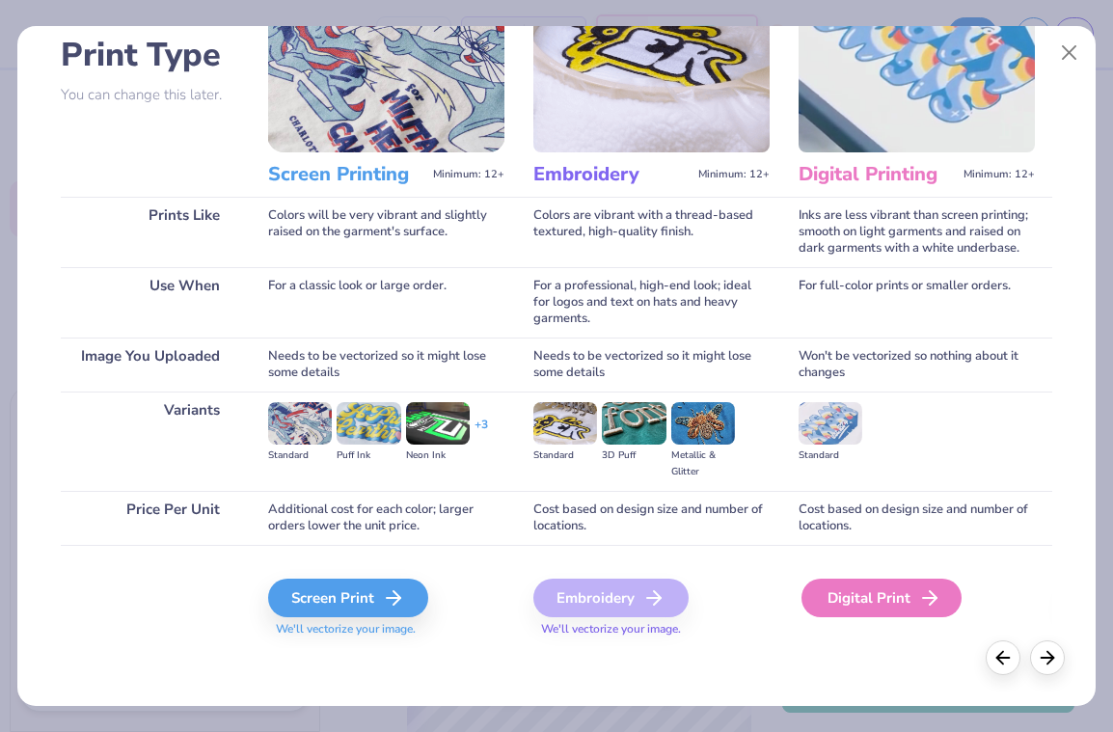
click at [893, 589] on div "Digital Print" at bounding box center [882, 598] width 160 height 39
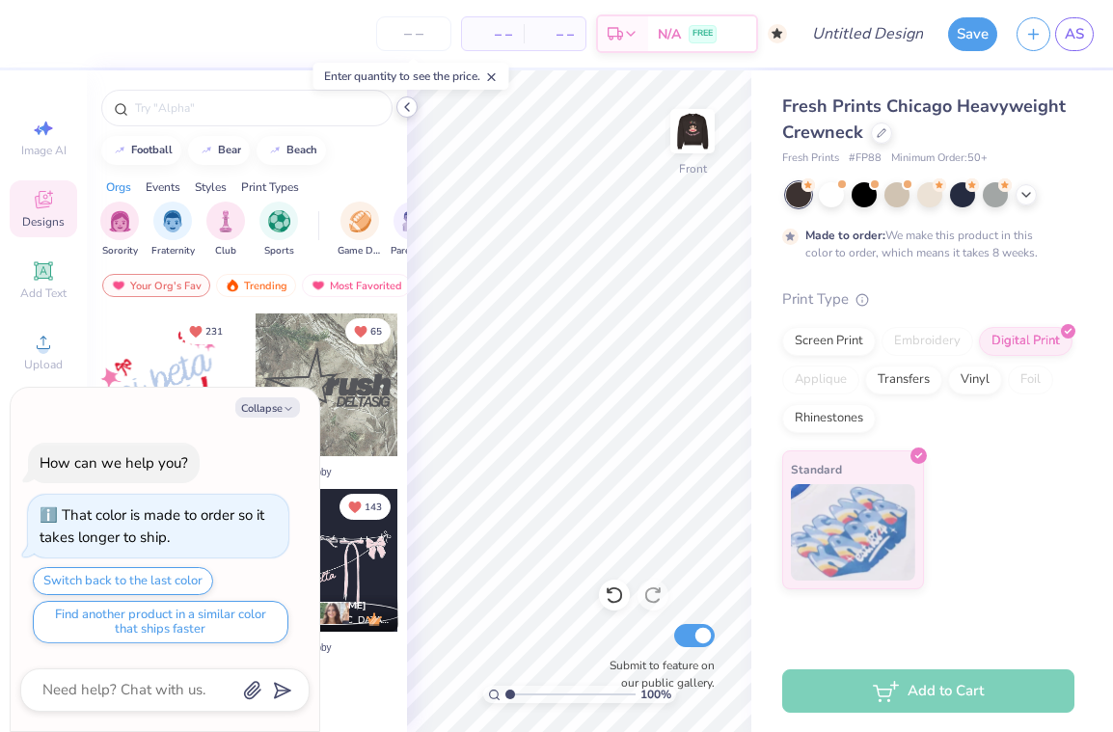
click at [403, 109] on icon at bounding box center [406, 106] width 15 height 15
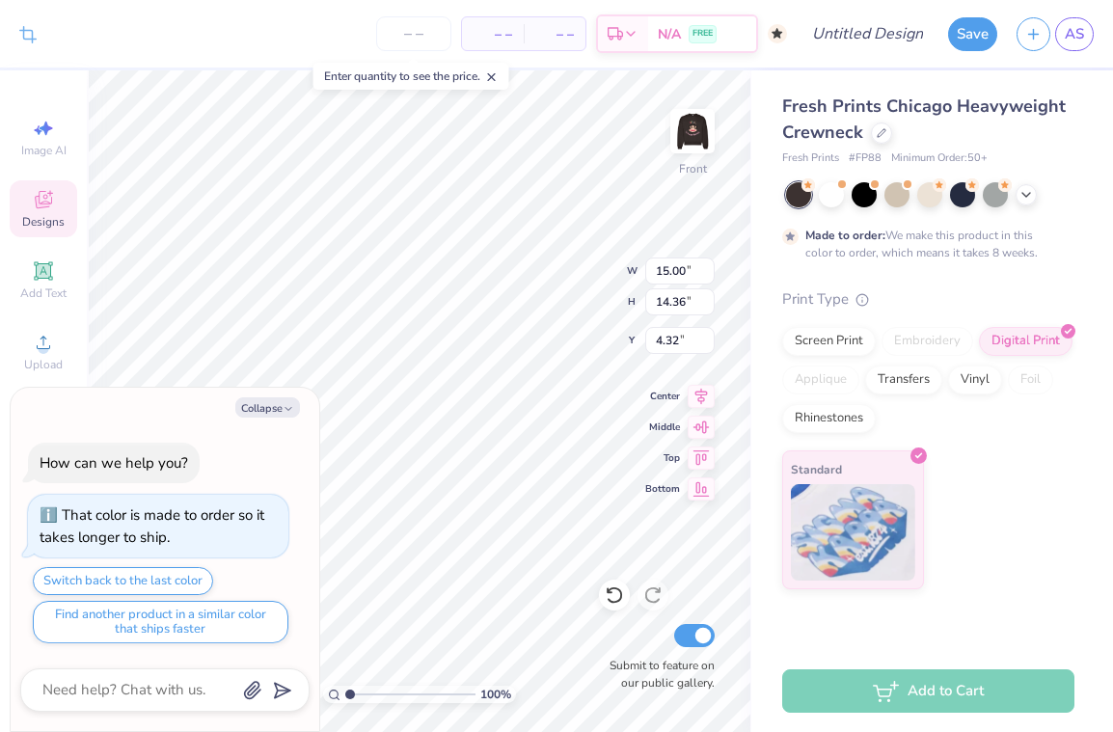
type textarea "x"
type input "14.33"
type input "13.72"
type input "4.96"
type textarea "x"
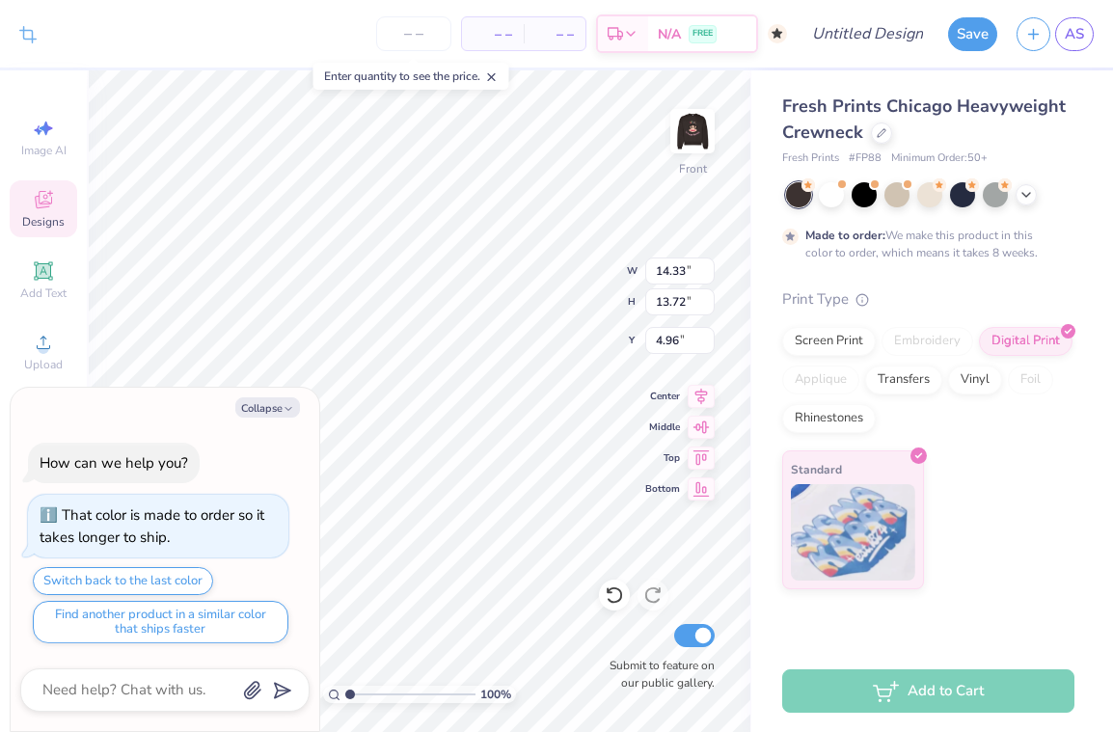
type input "4.64"
click at [280, 397] on button "Collapse" at bounding box center [267, 407] width 65 height 20
type textarea "x"
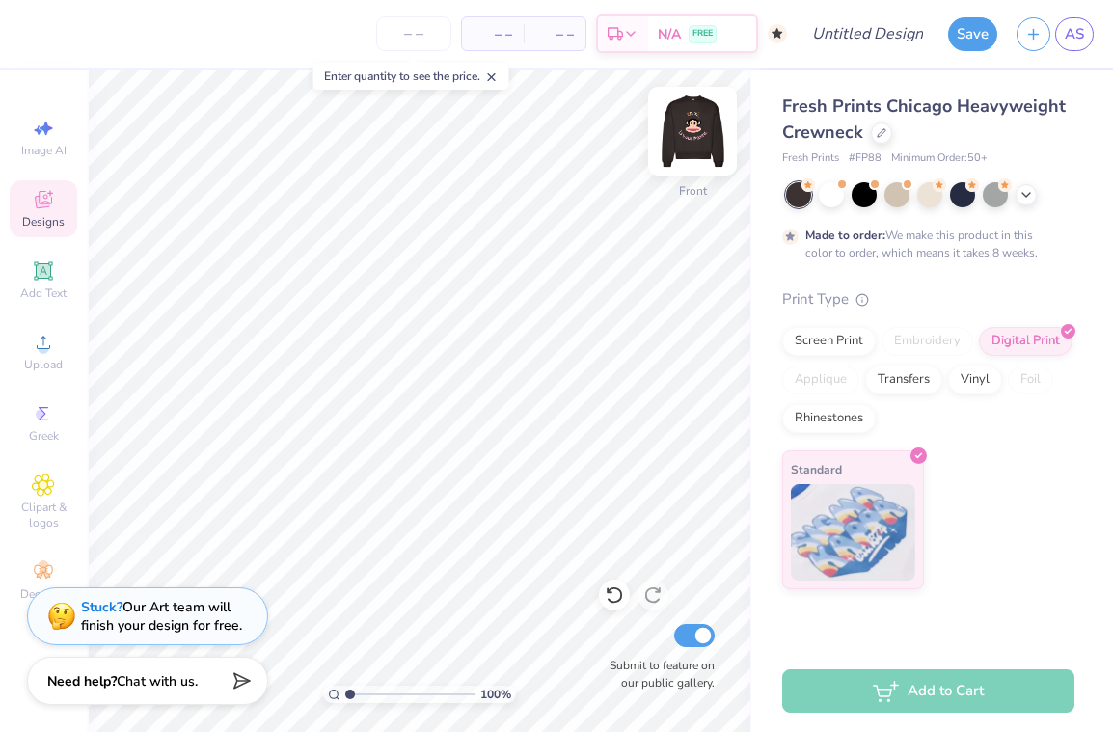
click at [684, 151] on img at bounding box center [692, 131] width 77 height 77
click at [687, 137] on img at bounding box center [692, 131] width 77 height 77
click at [693, 133] on img at bounding box center [692, 131] width 77 height 77
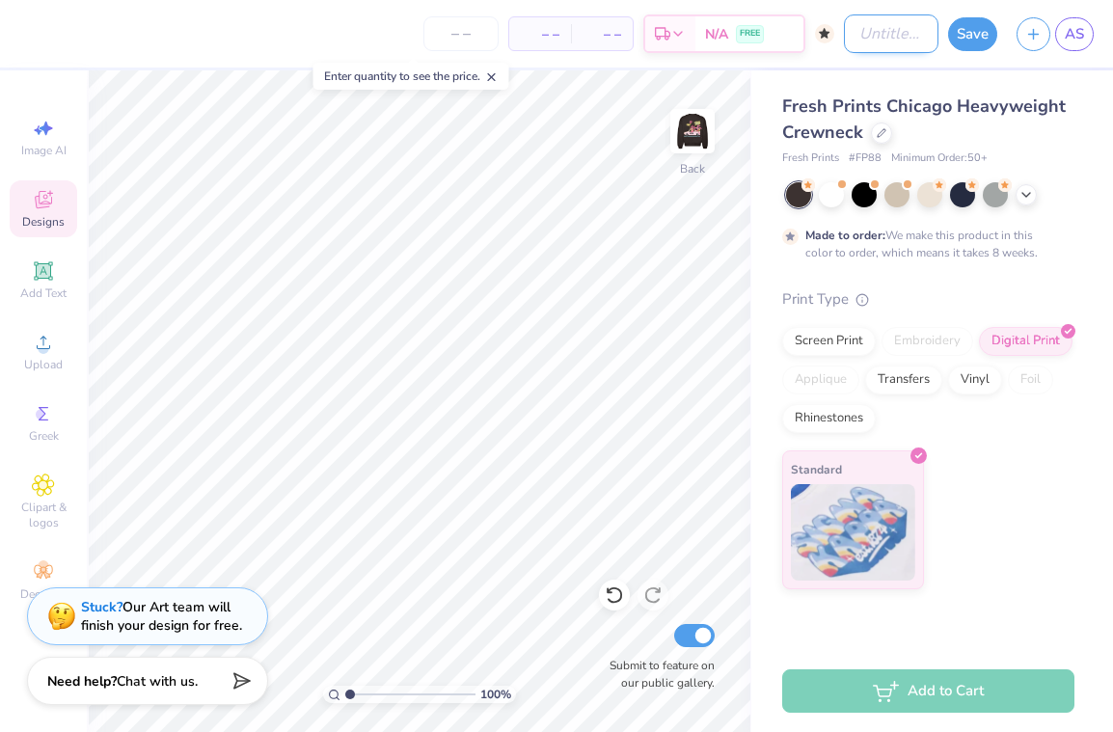
click at [888, 37] on input "Design Title" at bounding box center [891, 33] width 95 height 39
type input "brown version"
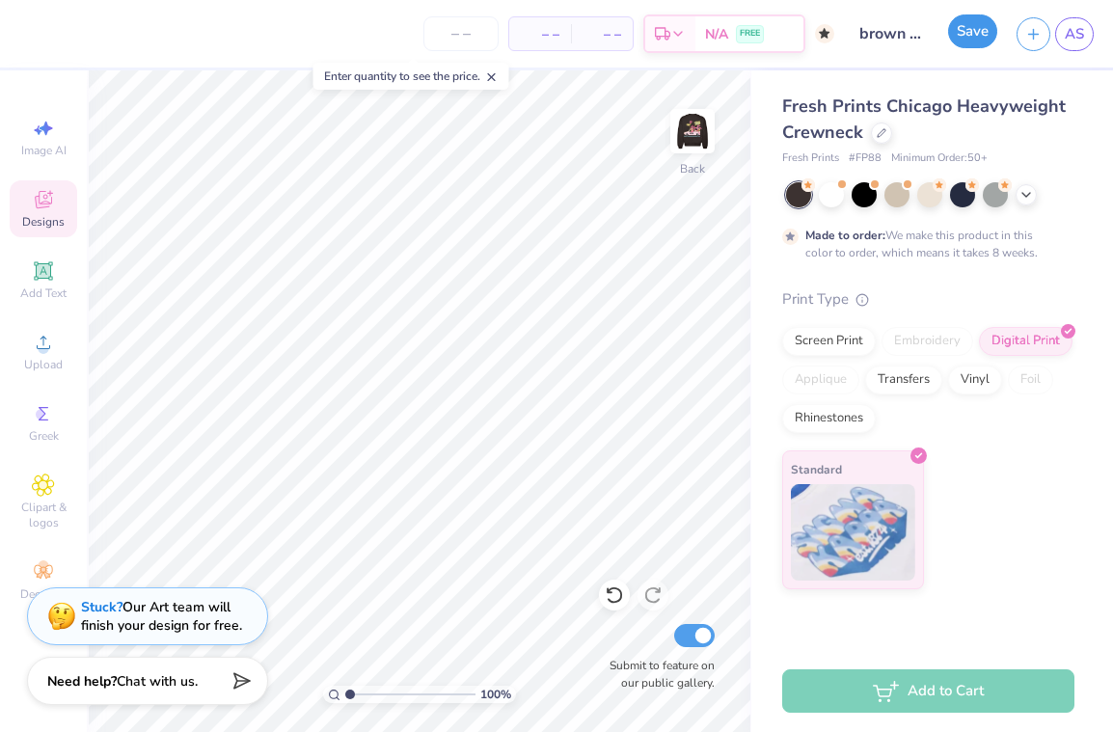
click at [980, 25] on button "Save" at bounding box center [972, 31] width 49 height 34
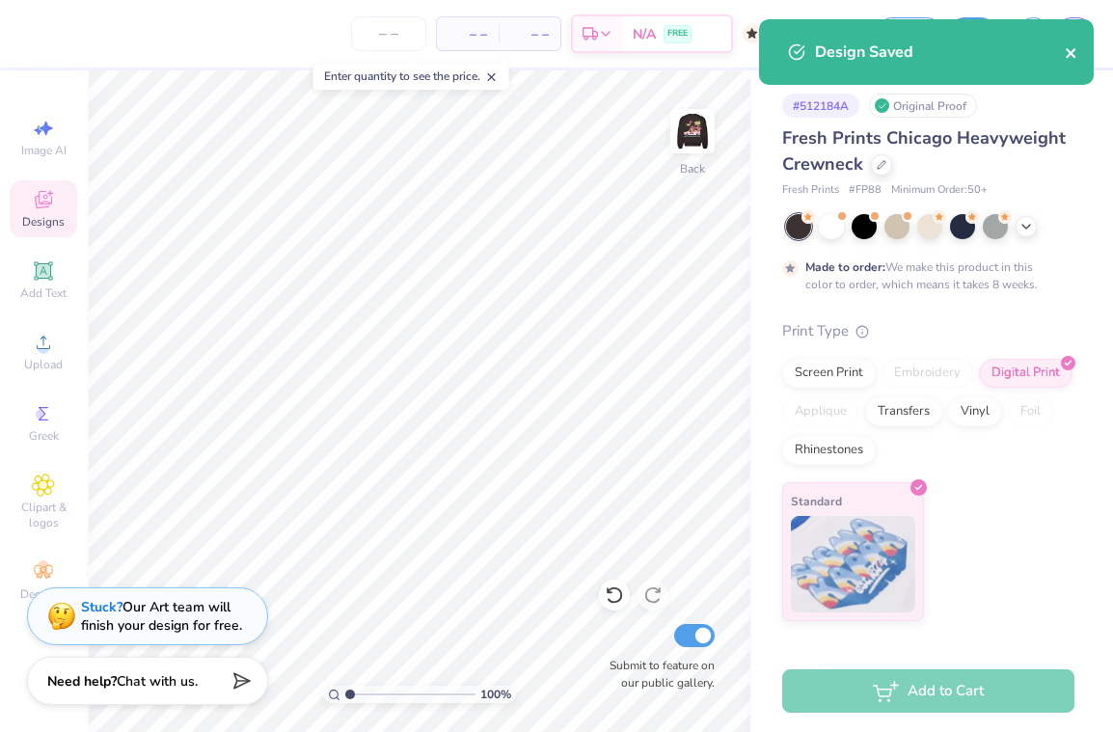
click at [1071, 57] on icon "close" at bounding box center [1072, 52] width 14 height 15
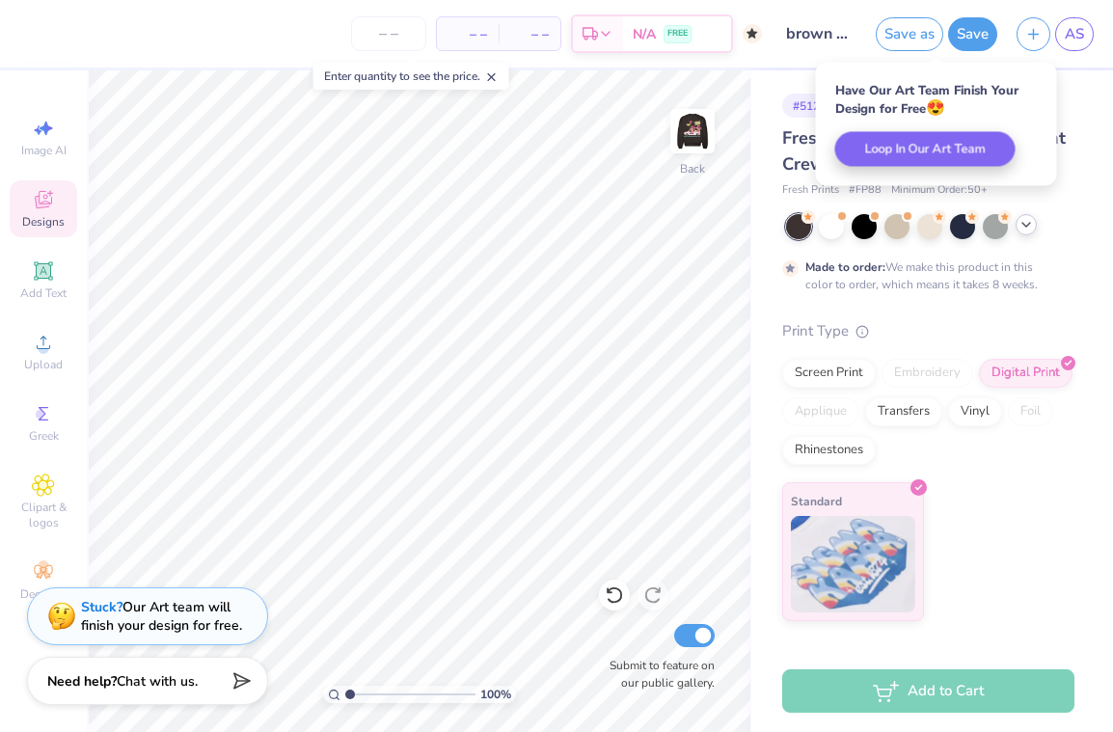
click at [1030, 229] on icon at bounding box center [1026, 224] width 15 height 15
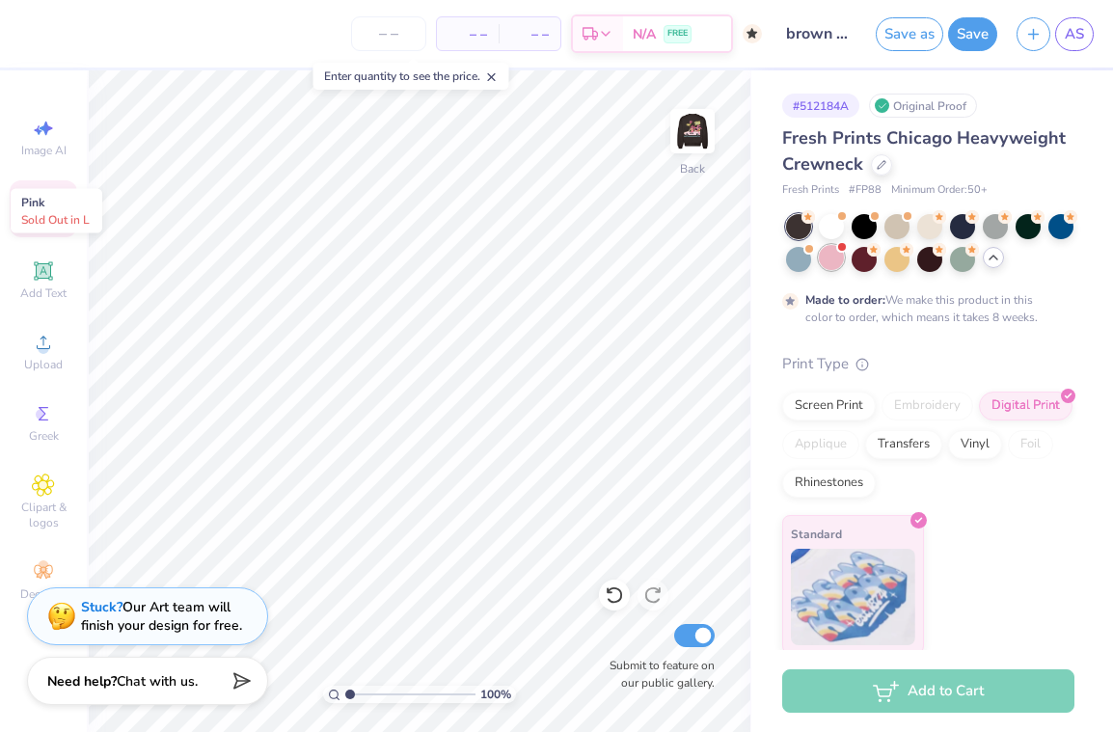
click at [833, 261] on div at bounding box center [831, 257] width 25 height 25
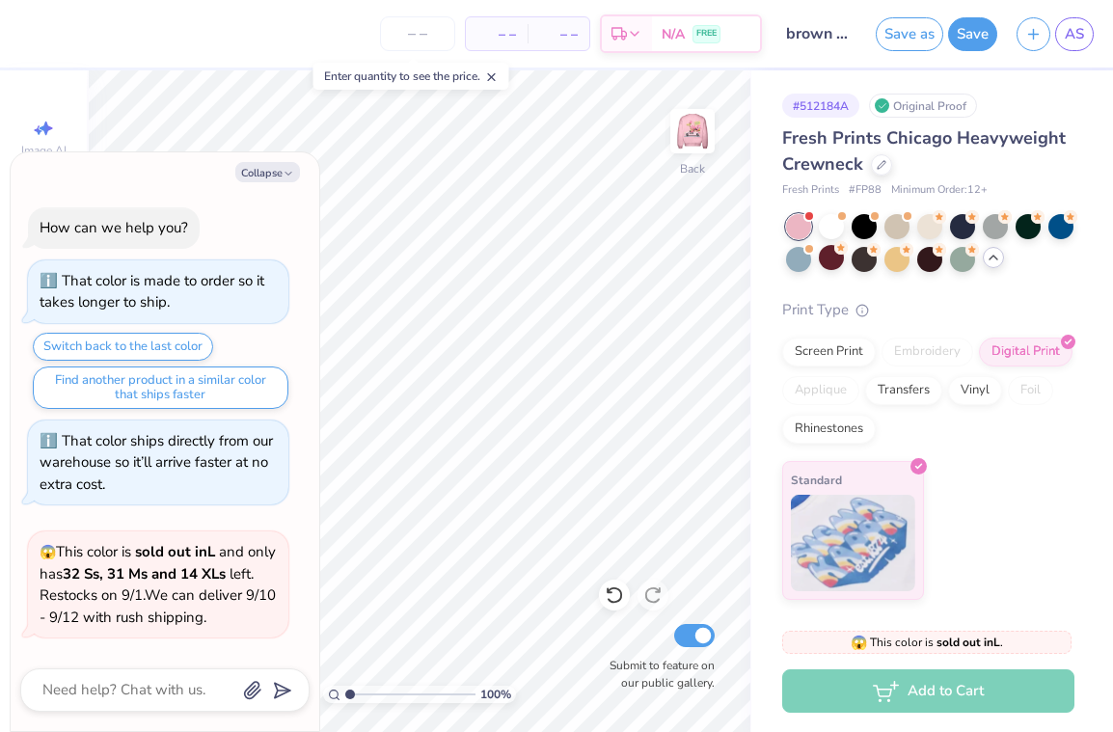
scroll to position [333, 0]
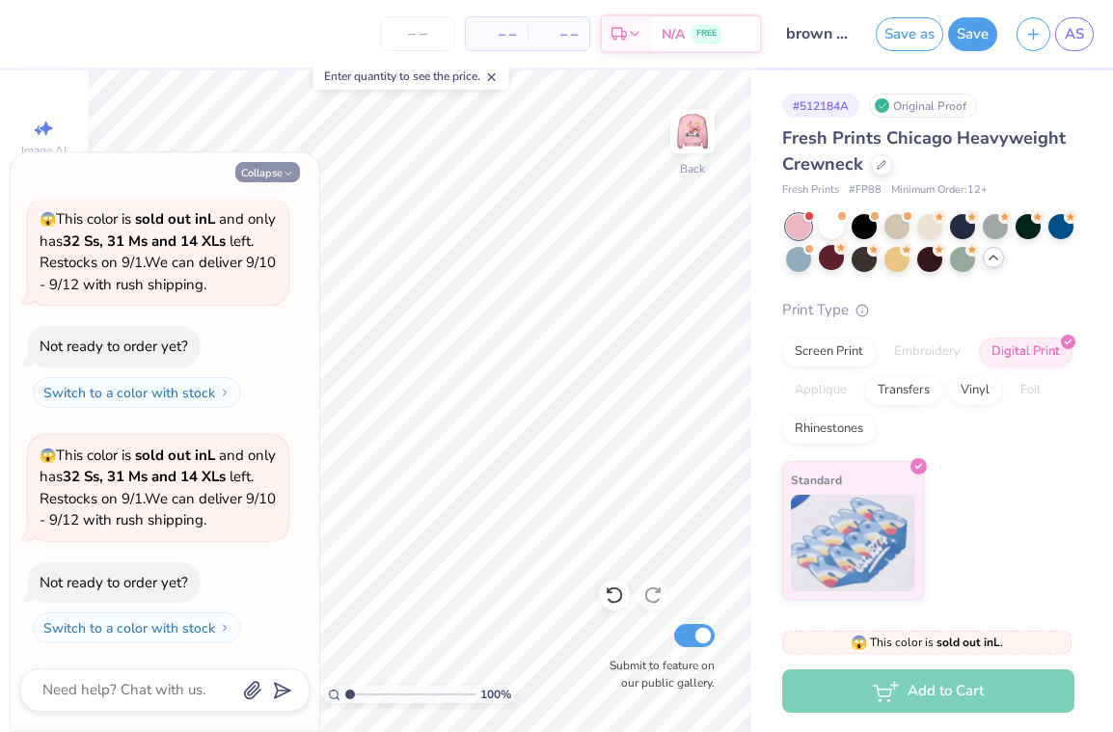
click at [293, 171] on icon "button" at bounding box center [289, 174] width 12 height 12
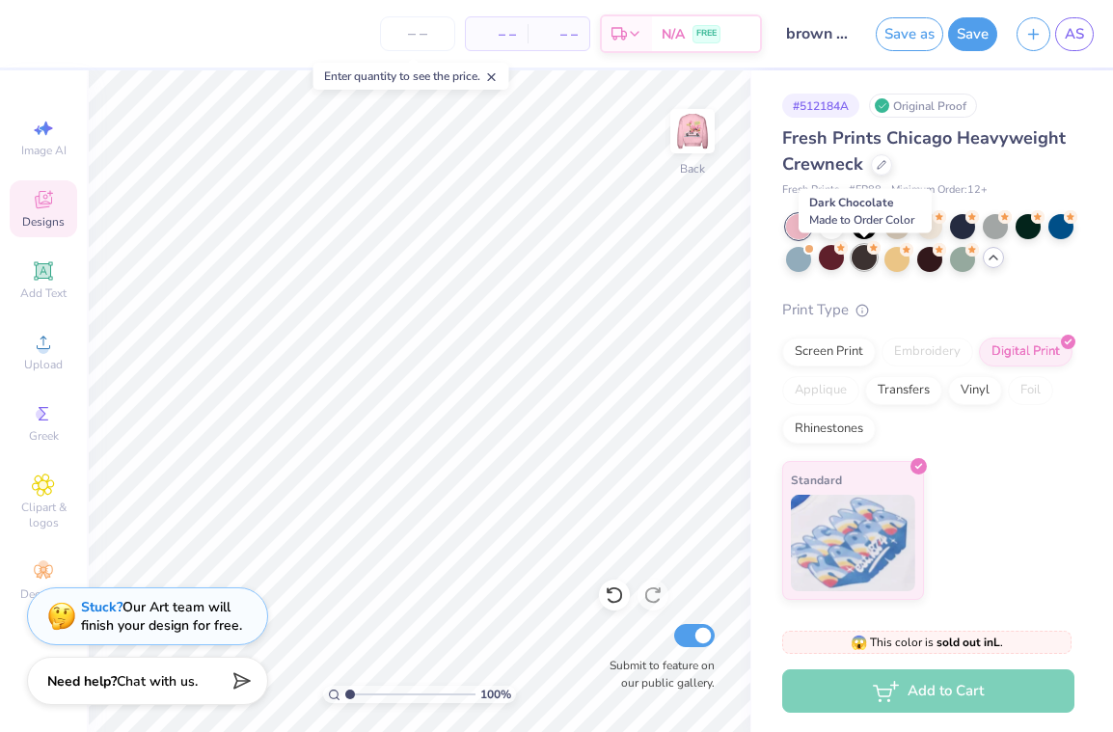
click at [866, 265] on div at bounding box center [864, 257] width 25 height 25
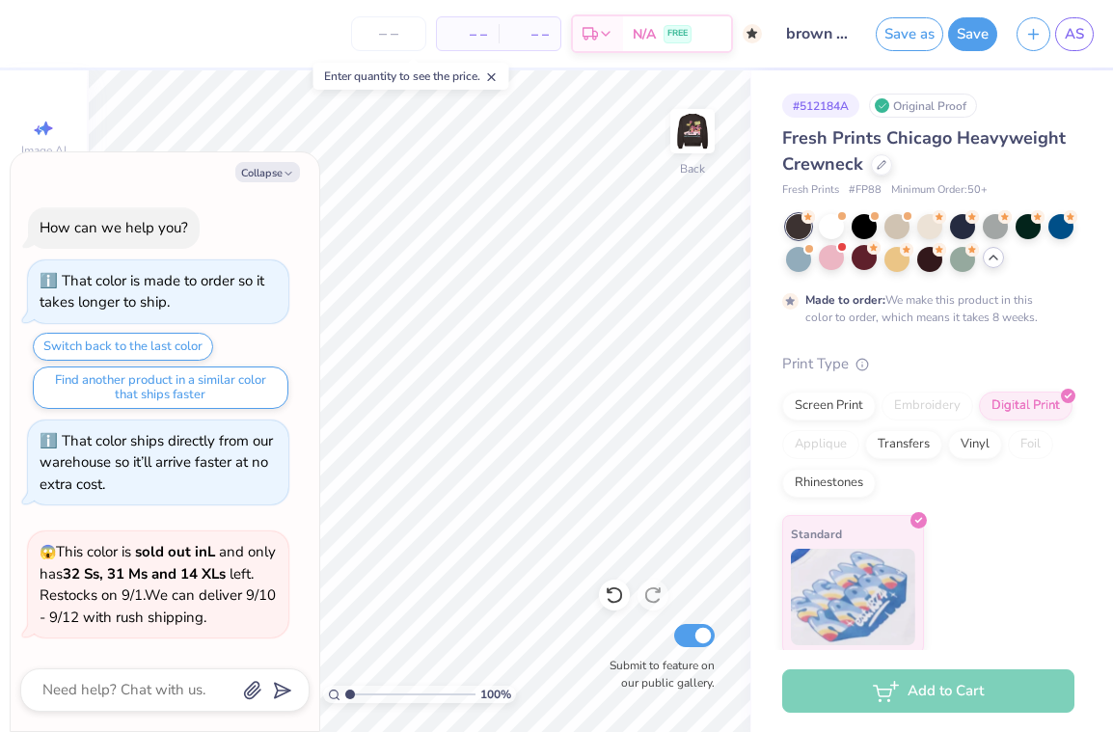
scroll to position [493, 0]
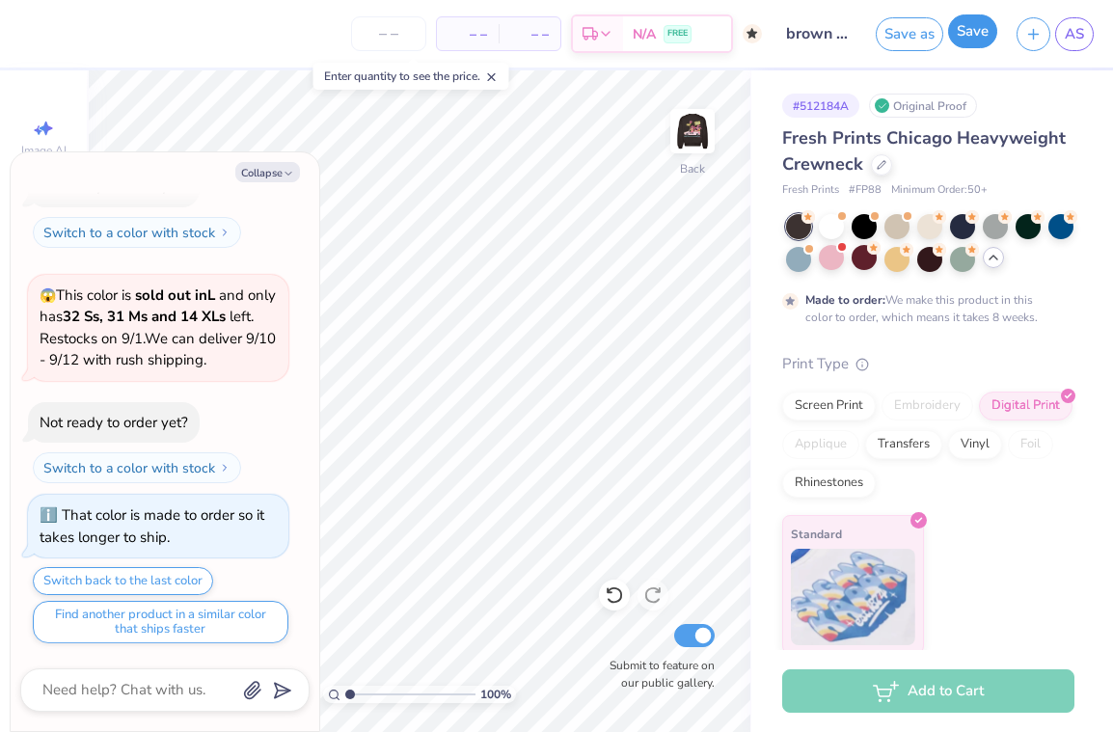
click at [962, 35] on button "Save" at bounding box center [972, 31] width 49 height 34
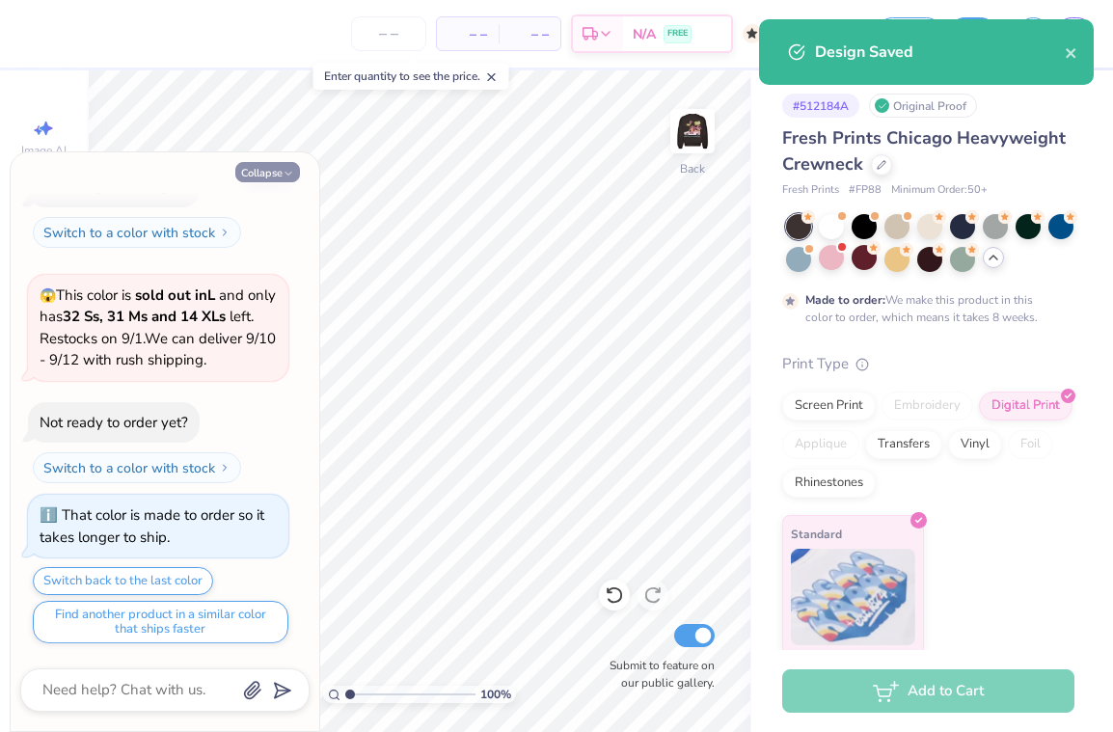
click at [285, 172] on icon "button" at bounding box center [289, 174] width 12 height 12
type textarea "x"
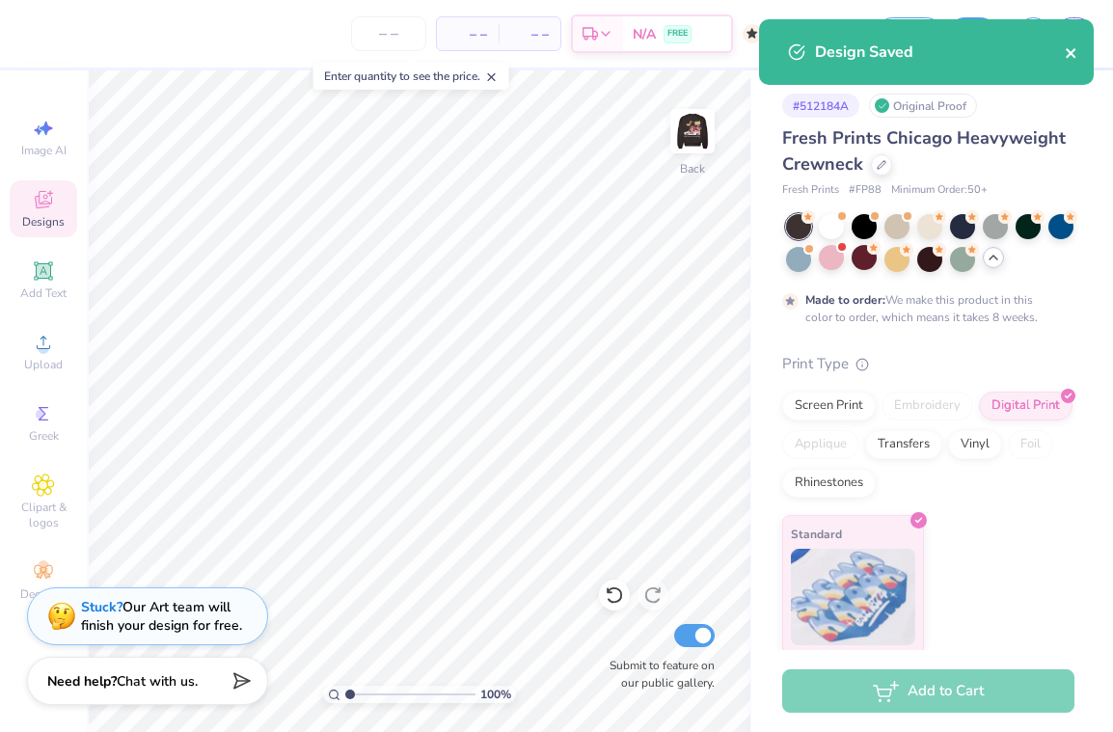
click at [1072, 62] on button "close" at bounding box center [1072, 52] width 14 height 23
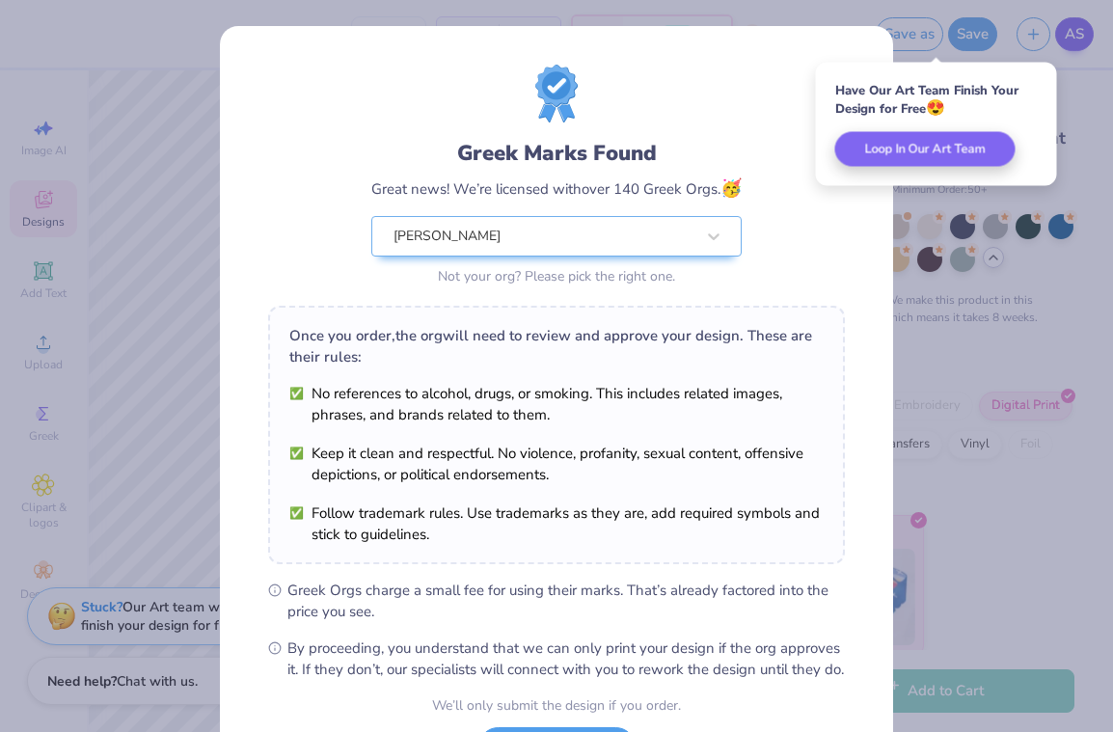
click at [1079, 41] on div "Greek Marks Found Great news! We’re licensed with over 140 Greek Orgs. 🥳 Tri Xi…" at bounding box center [556, 366] width 1113 height 732
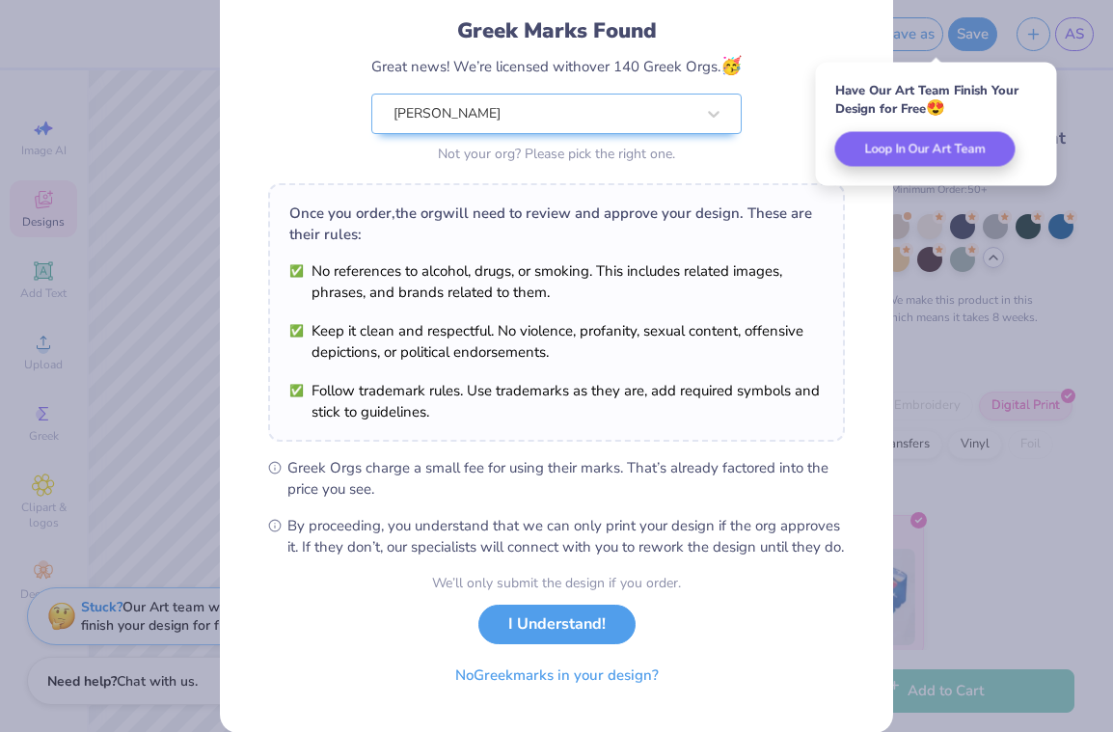
scroll to position [171, 0]
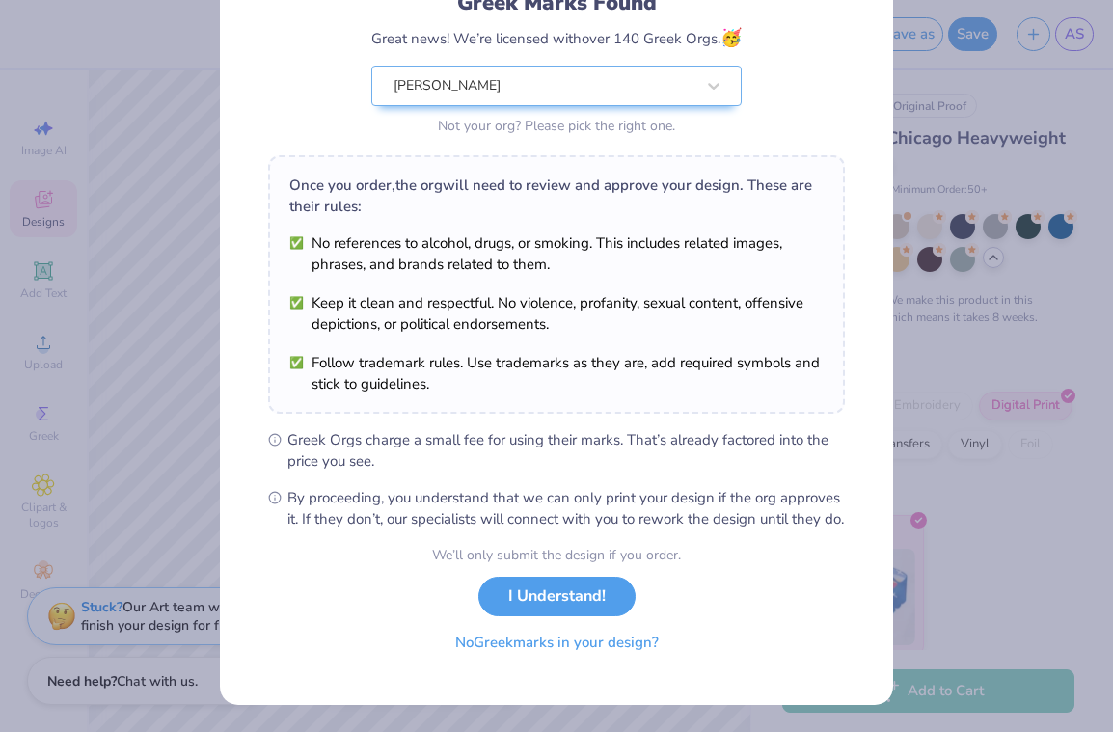
click at [615, 656] on button "No Greek marks in your design?" at bounding box center [557, 643] width 236 height 40
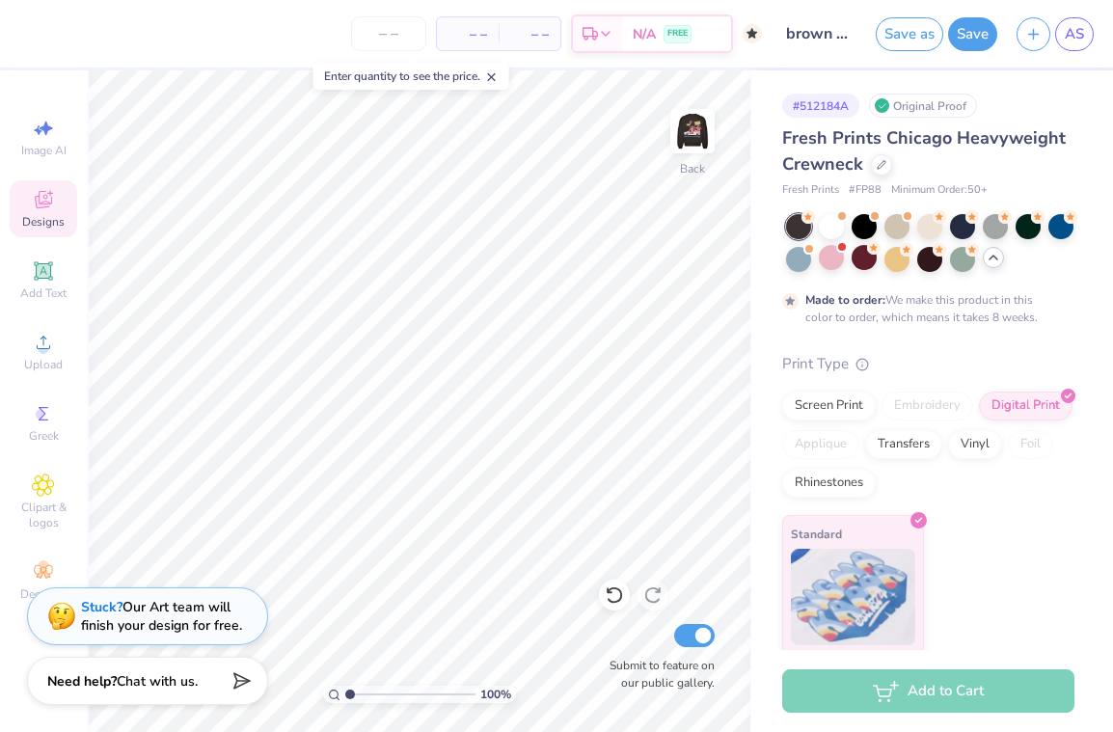
scroll to position [0, 0]
click at [1072, 51] on div "Save as Save AS" at bounding box center [994, 34] width 237 height 68
click at [1072, 32] on span "AS" at bounding box center [1074, 34] width 19 height 22
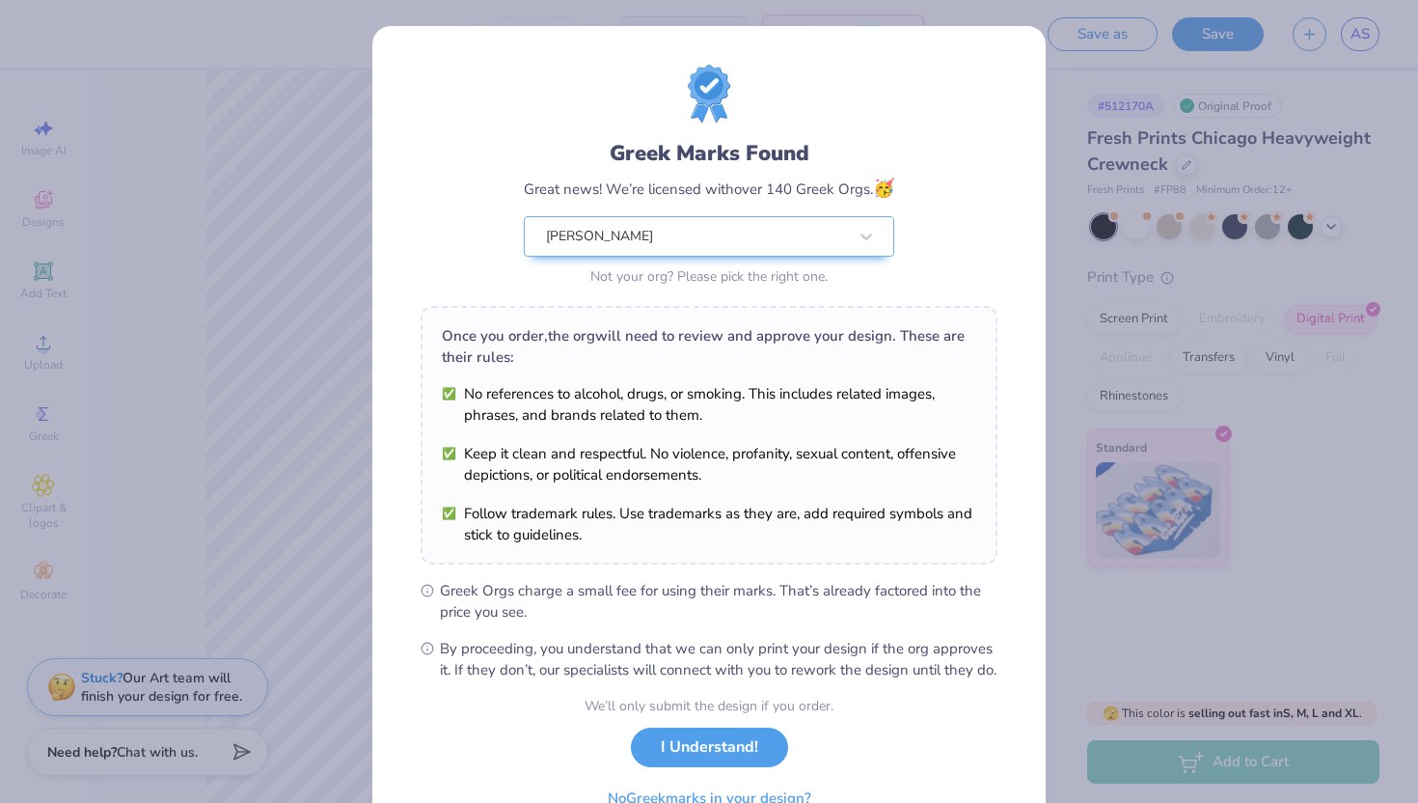
scroll to position [100, 0]
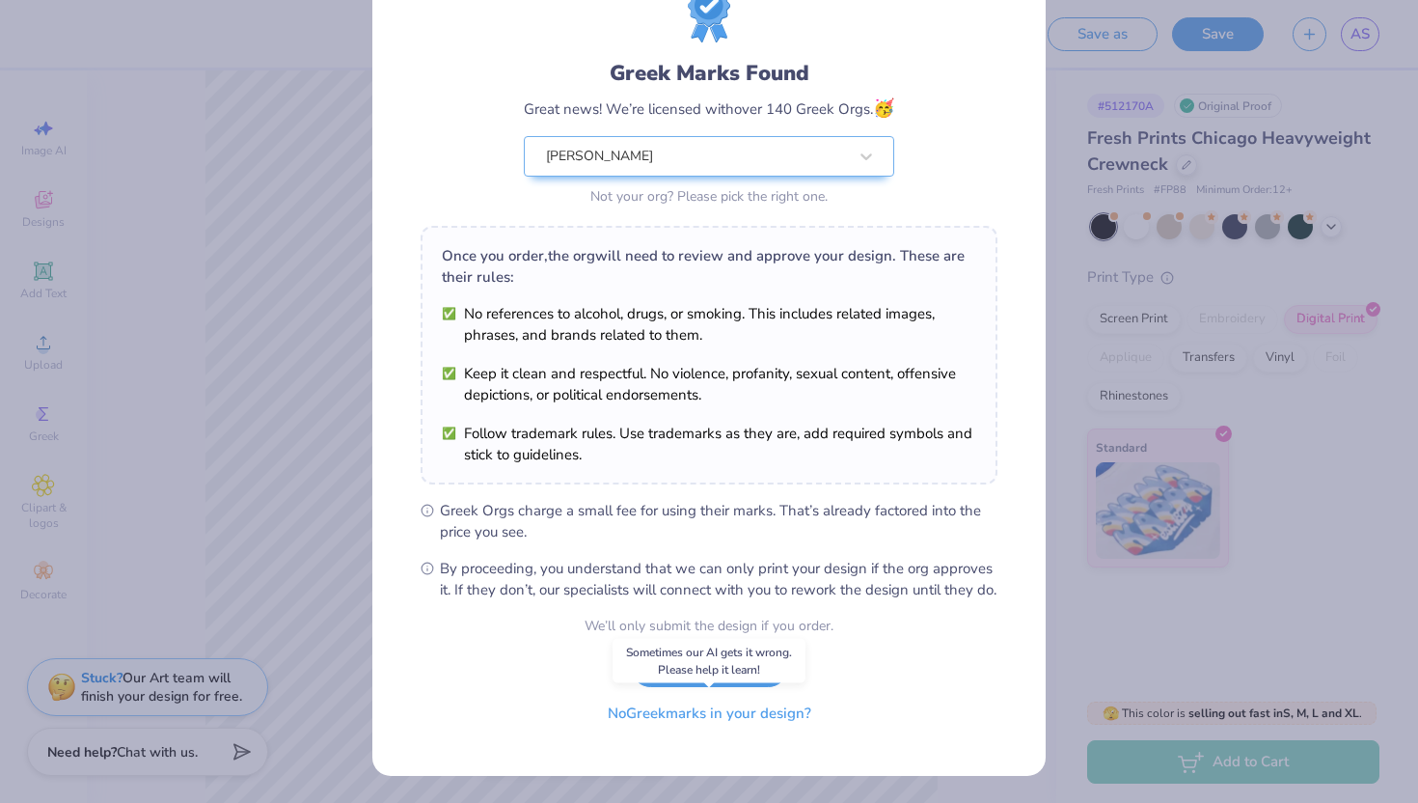
click at [778, 714] on button "No Greek marks in your design?" at bounding box center [709, 714] width 236 height 40
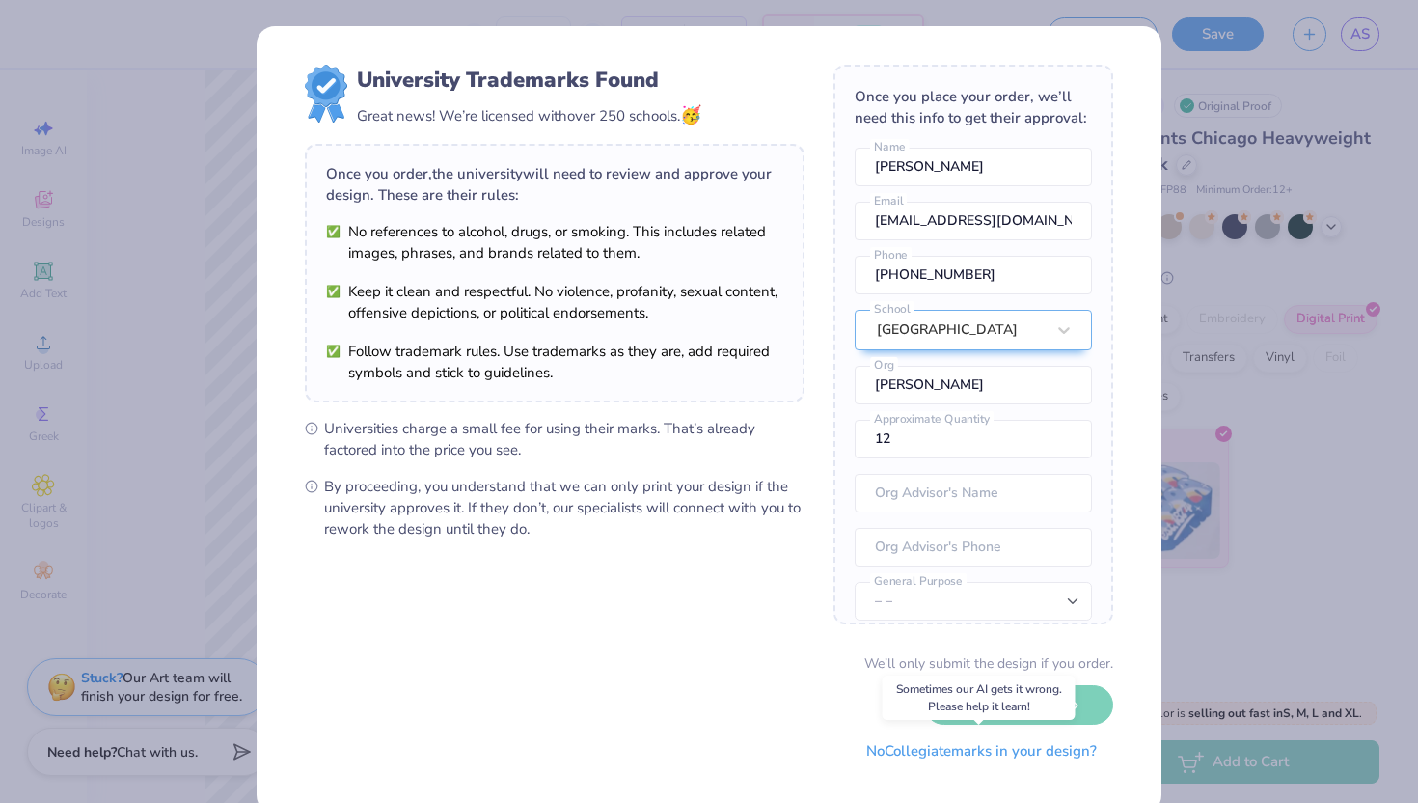
click at [1001, 757] on button "No Collegiate marks in your design?" at bounding box center [981, 751] width 263 height 40
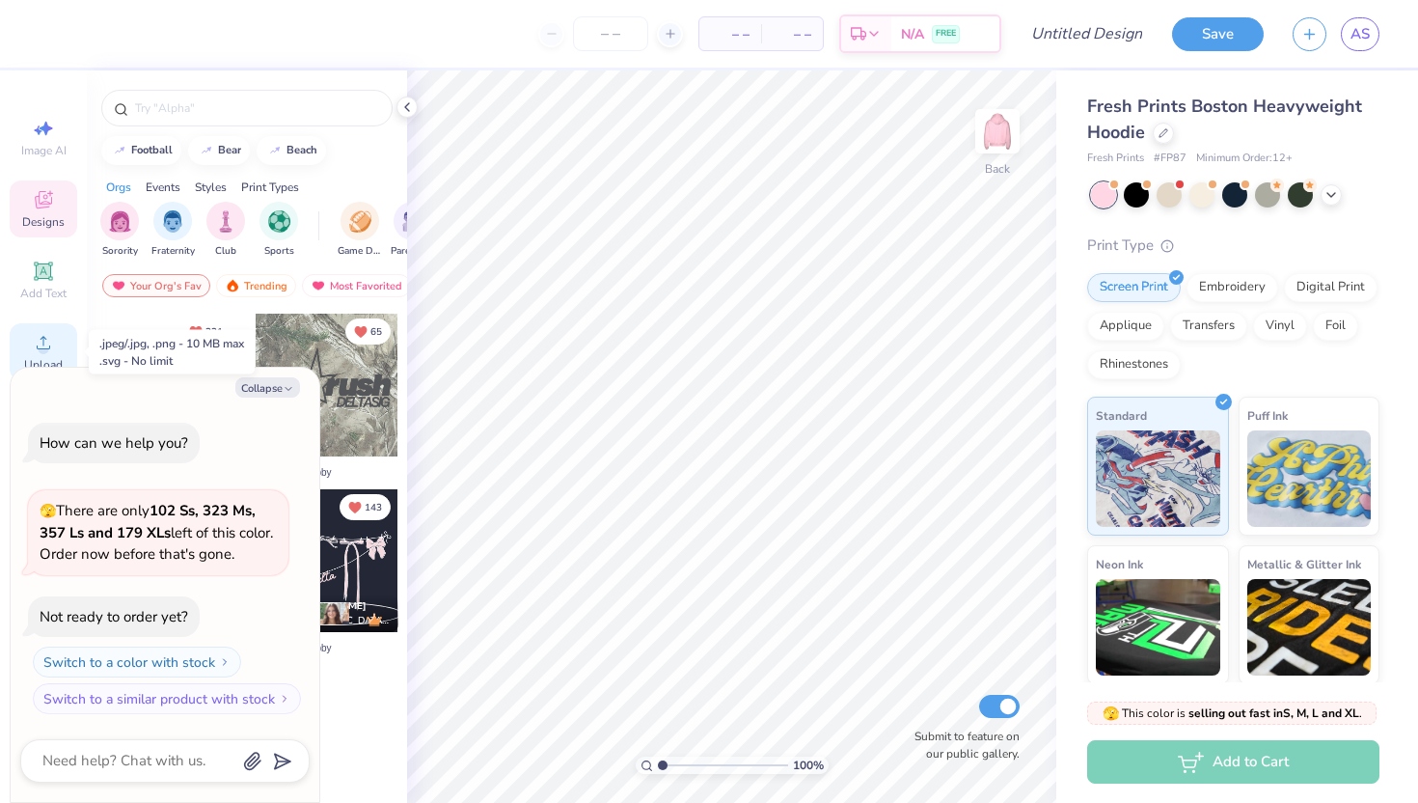
click at [54, 352] on icon at bounding box center [43, 342] width 23 height 23
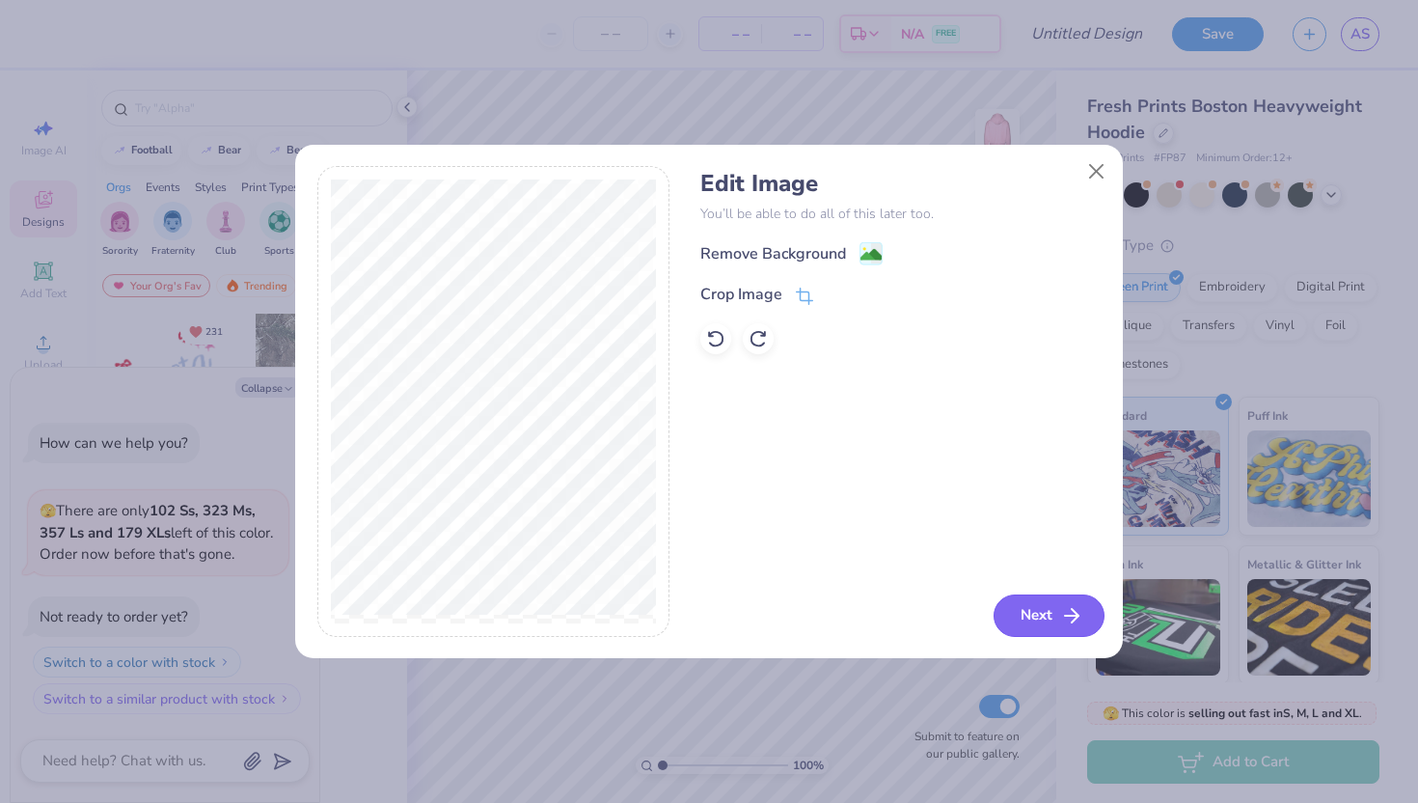
click at [1049, 602] on button "Next" at bounding box center [1049, 615] width 111 height 42
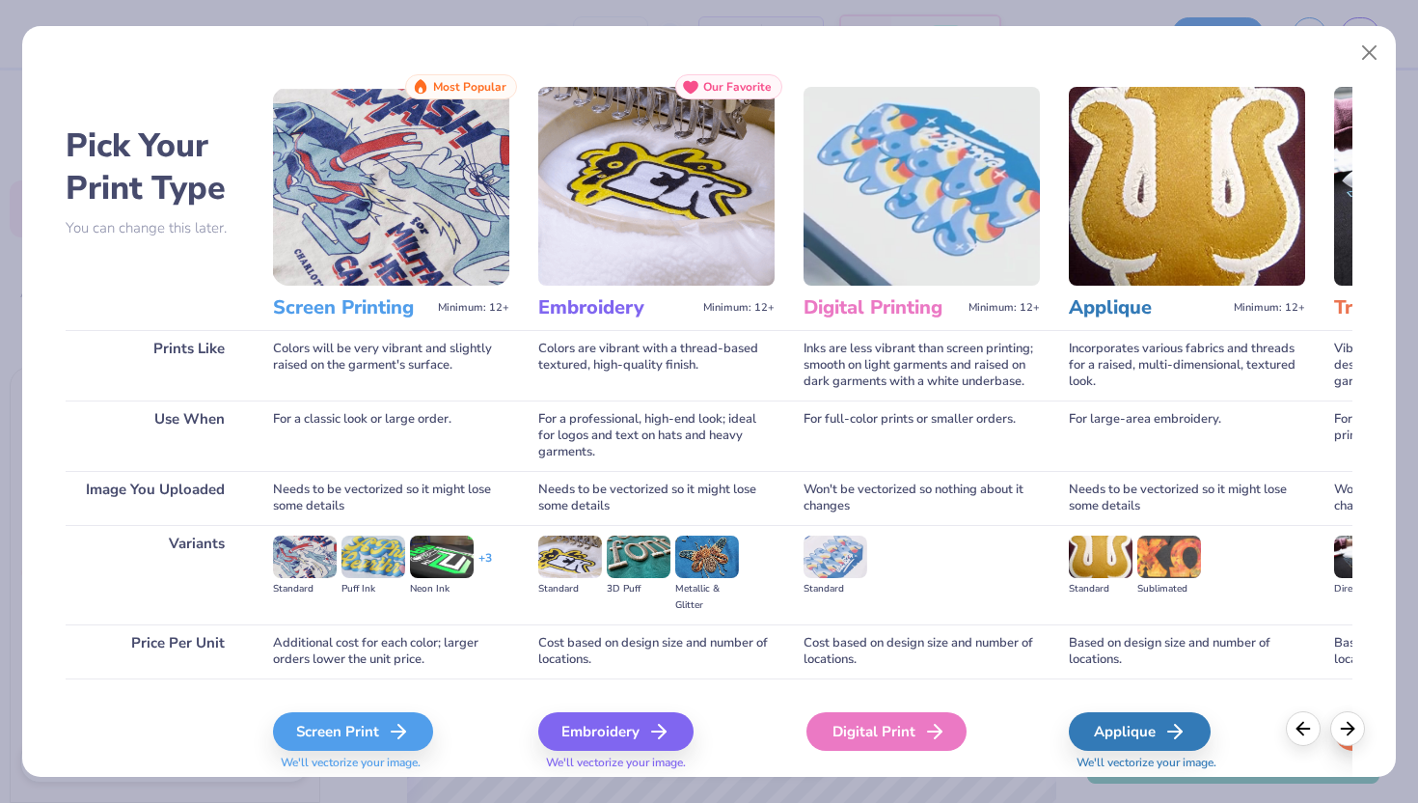
click at [900, 737] on div "Digital Print" at bounding box center [887, 731] width 160 height 39
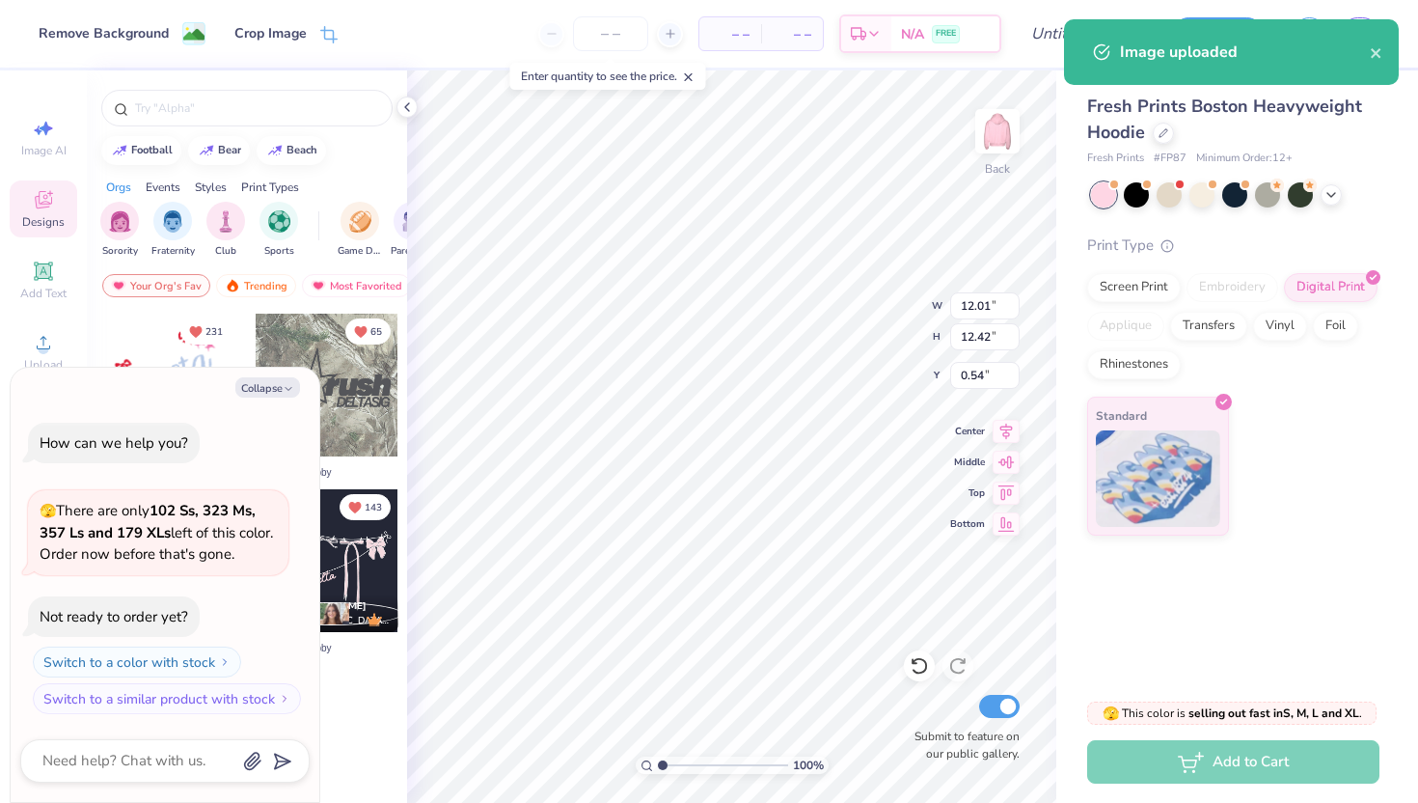
type textarea "x"
type input "10.81"
type input "11.18"
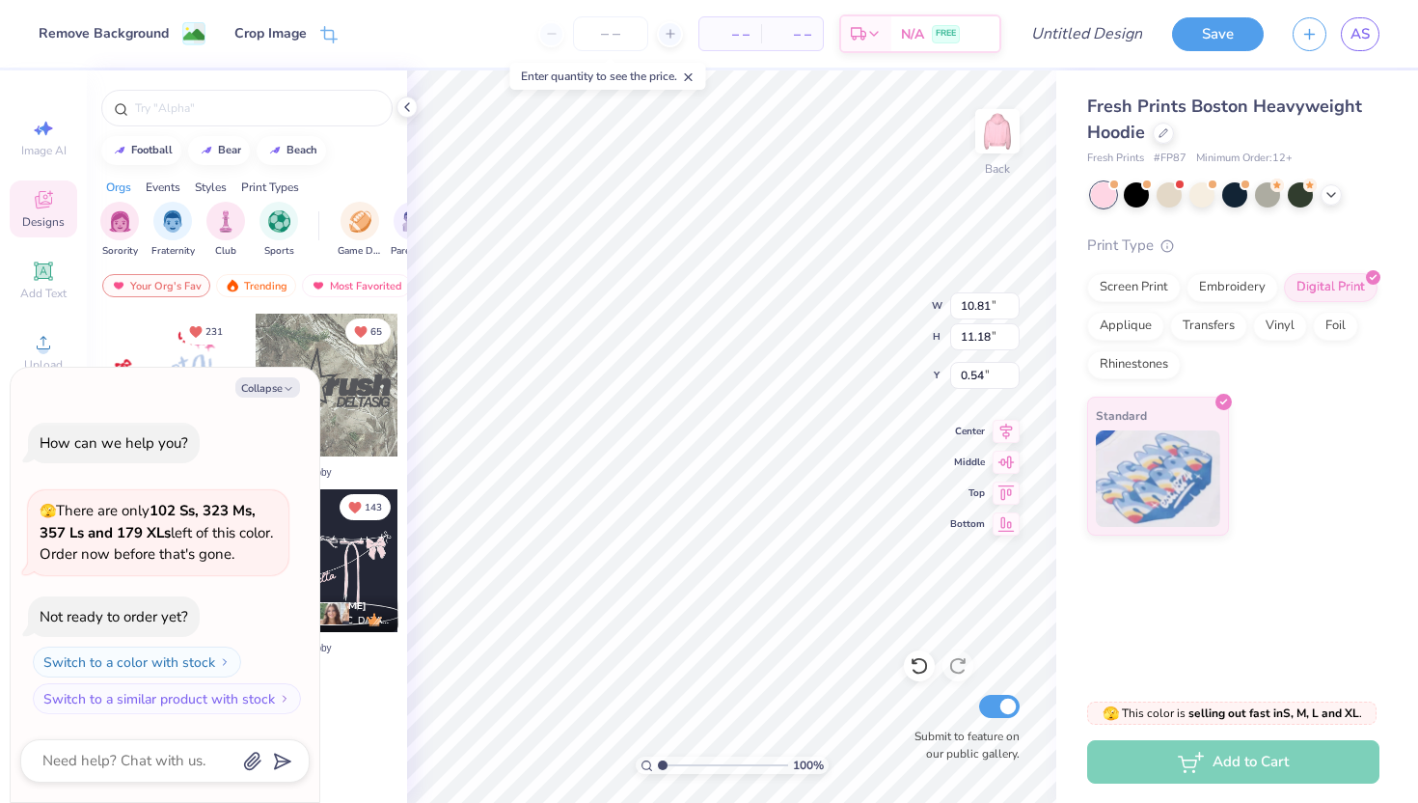
type textarea "x"
type input "1.16"
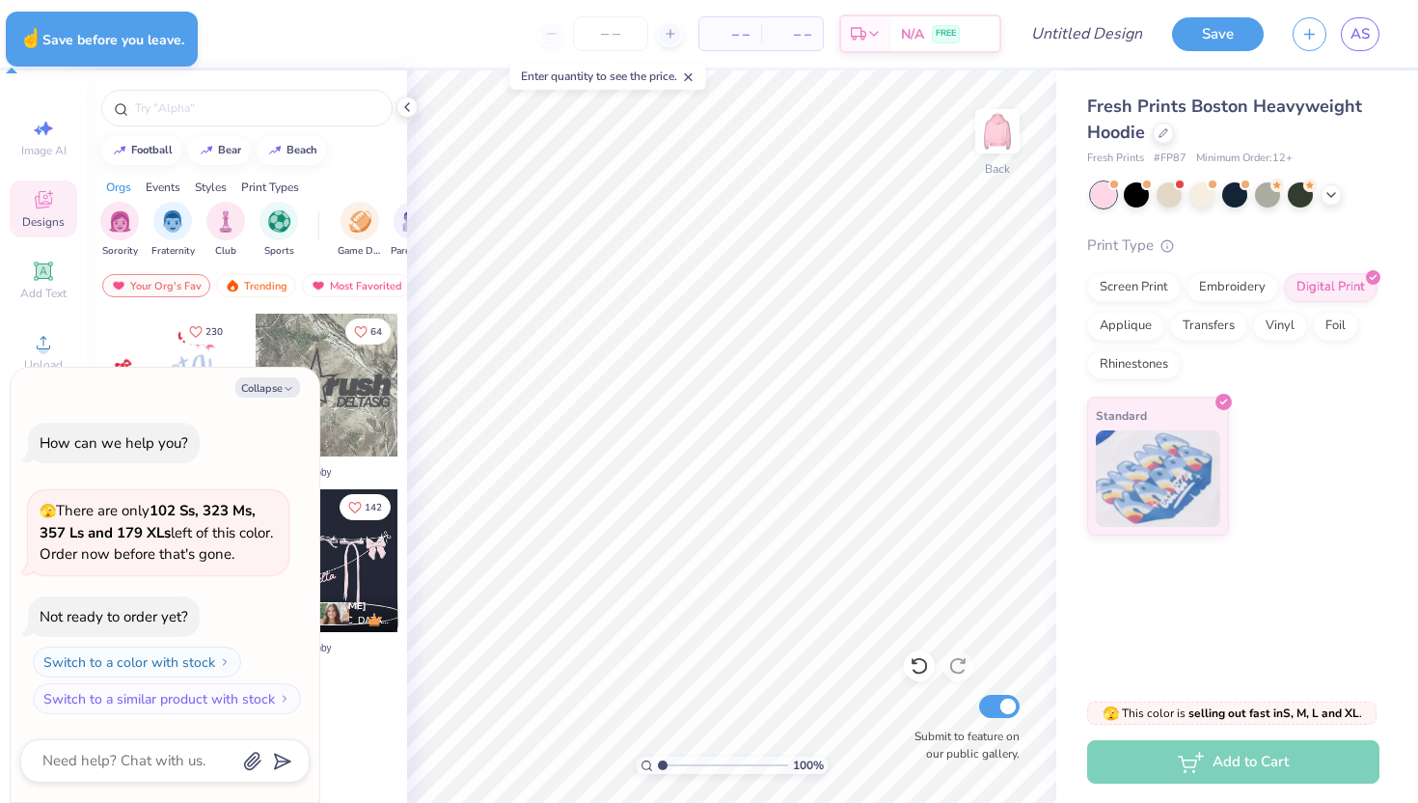
type textarea "x"
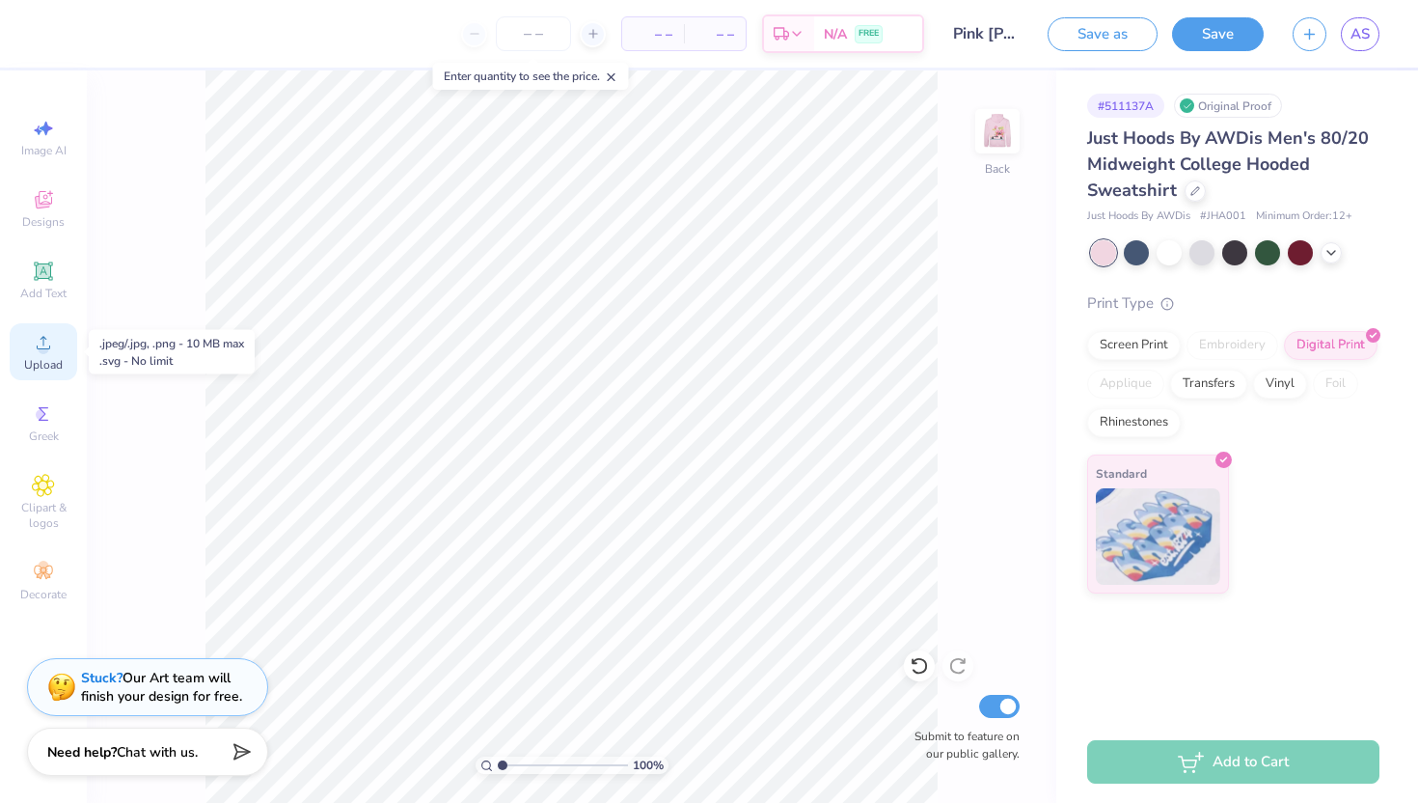
click at [50, 344] on icon at bounding box center [43, 342] width 23 height 23
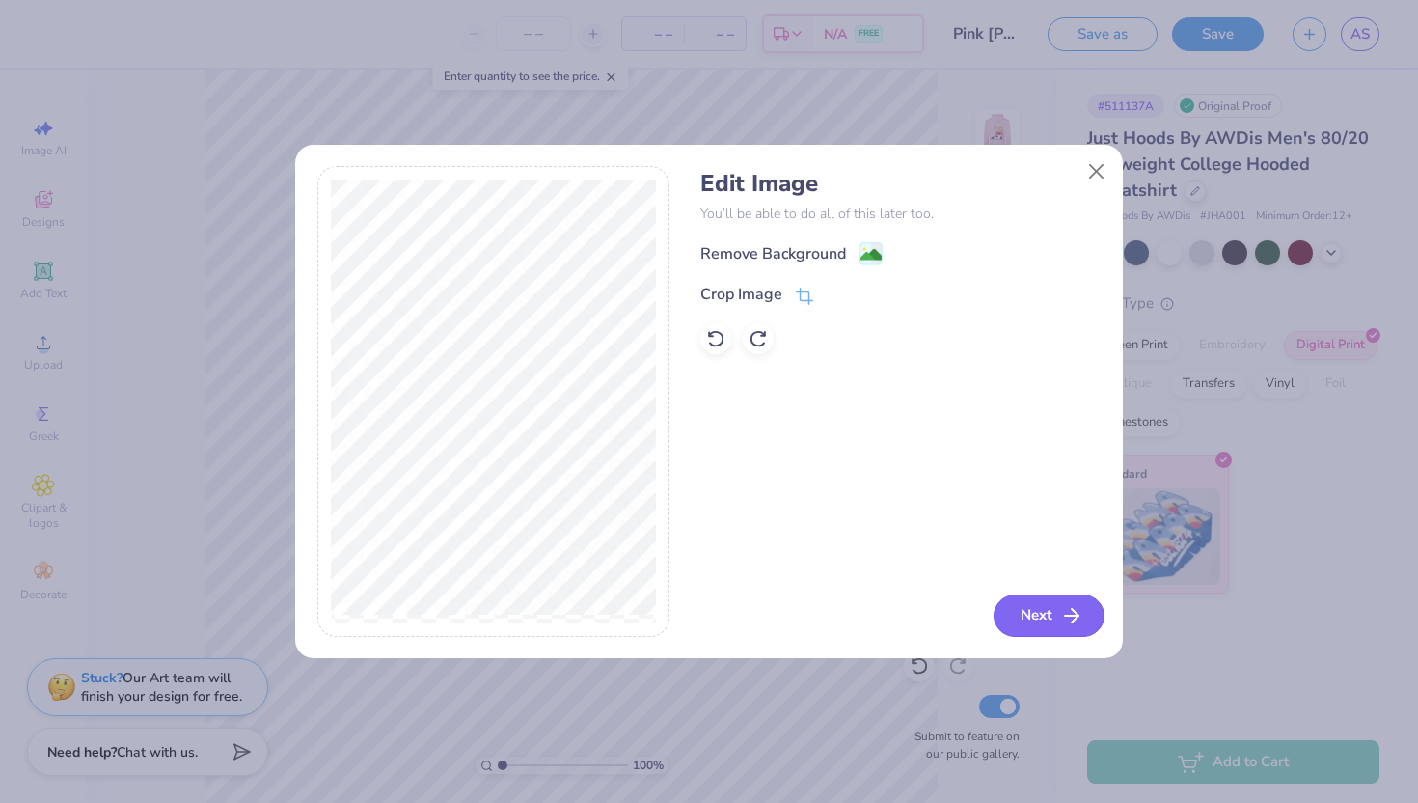
click at [1056, 612] on button "Next" at bounding box center [1049, 615] width 111 height 42
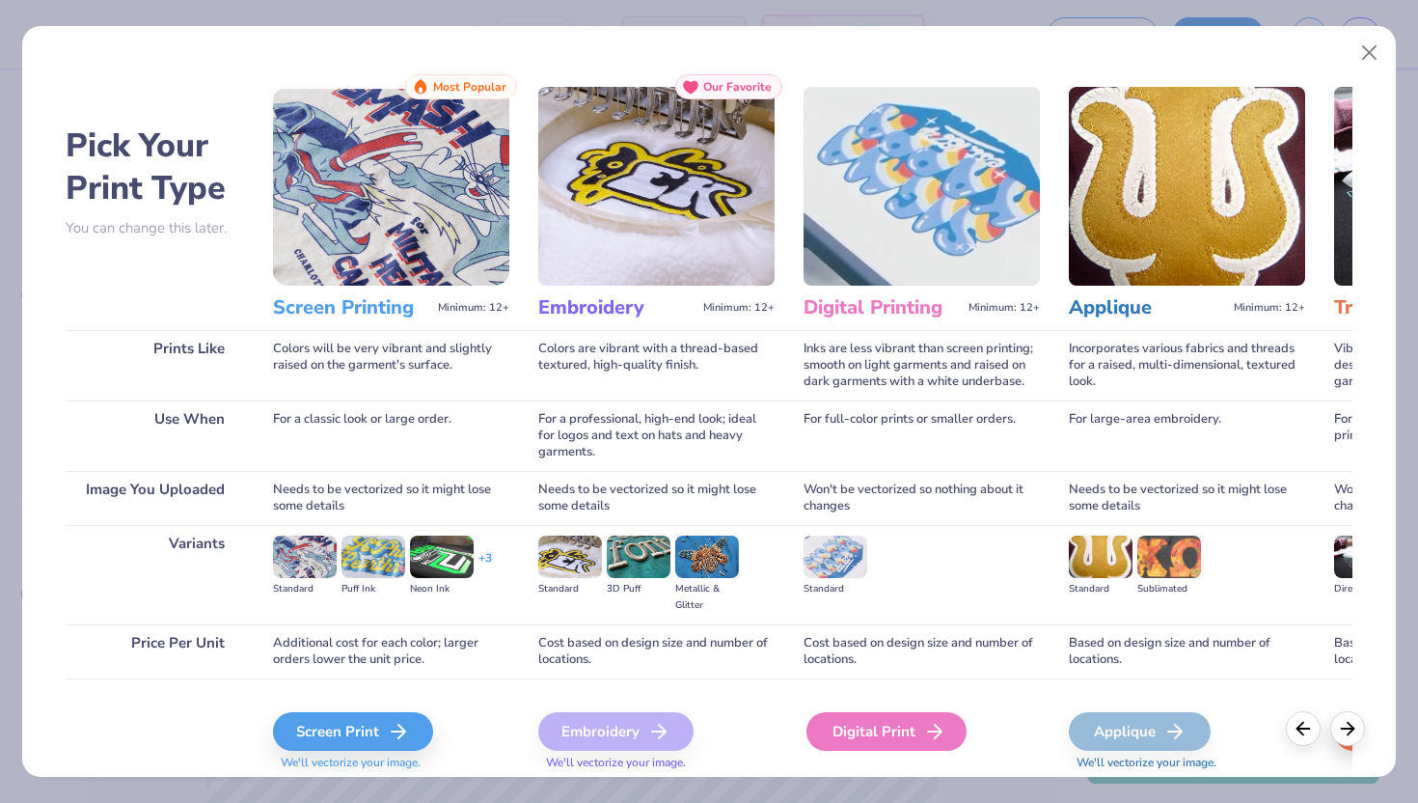
click at [920, 724] on div "Digital Print" at bounding box center [887, 731] width 160 height 39
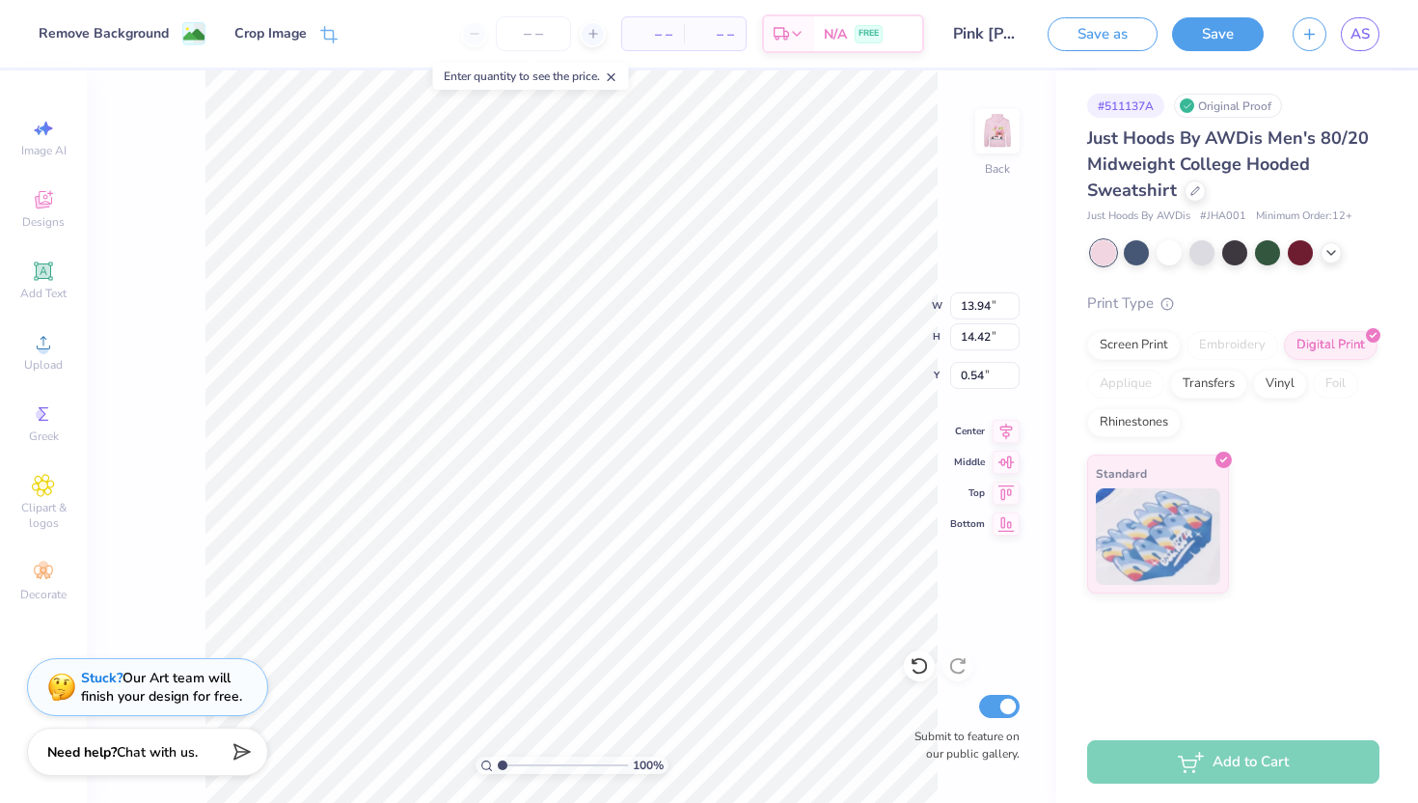
type input "12.48"
type input "12.91"
type input "2.09"
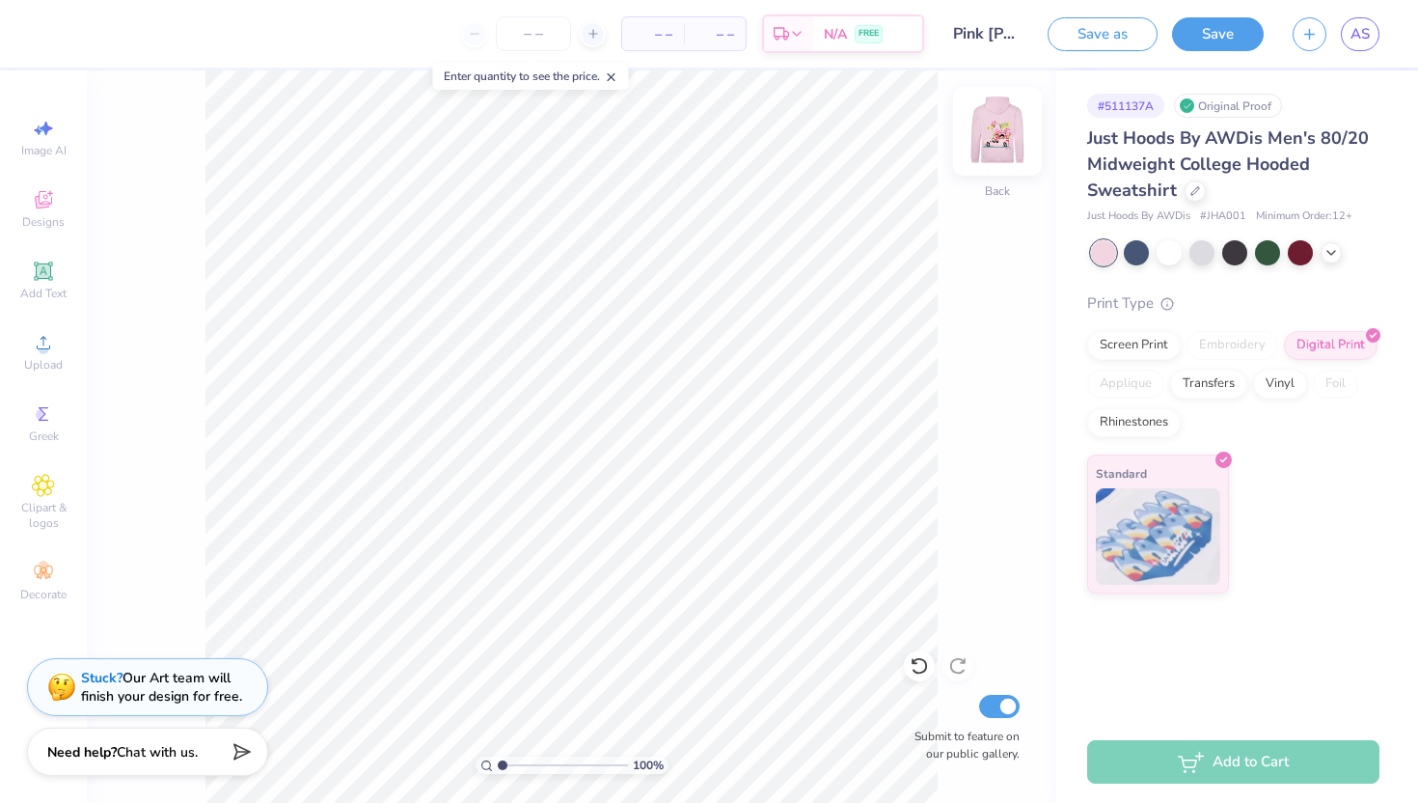
click at [993, 134] on img at bounding box center [997, 131] width 77 height 77
click at [1001, 115] on img at bounding box center [997, 131] width 77 height 77
